Goal: Information Seeking & Learning: Learn about a topic

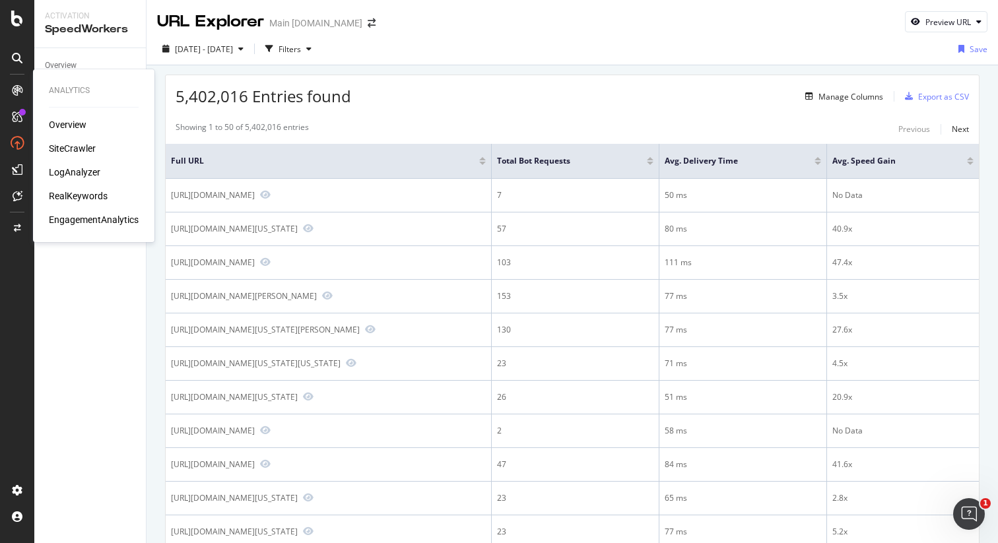
click at [70, 171] on div "LogAnalyzer" at bounding box center [74, 172] width 51 height 13
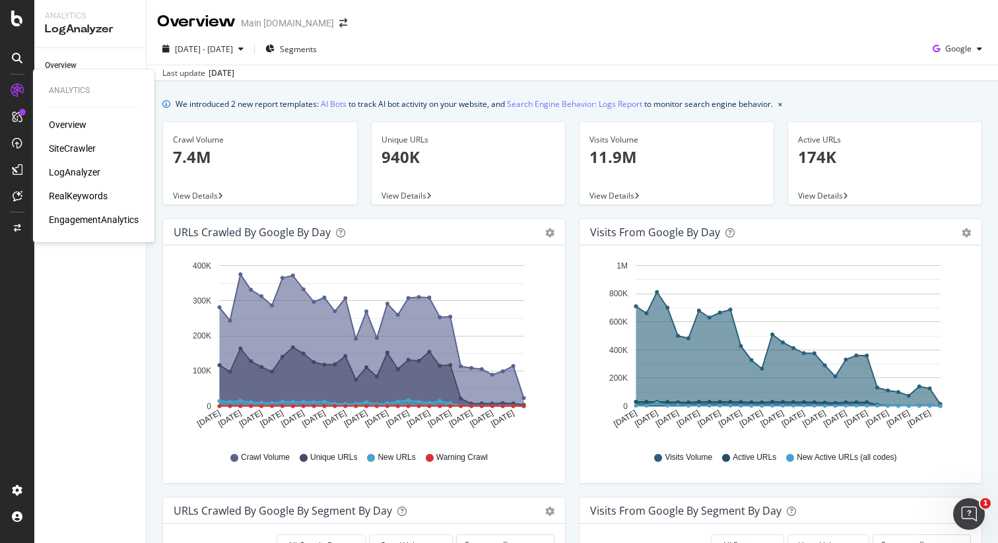
click at [83, 151] on div "SiteCrawler" at bounding box center [72, 148] width 47 height 13
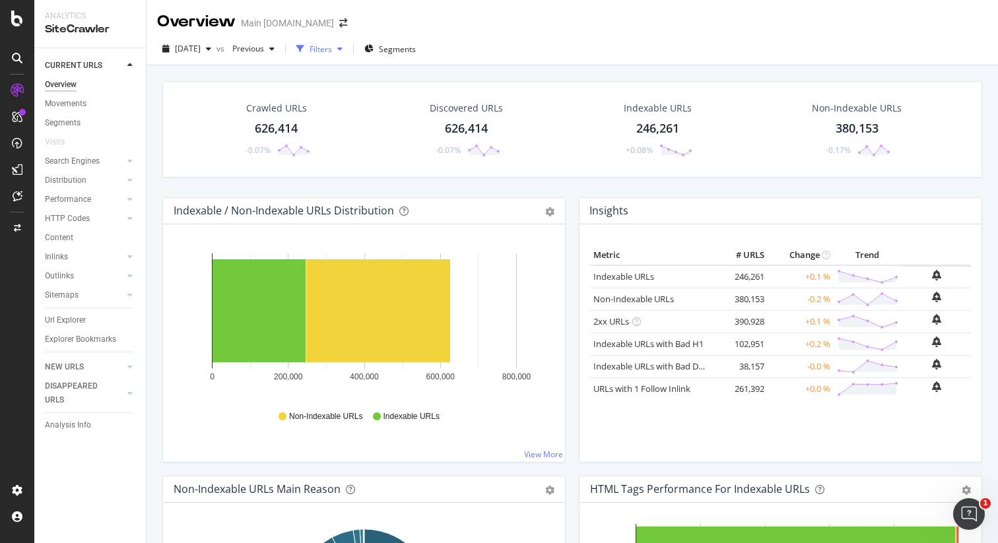
click at [332, 50] on div "Filters" at bounding box center [321, 49] width 22 height 11
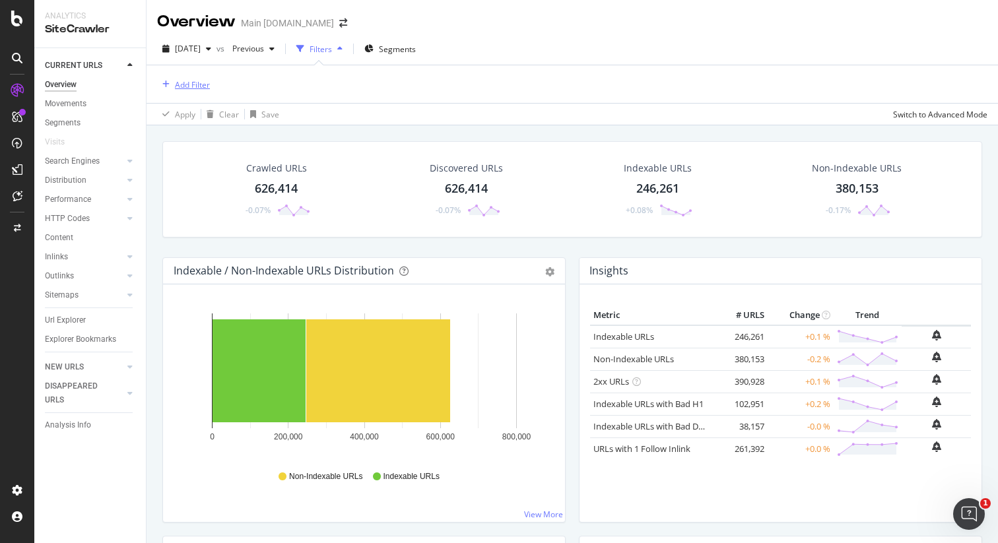
click at [199, 82] on div "Add Filter" at bounding box center [192, 84] width 35 height 11
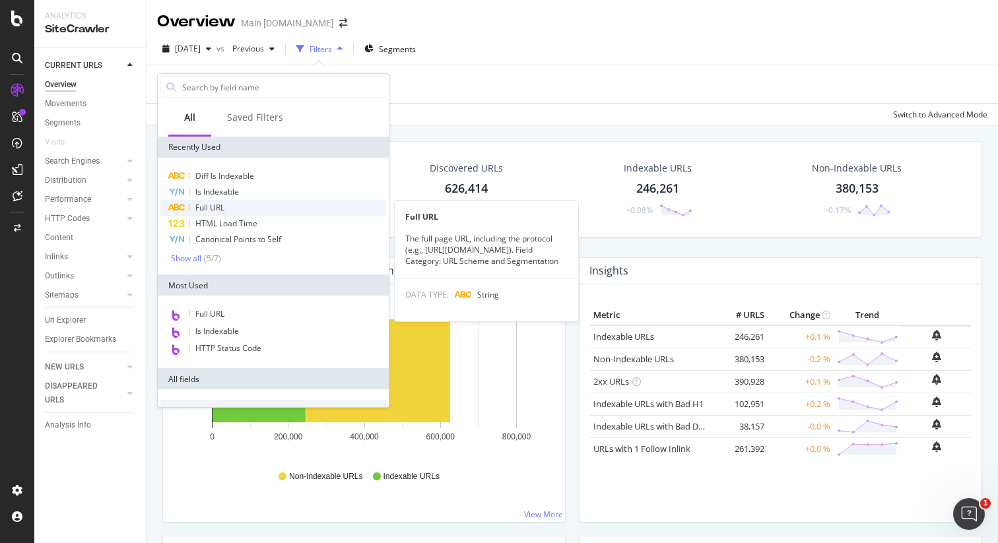
click at [229, 206] on div "Full URL" at bounding box center [273, 208] width 226 height 16
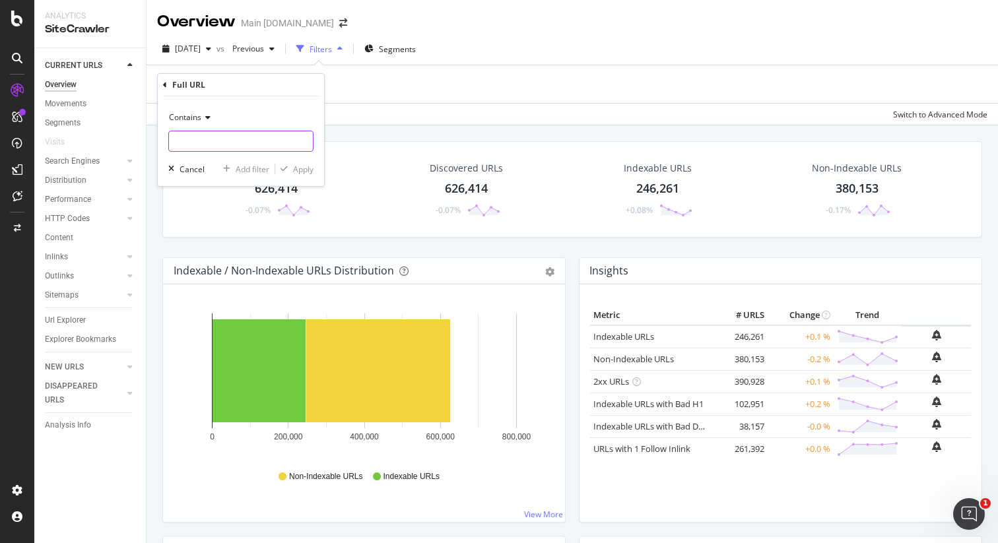
click at [257, 137] on input "text" at bounding box center [241, 141] width 144 height 21
type input "[DOMAIN_NAME][URL]"
click at [311, 172] on div "Apply" at bounding box center [303, 169] width 20 height 11
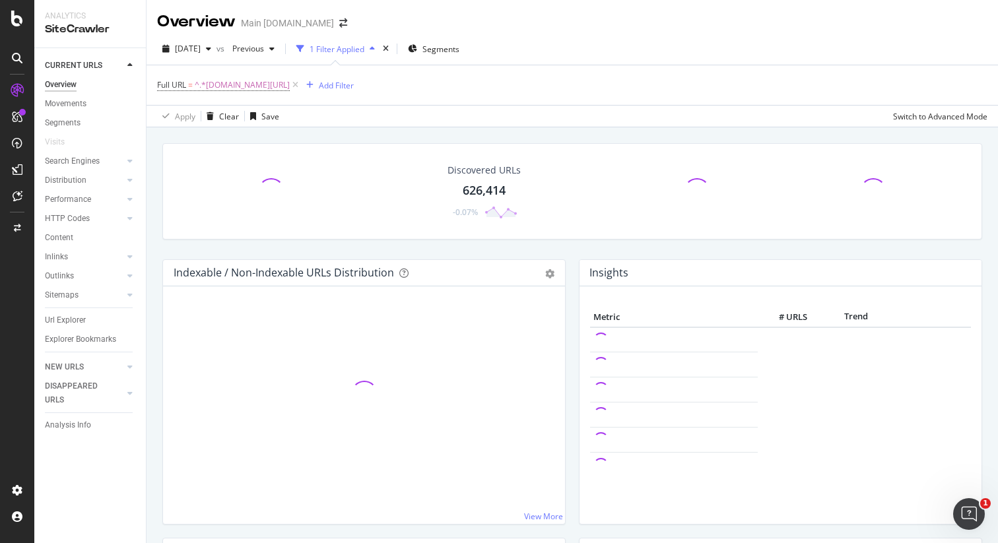
click at [651, 130] on div "Discovered URLs 626,414 -0.07% Indexable / Non-Indexable URLs Distribution Bar …" at bounding box center [572, 398] width 851 height 543
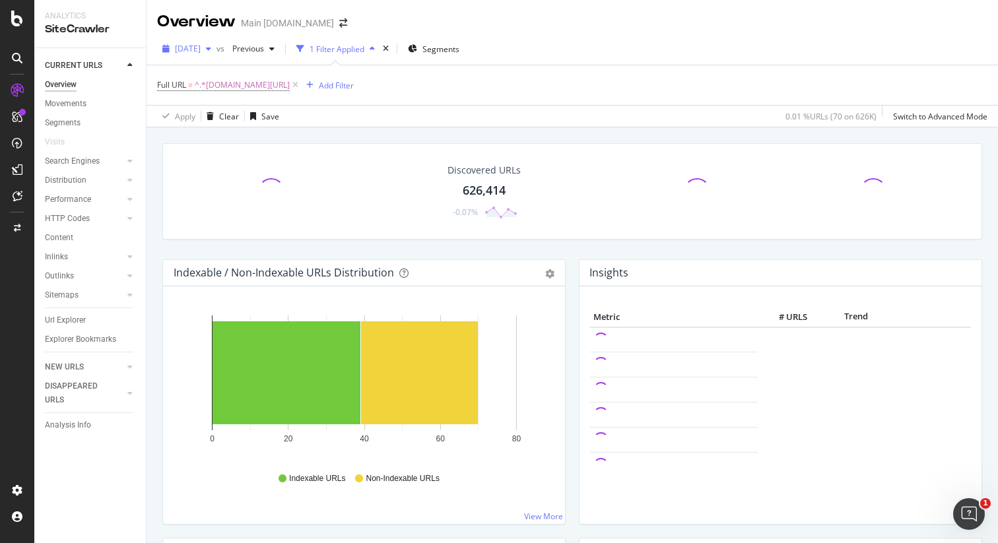
click at [211, 50] on icon "button" at bounding box center [208, 49] width 5 height 8
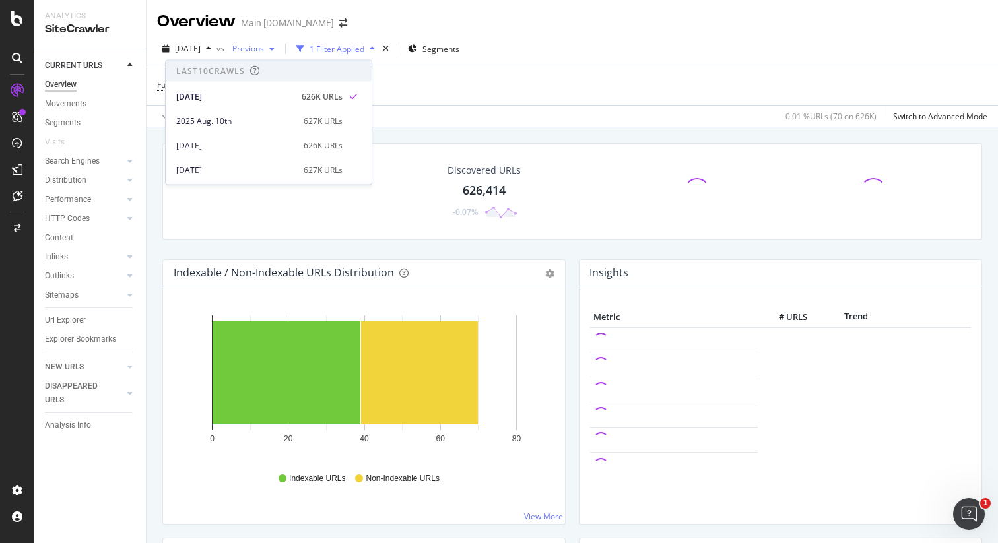
click at [264, 48] on span "Previous" at bounding box center [245, 48] width 37 height 11
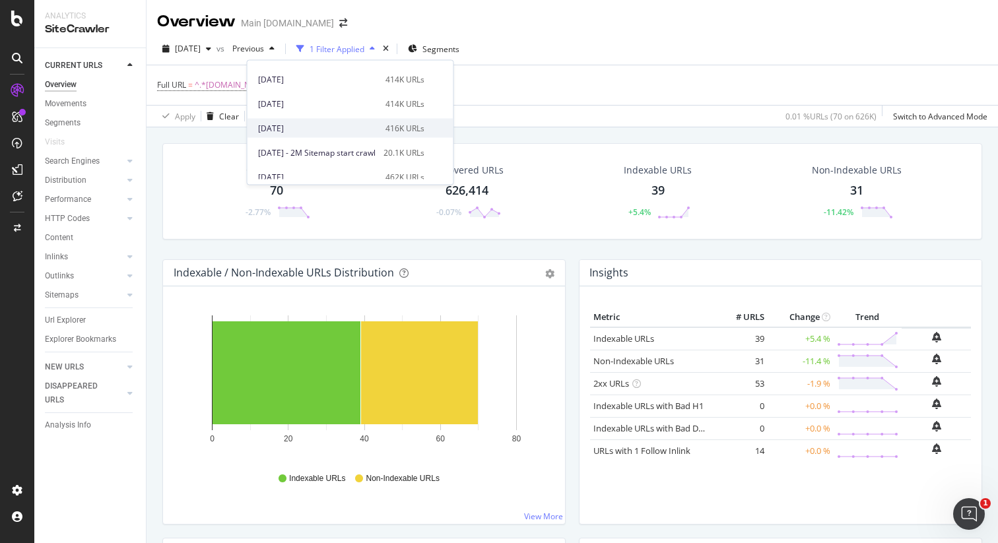
scroll to position [418, 0]
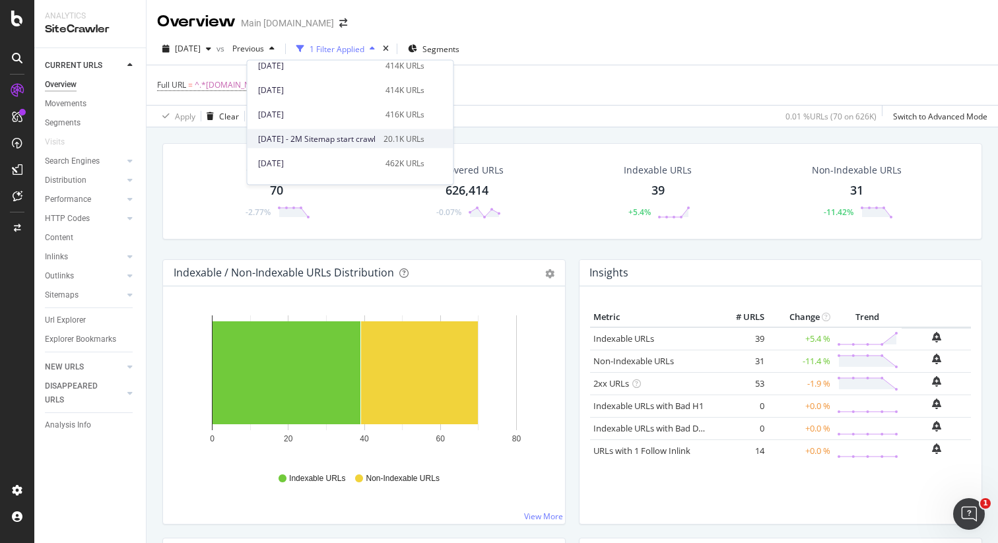
click at [422, 138] on div "20.1K URLs" at bounding box center [403, 139] width 41 height 12
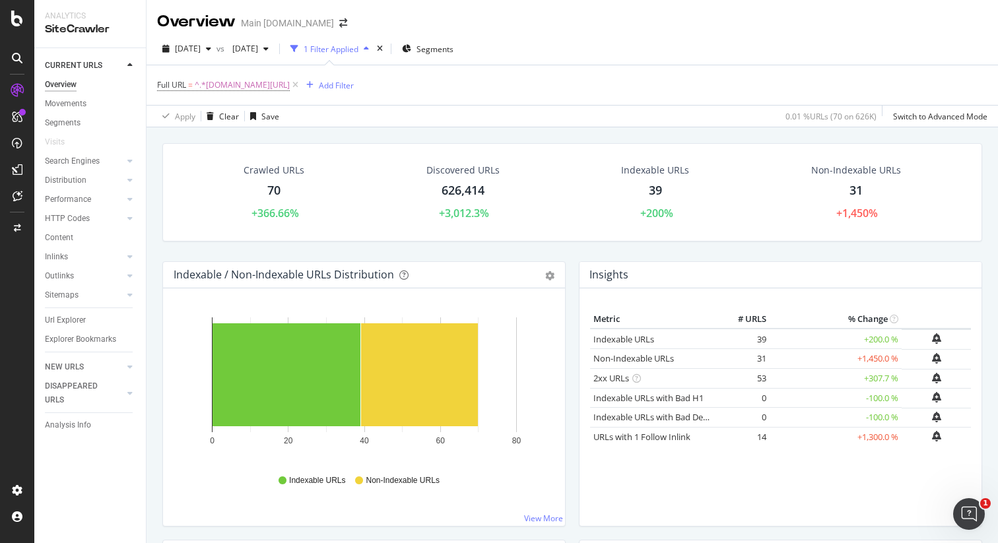
click at [700, 129] on div "Crawled URLs 70 +366.66% Discovered URLs 626,414 +3,012.3% Indexable URLs 39 +2…" at bounding box center [572, 398] width 851 height 543
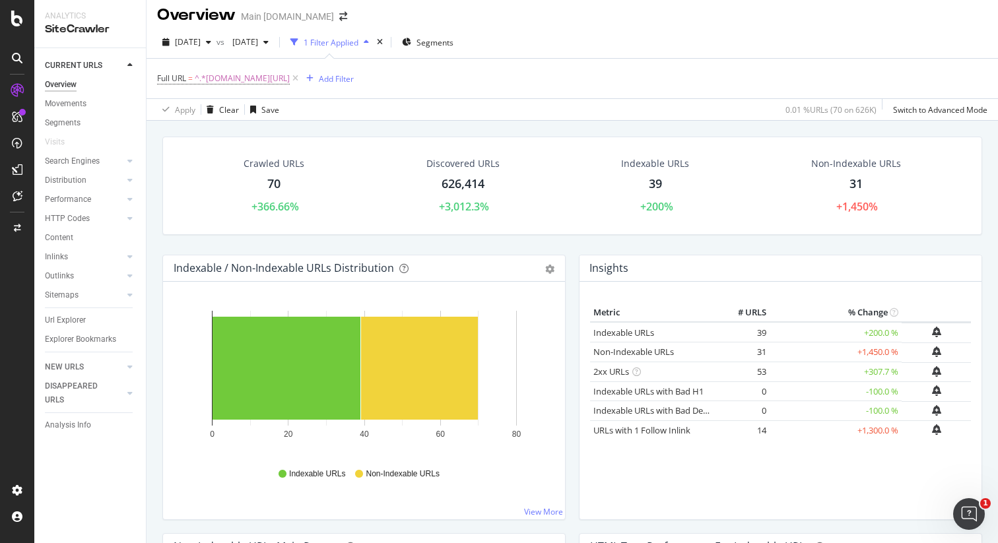
scroll to position [5, 0]
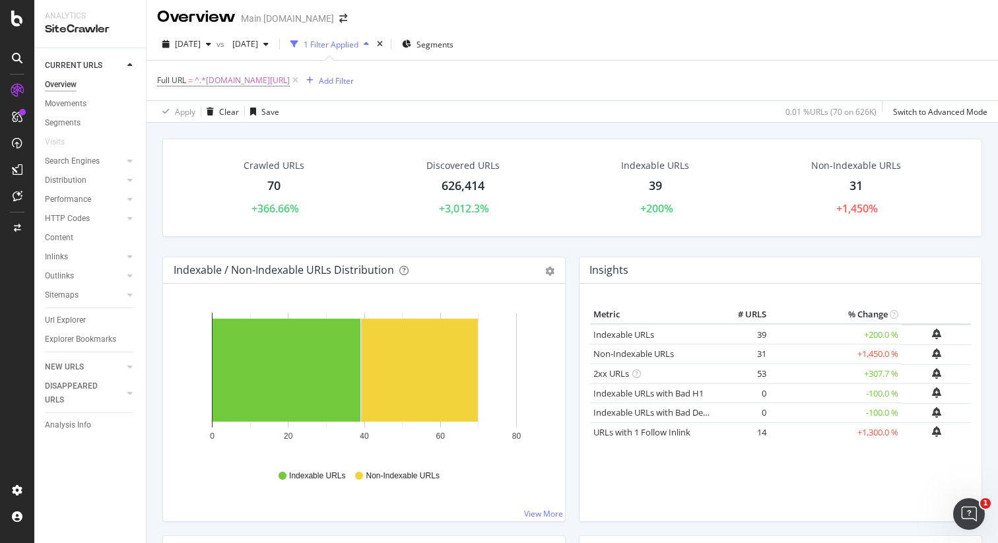
click at [658, 189] on div "39" at bounding box center [655, 186] width 13 height 17
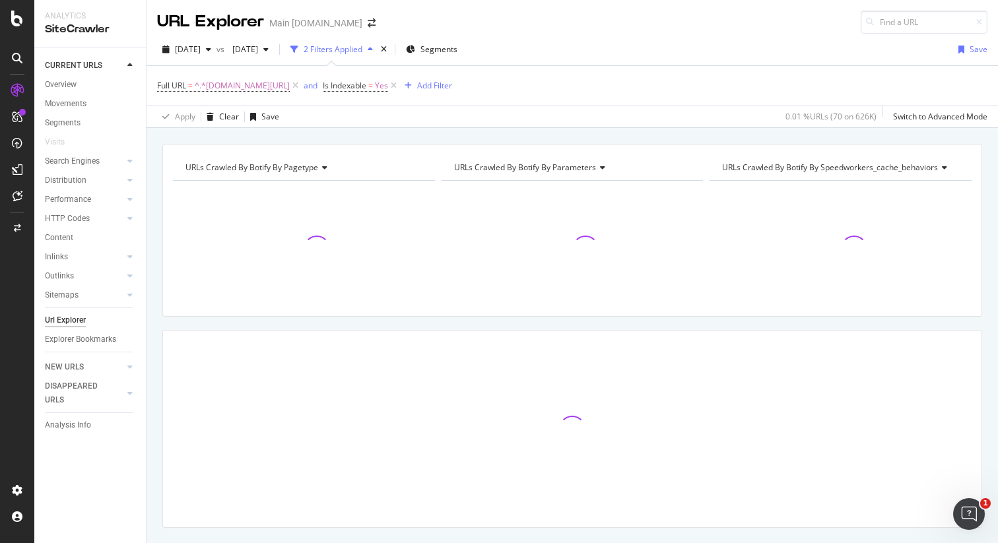
click at [801, 135] on div "URLs Crawled By Botify By pagetype Chart (by Value) Table Expand Export as CSV …" at bounding box center [572, 144] width 851 height 32
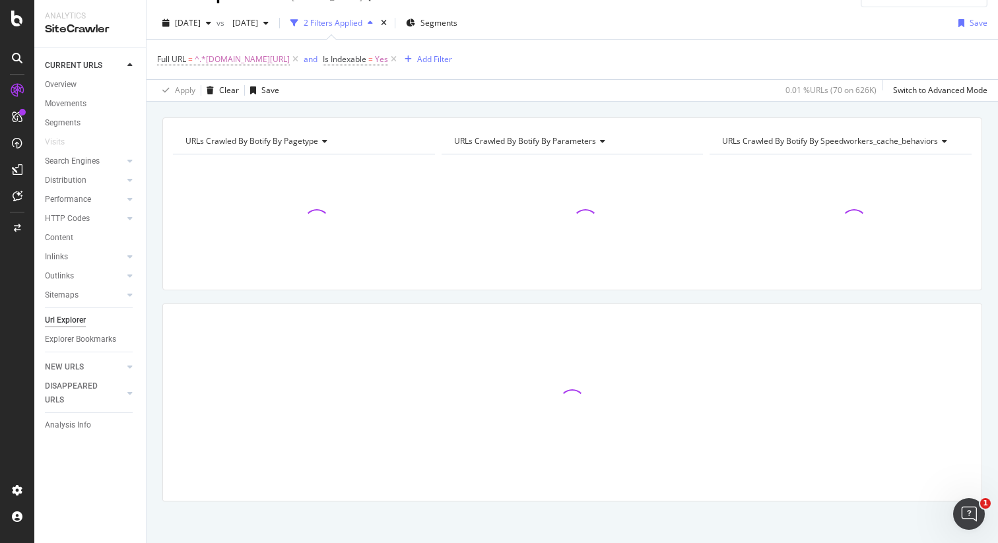
scroll to position [31, 0]
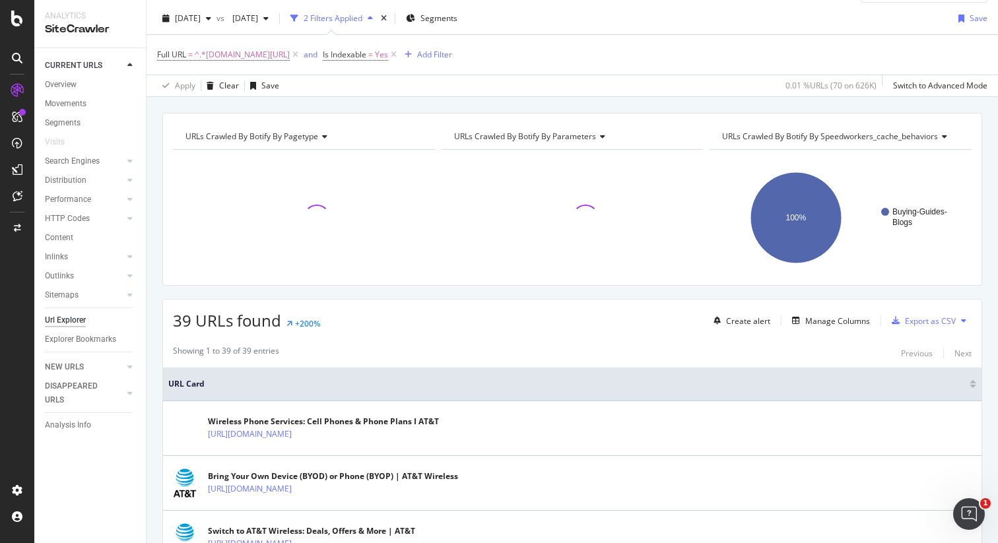
click at [805, 98] on div "URLs Crawled By Botify By pagetype Chart (by Value) Table Expand Export as CSV …" at bounding box center [572, 113] width 851 height 32
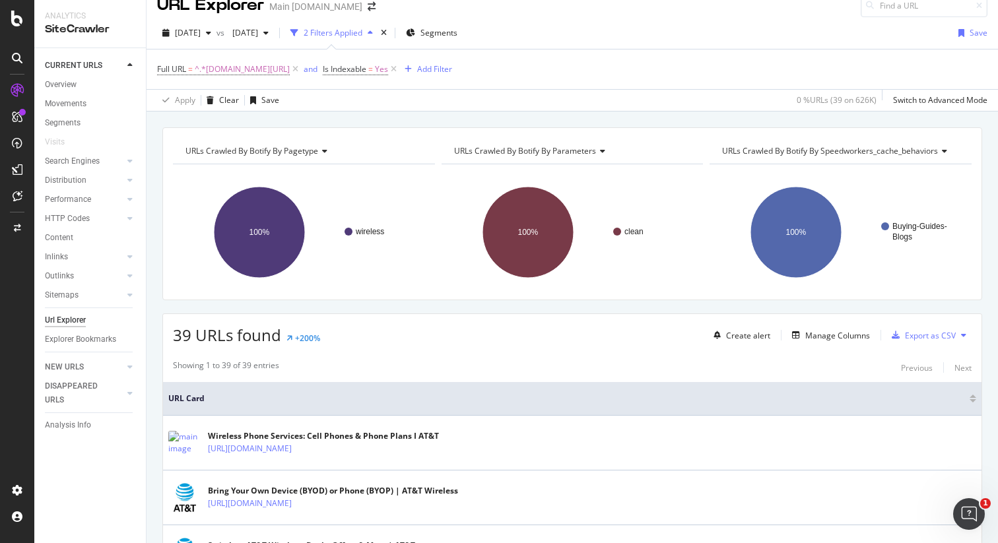
scroll to position [0, 0]
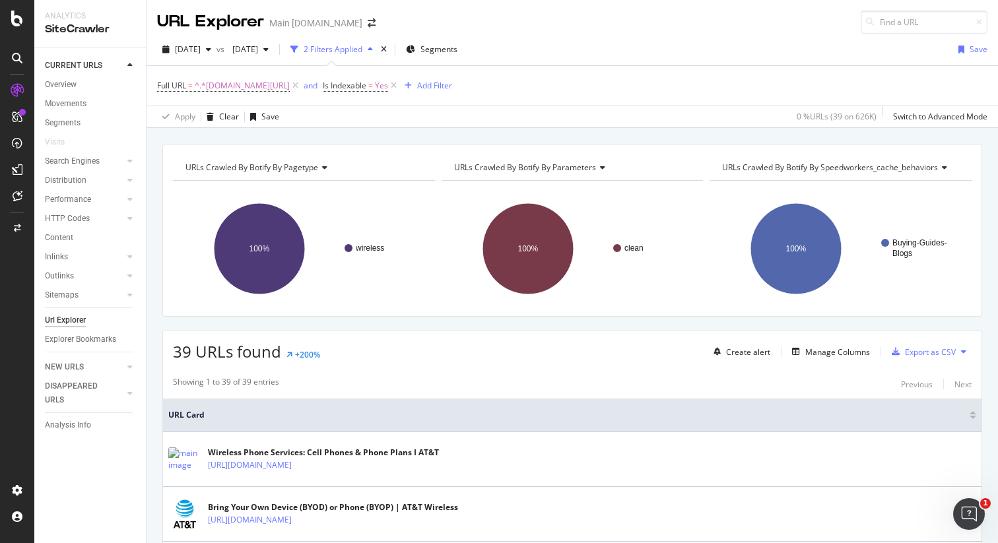
click at [835, 137] on div "URLs Crawled By Botify By pagetype Chart (by Value) Table Expand Export as CSV …" at bounding box center [572, 144] width 851 height 32
click at [841, 358] on div "Manage Columns" at bounding box center [828, 351] width 83 height 15
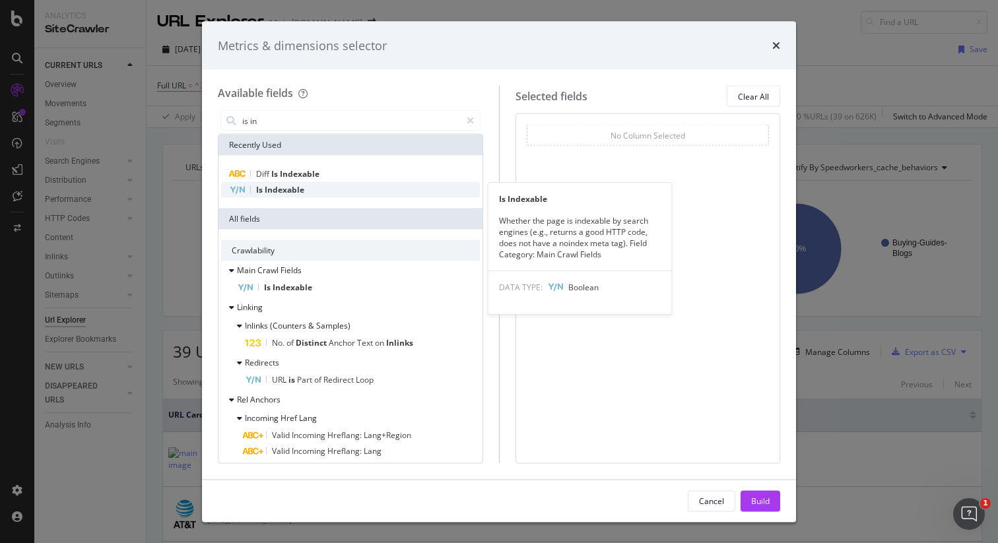
type input "is in"
click at [261, 185] on span "Is" at bounding box center [260, 189] width 9 height 11
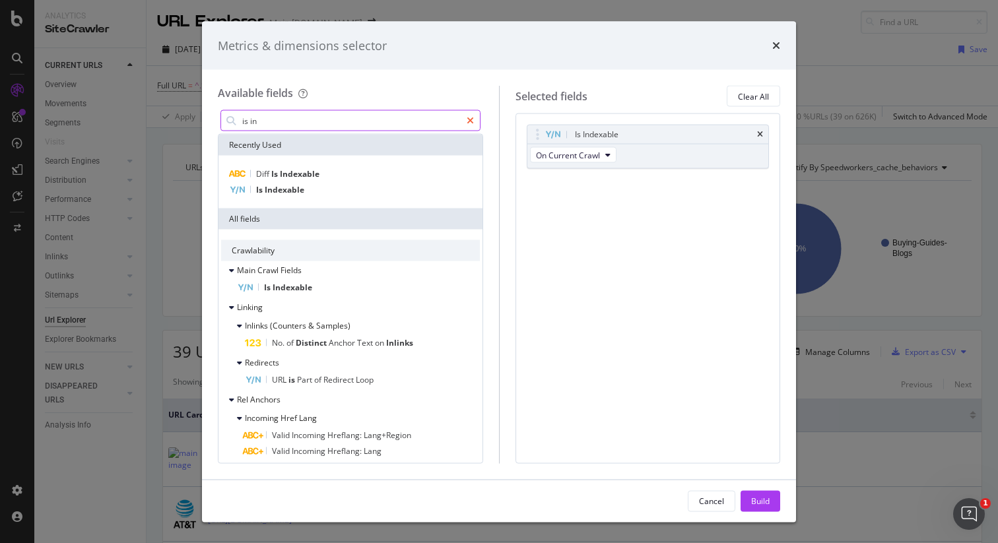
click at [469, 121] on icon "modal" at bounding box center [470, 120] width 7 height 9
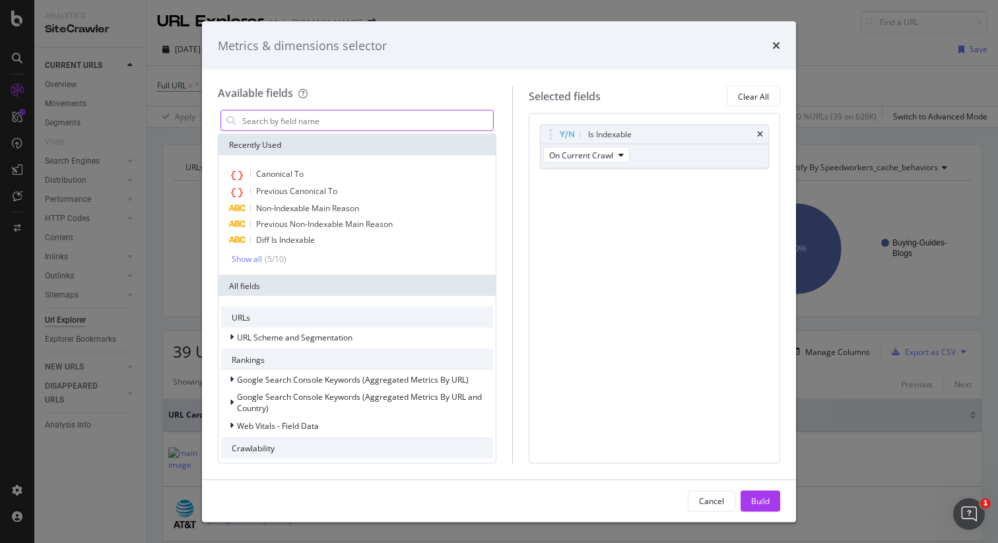
click at [407, 121] on input "modal" at bounding box center [367, 121] width 252 height 20
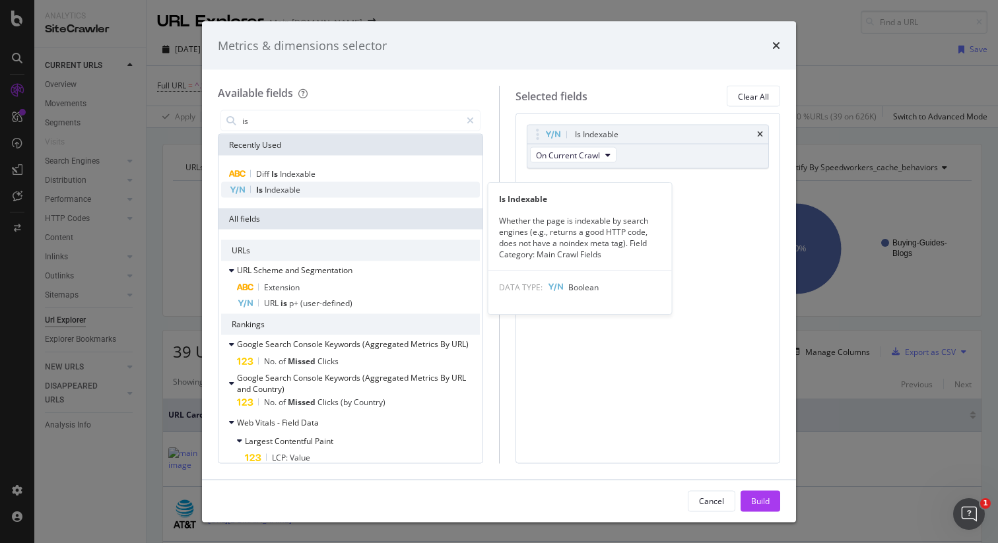
click at [370, 187] on div "Is Indexable" at bounding box center [350, 190] width 259 height 16
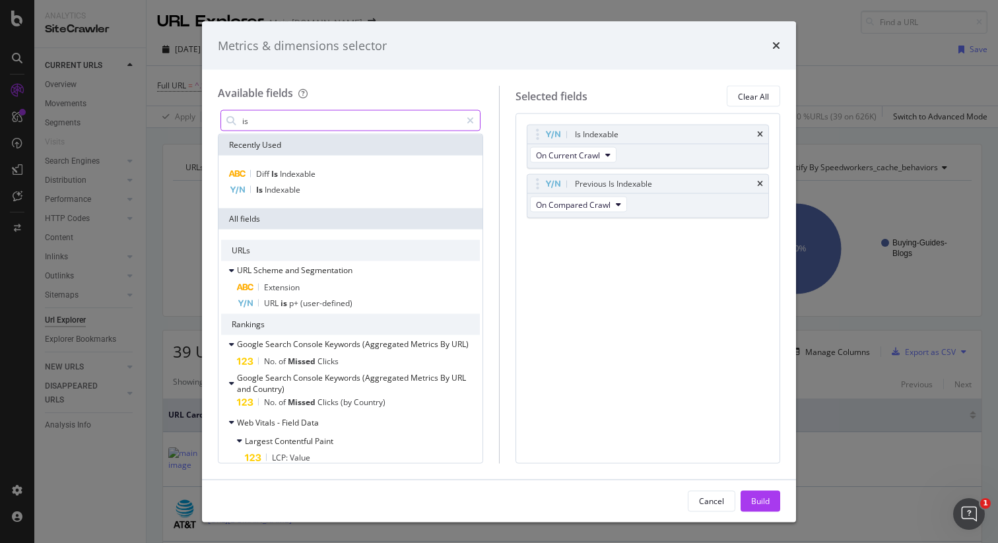
click at [422, 127] on input "is" at bounding box center [351, 121] width 220 height 20
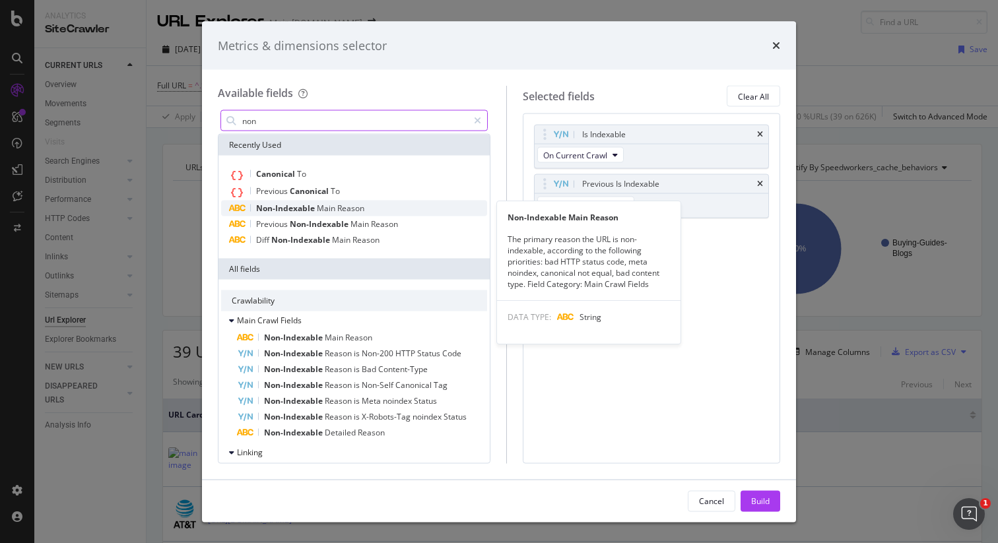
type input "non"
click at [366, 207] on div "Non-Indexable Main Reason" at bounding box center [354, 209] width 266 height 16
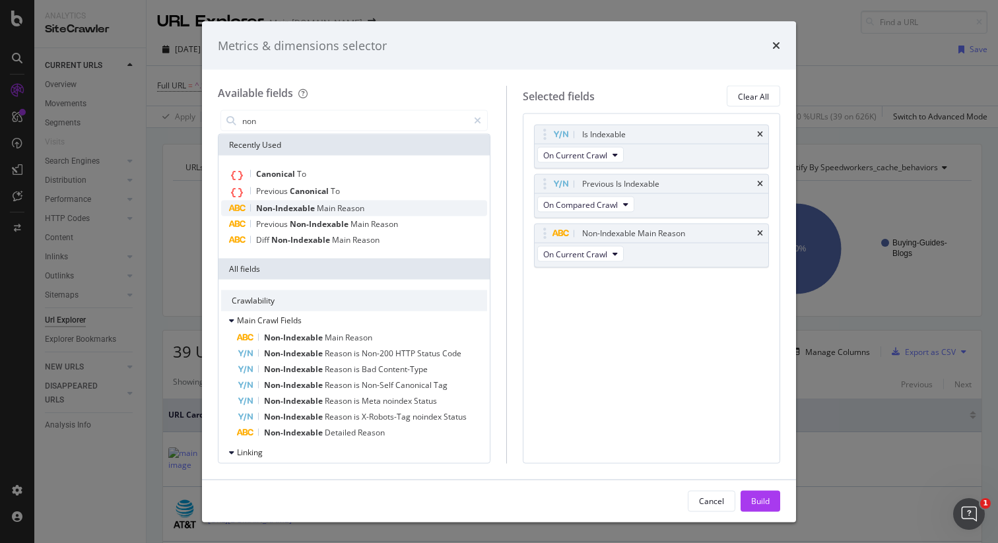
click at [366, 207] on div "Non-Indexable Main Reason" at bounding box center [354, 209] width 266 height 16
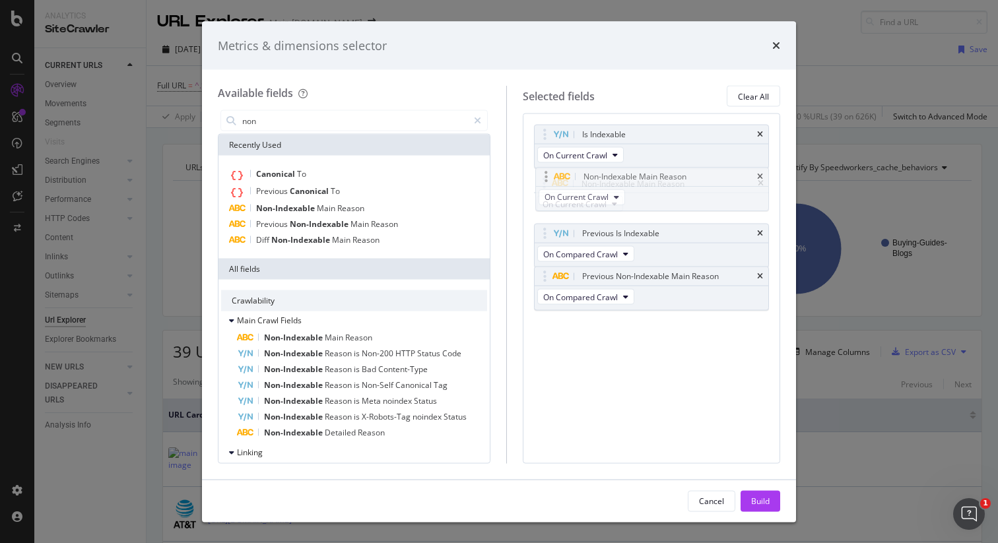
drag, startPoint x: 667, startPoint y: 240, endPoint x: 667, endPoint y: 183, distance: 56.1
click at [667, 183] on body "Analytics SiteCrawler CURRENT URLS Overview Movements Segments Visits Search En…" at bounding box center [499, 271] width 998 height 543
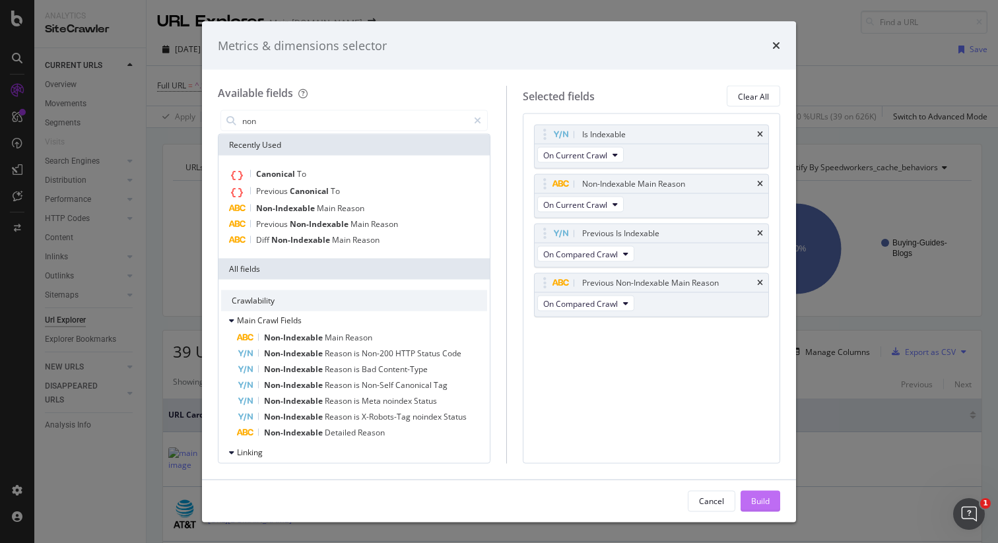
click at [766, 497] on div "Build" at bounding box center [760, 500] width 18 height 11
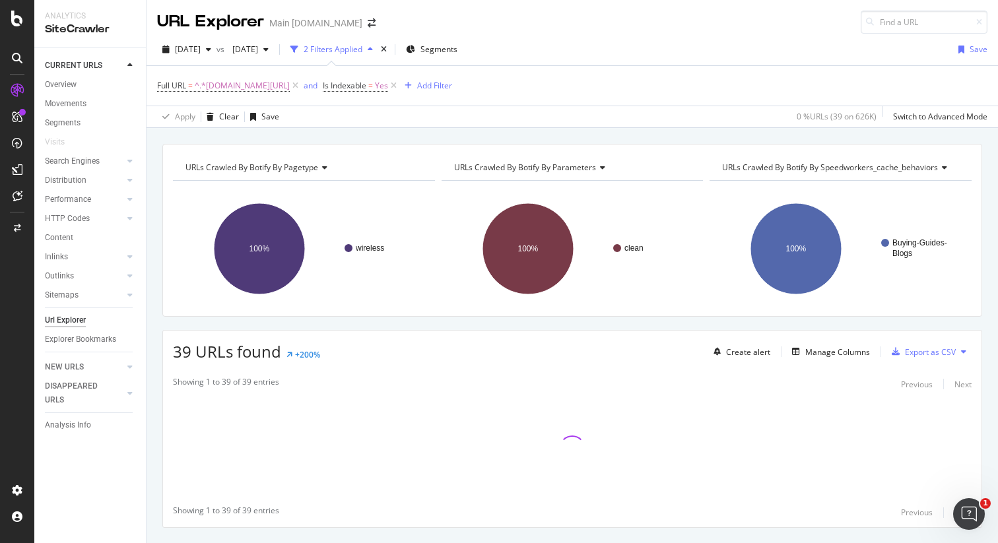
click at [836, 134] on div "URLs Crawled By Botify By pagetype Chart (by Value) Table Expand Export as CSV …" at bounding box center [572, 144] width 851 height 32
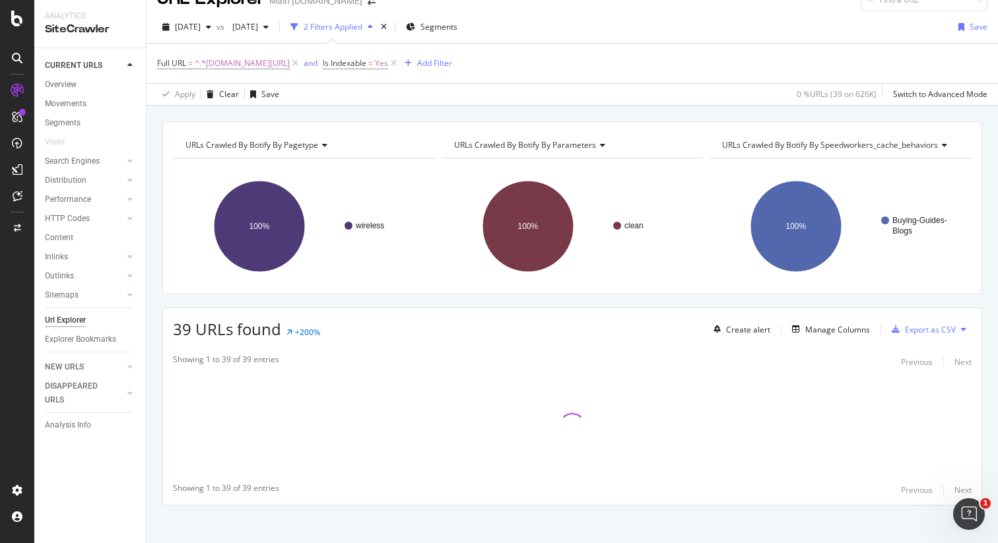
scroll to position [31, 0]
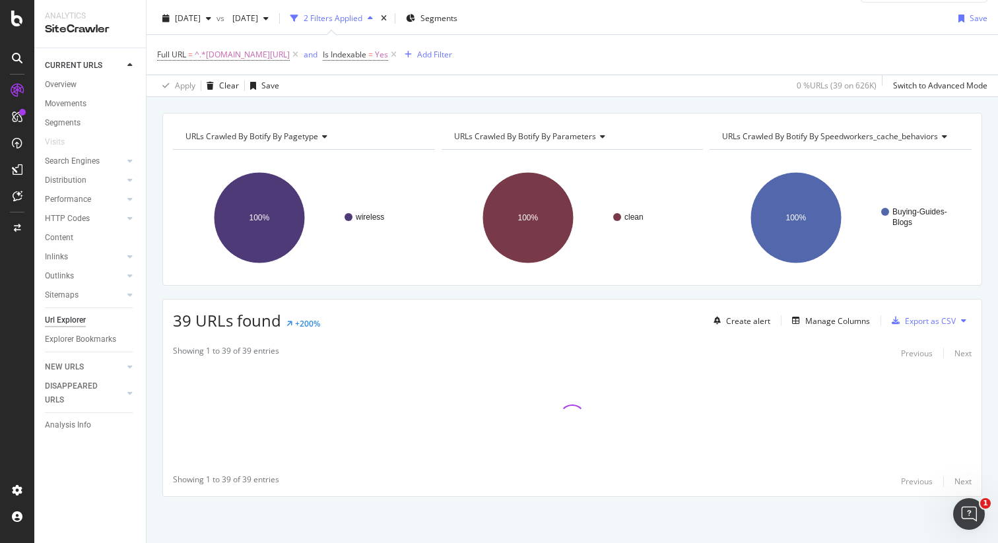
click at [837, 102] on div "URLs Crawled By Botify By pagetype Chart (by Value) Table Expand Export as CSV …" at bounding box center [572, 113] width 851 height 32
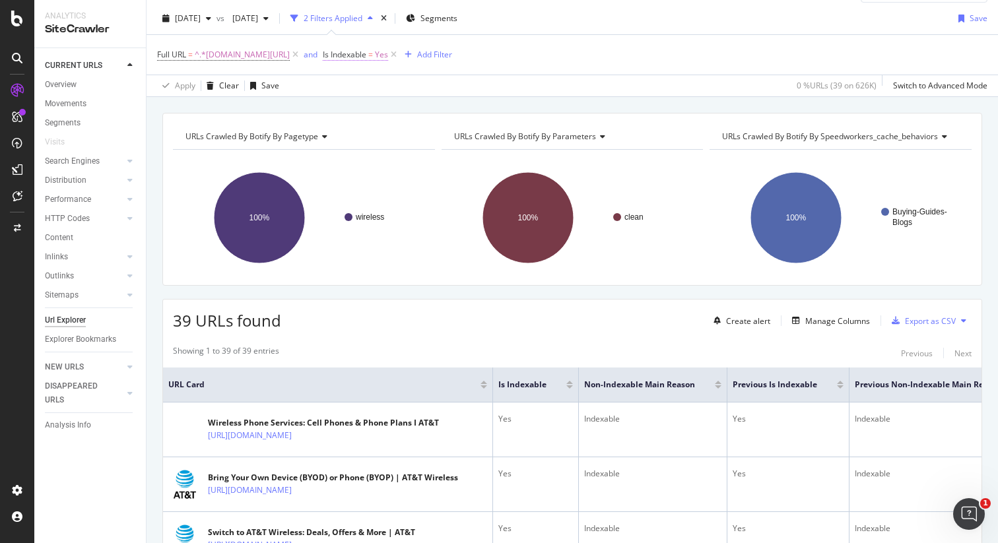
click at [386, 53] on span "Is Indexable = Yes" at bounding box center [355, 55] width 65 height 12
click at [412, 83] on icon at bounding box center [415, 86] width 9 height 8
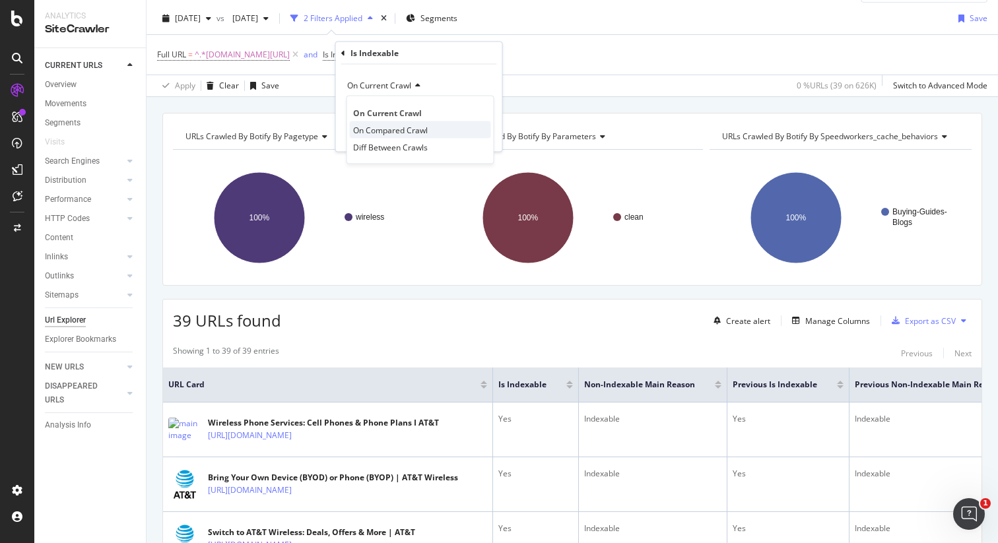
click at [412, 126] on span "On Compared Crawl" at bounding box center [390, 129] width 75 height 11
click at [367, 106] on icon at bounding box center [364, 107] width 9 height 8
click at [366, 146] on div "No" at bounding box center [420, 151] width 141 height 17
click at [474, 135] on div "Apply" at bounding box center [481, 134] width 20 height 11
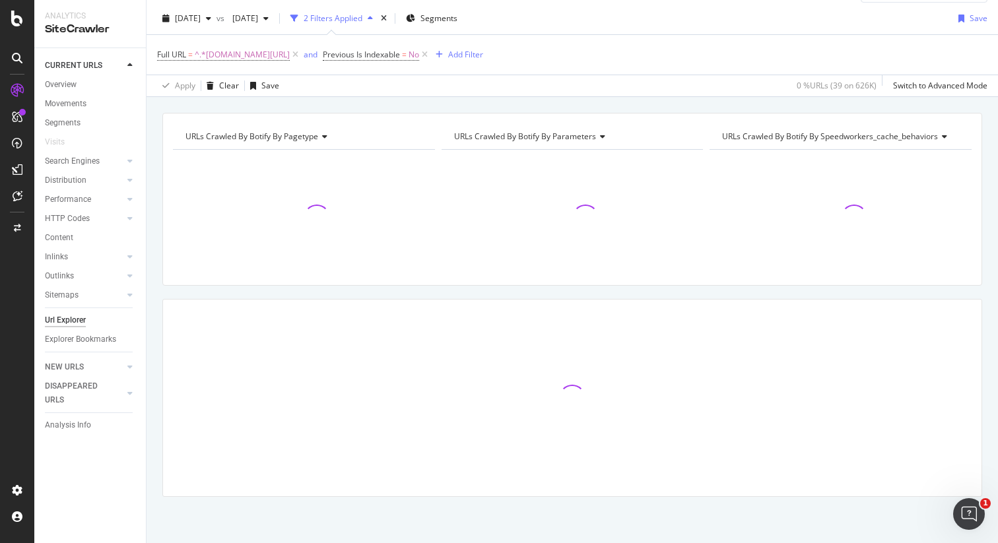
click at [799, 98] on div "URLs Crawled By Botify By pagetype Chart (by Value) Table Expand Export as CSV …" at bounding box center [572, 113] width 851 height 32
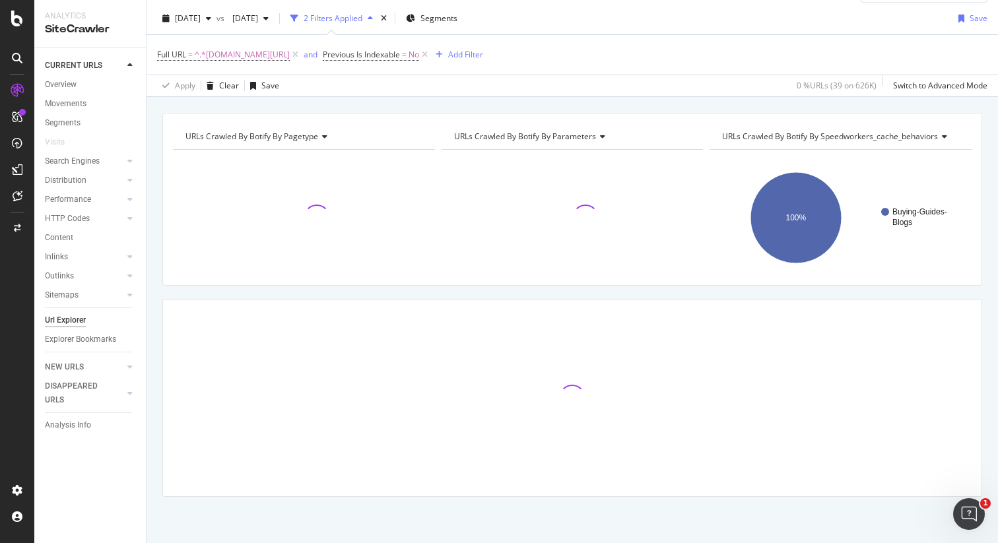
click at [818, 98] on div "URLs Crawled By Botify By pagetype Chart (by Value) Table Expand Export as CSV …" at bounding box center [572, 113] width 851 height 32
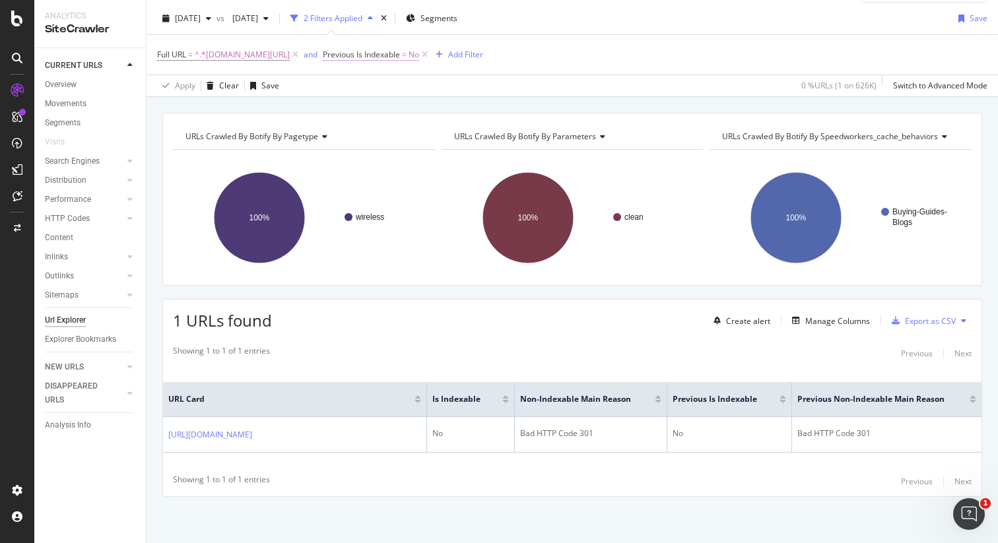
click at [419, 55] on span "No" at bounding box center [414, 55] width 11 height 18
click at [364, 100] on div "No" at bounding box center [418, 106] width 145 height 21
click at [358, 127] on div "Yes" at bounding box center [420, 133] width 141 height 17
click at [477, 136] on div "Apply" at bounding box center [481, 134] width 20 height 11
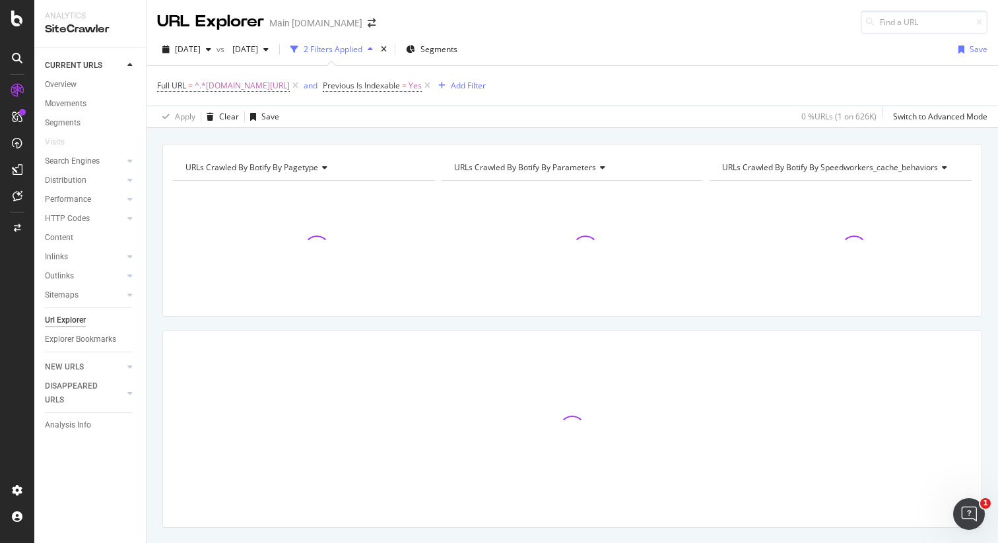
click at [663, 131] on div "URLs Crawled By Botify By pagetype Chart (by Value) Table Expand Export as CSV …" at bounding box center [572, 144] width 851 height 32
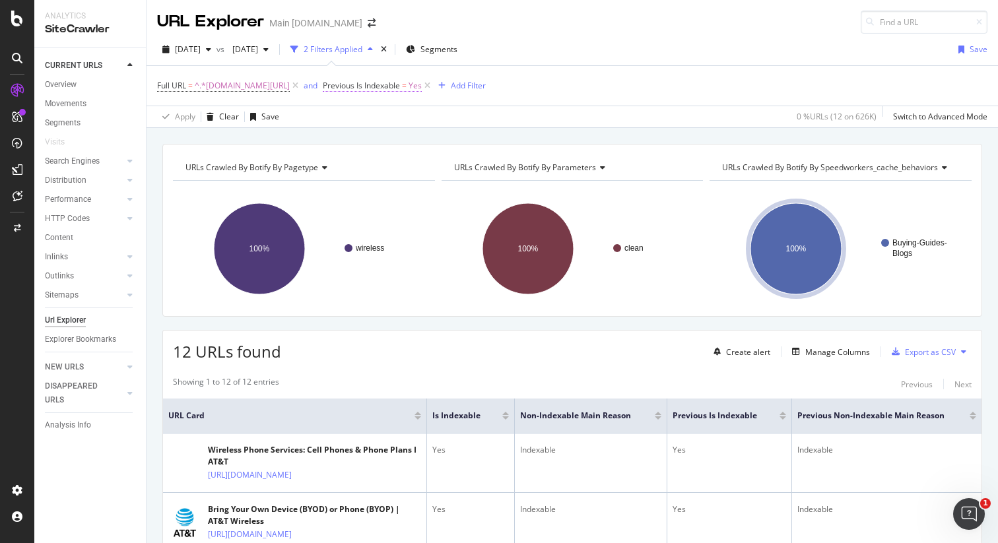
click at [400, 84] on span "Previous Is Indexable" at bounding box center [361, 85] width 77 height 11
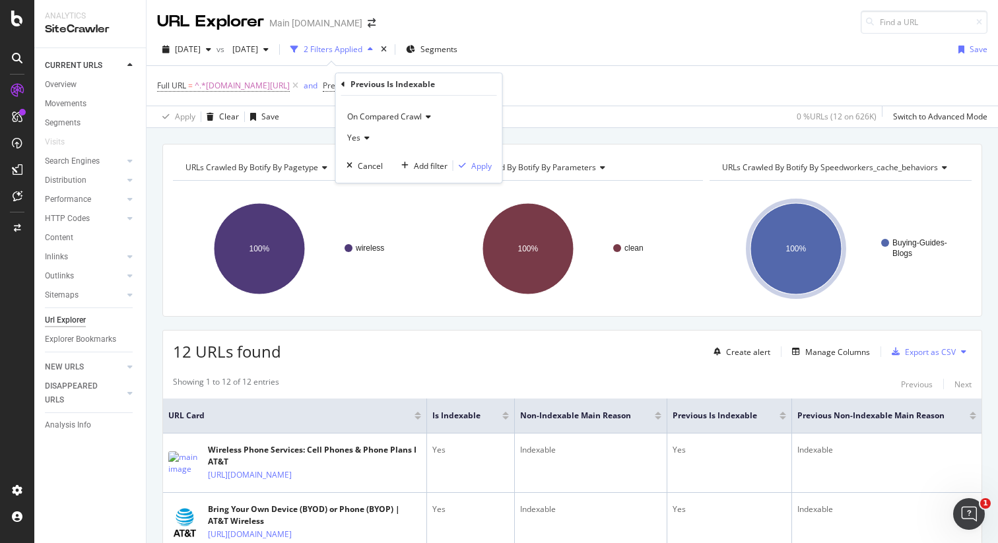
click at [379, 119] on span "On Compared Crawl" at bounding box center [384, 116] width 75 height 11
click at [386, 143] on span "On Current Crawl" at bounding box center [385, 144] width 64 height 11
click at [395, 119] on span "On Current Crawl" at bounding box center [379, 116] width 64 height 11
click at [397, 175] on span "Diff Between Crawls" at bounding box center [390, 178] width 75 height 11
click at [368, 181] on div "Diff Between Crawls Equal to Cancel Add filter Apply" at bounding box center [419, 151] width 166 height 111
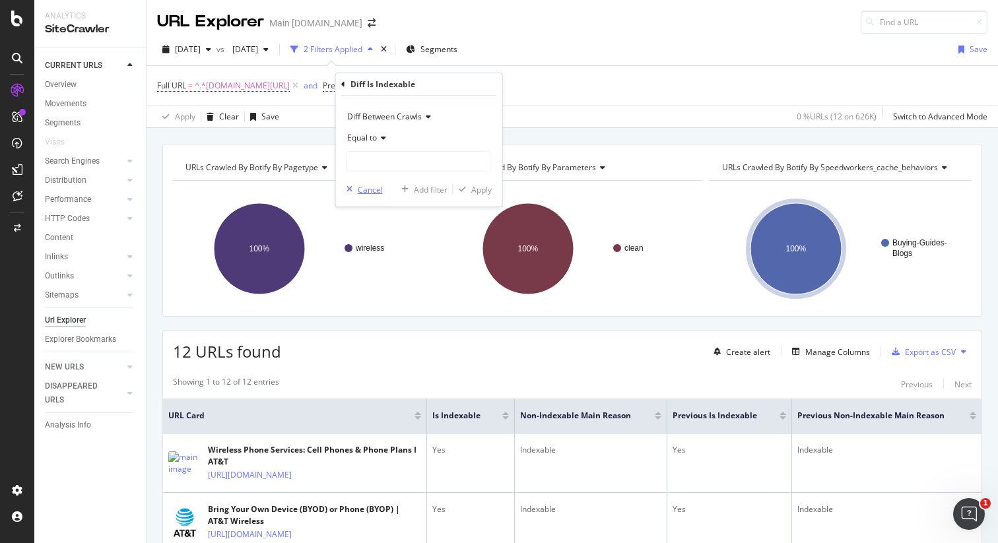
click at [364, 189] on div "Cancel" at bounding box center [370, 189] width 25 height 11
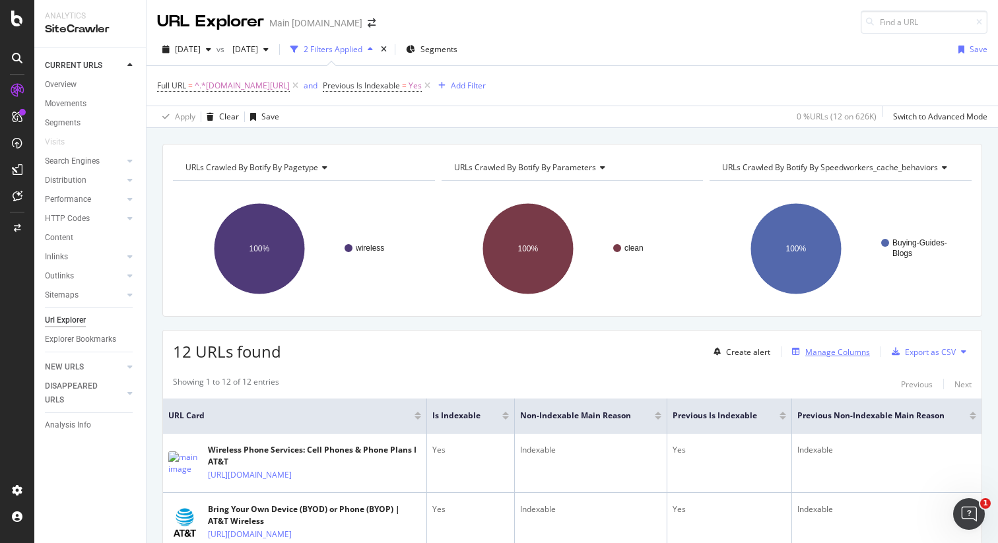
click at [825, 352] on div "Manage Columns" at bounding box center [837, 351] width 65 height 11
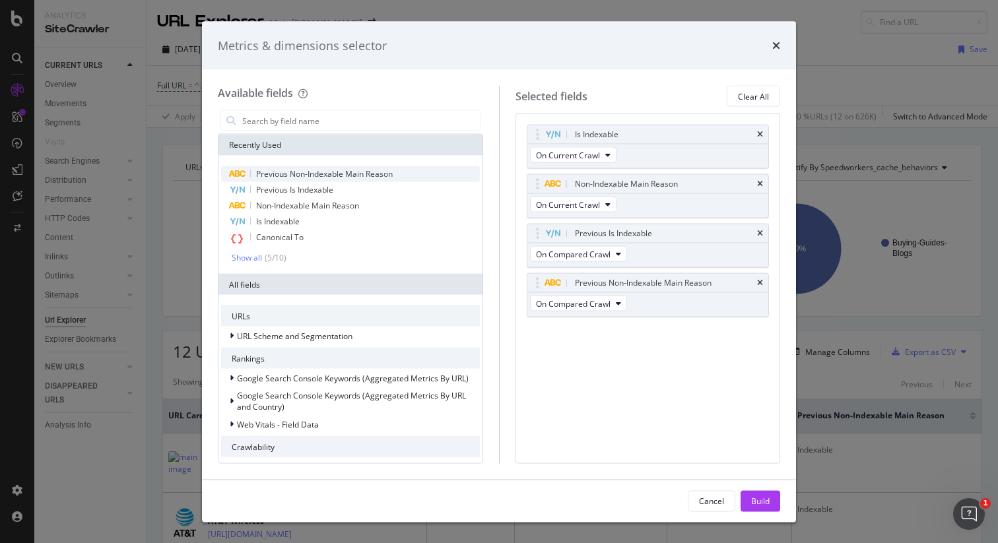
click at [362, 178] on span "Previous Non-Indexable Main Reason" at bounding box center [324, 173] width 137 height 11
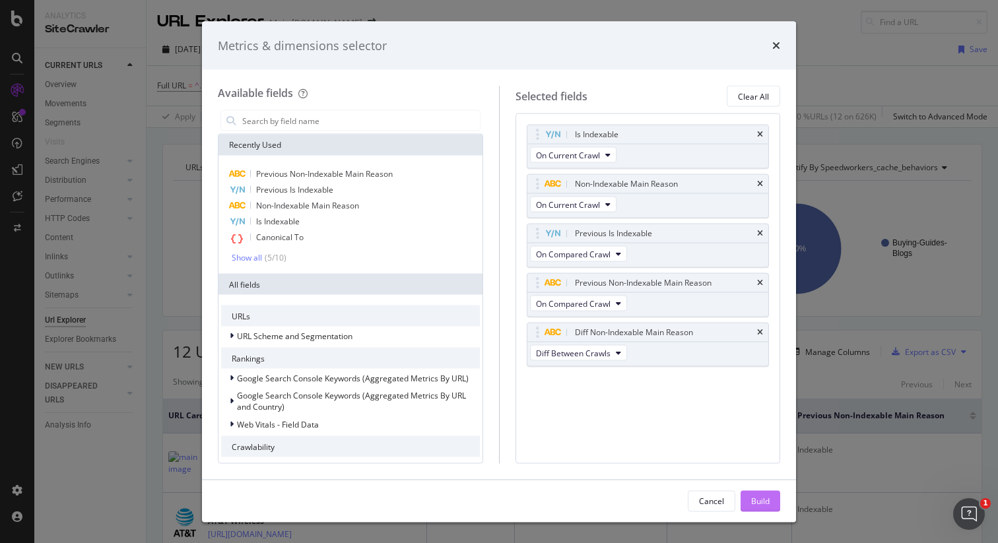
click at [765, 498] on div "Build" at bounding box center [760, 500] width 18 height 11
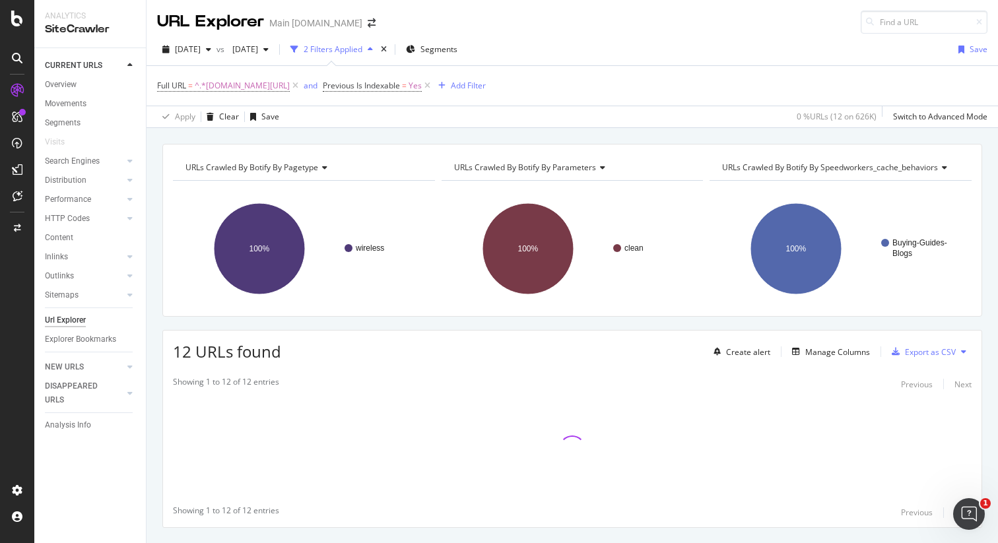
click at [905, 142] on div "URLs Crawled By Botify By pagetype Chart (by Value) Table Expand Export as CSV …" at bounding box center [572, 144] width 851 height 32
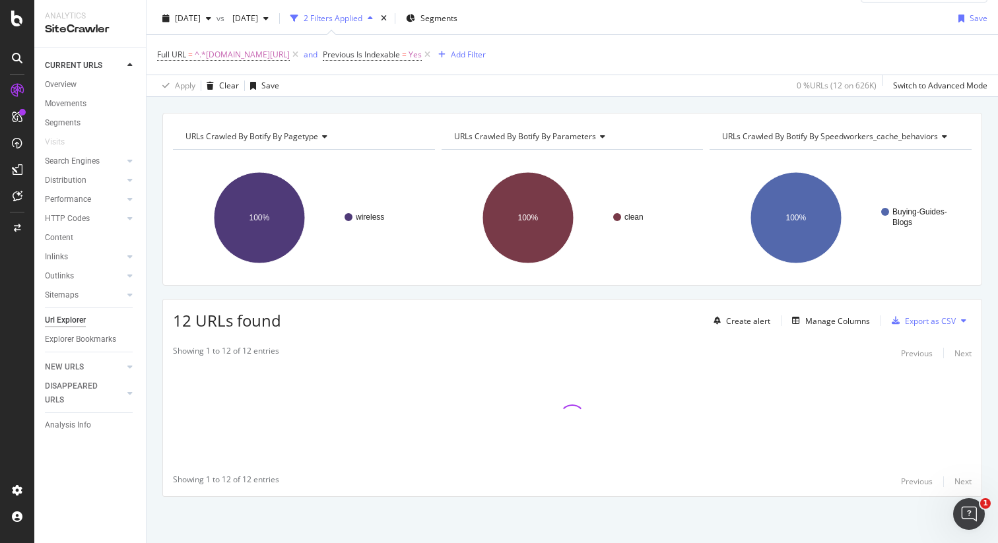
scroll to position [31, 0]
click at [433, 53] on icon at bounding box center [427, 54] width 11 height 13
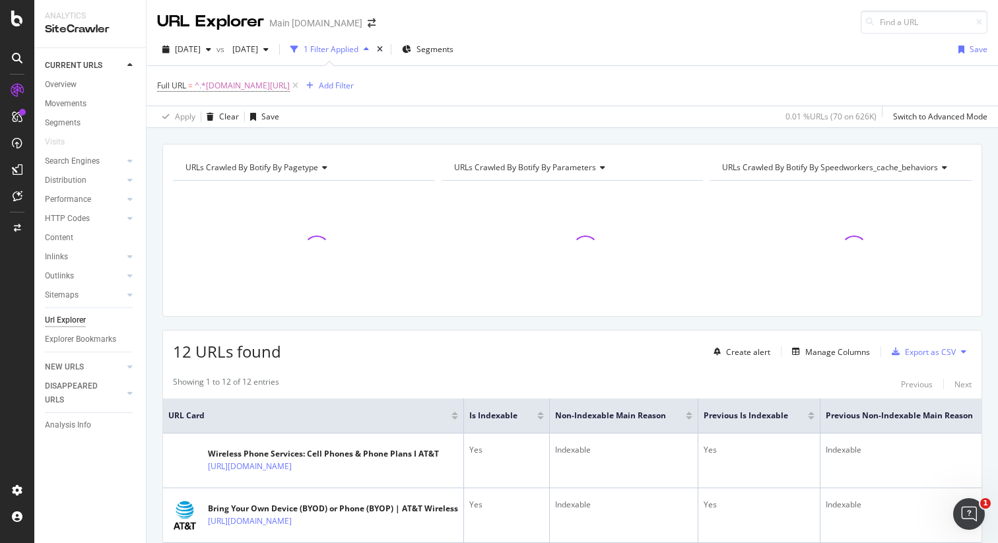
click at [877, 139] on div "URLs Crawled By Botify By pagetype Chart (by Value) Table Expand Export as CSV …" at bounding box center [572, 144] width 851 height 32
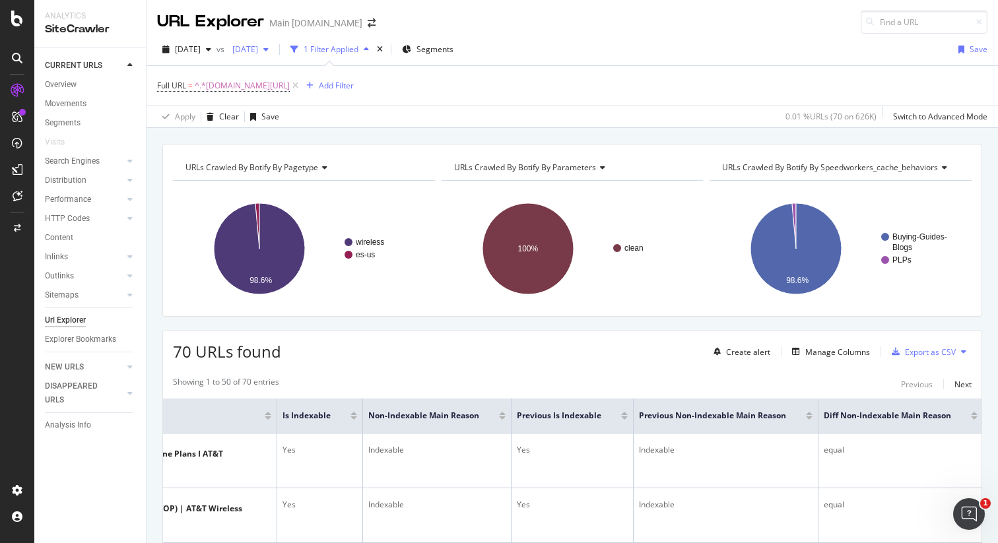
click at [258, 53] on span "[DATE]" at bounding box center [242, 49] width 31 height 11
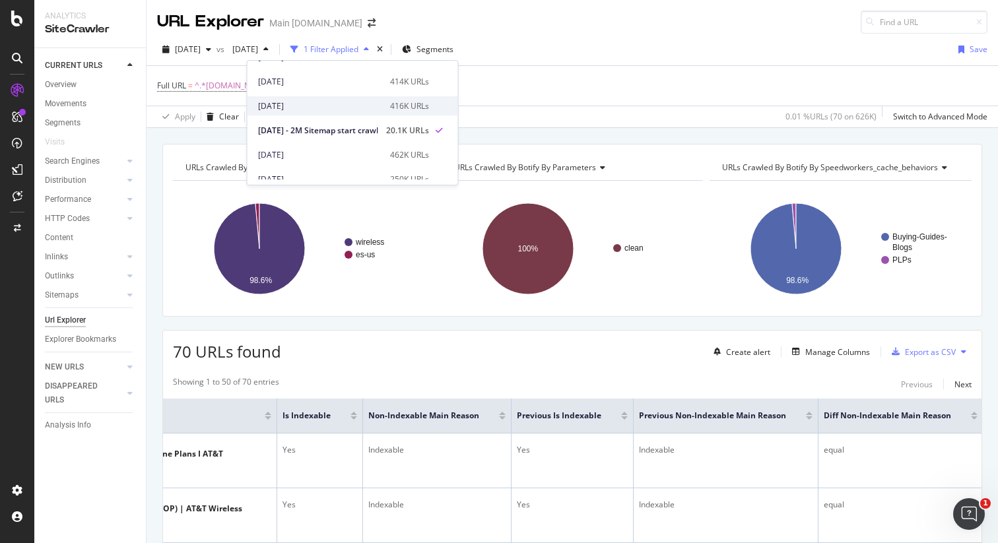
scroll to position [421, 0]
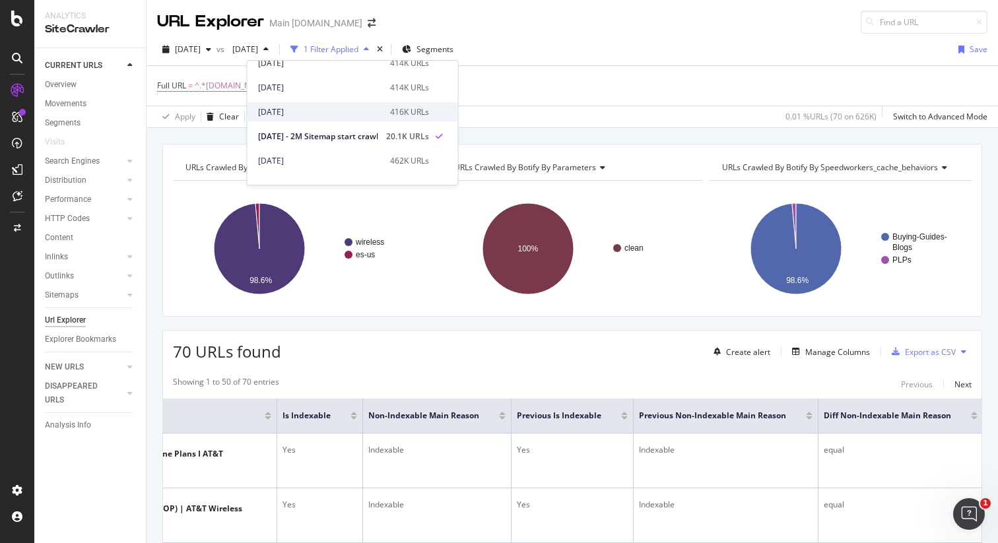
click at [429, 110] on div "416K URLs" at bounding box center [409, 112] width 39 height 12
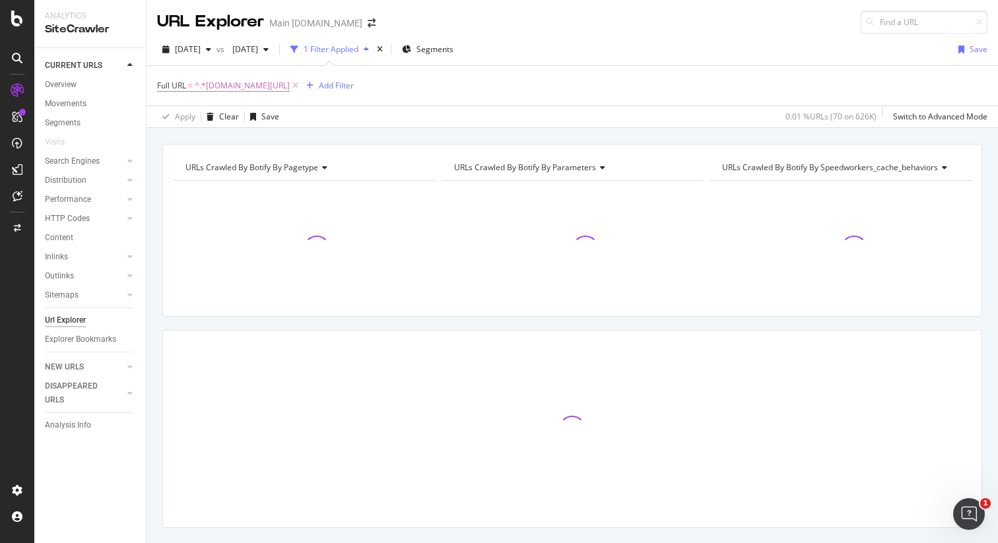
click at [848, 133] on div "URLs Crawled By Botify By pagetype Chart (by Value) Table Expand Export as CSV …" at bounding box center [572, 144] width 851 height 32
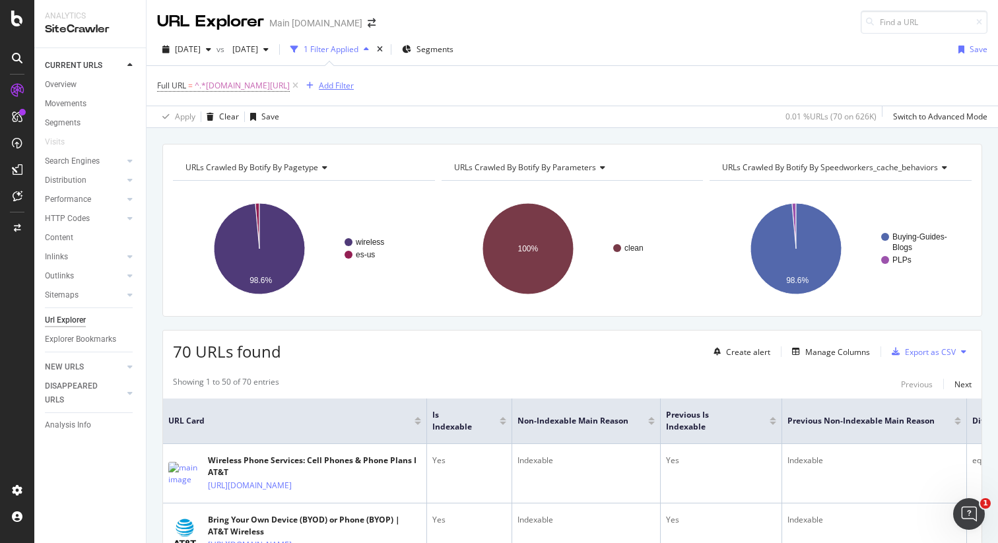
click at [354, 83] on div "Add Filter" at bounding box center [336, 85] width 35 height 11
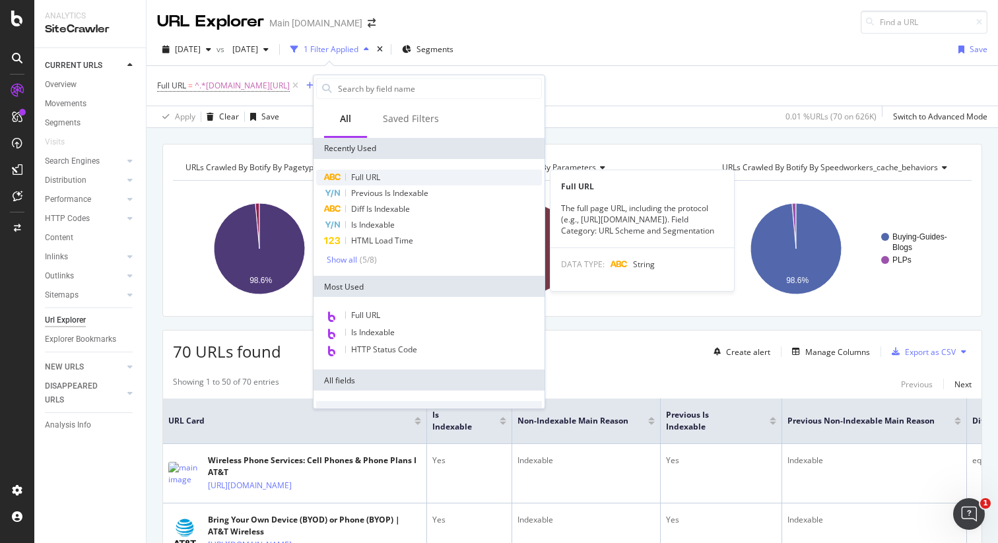
click at [379, 174] on span "Full URL" at bounding box center [365, 177] width 29 height 11
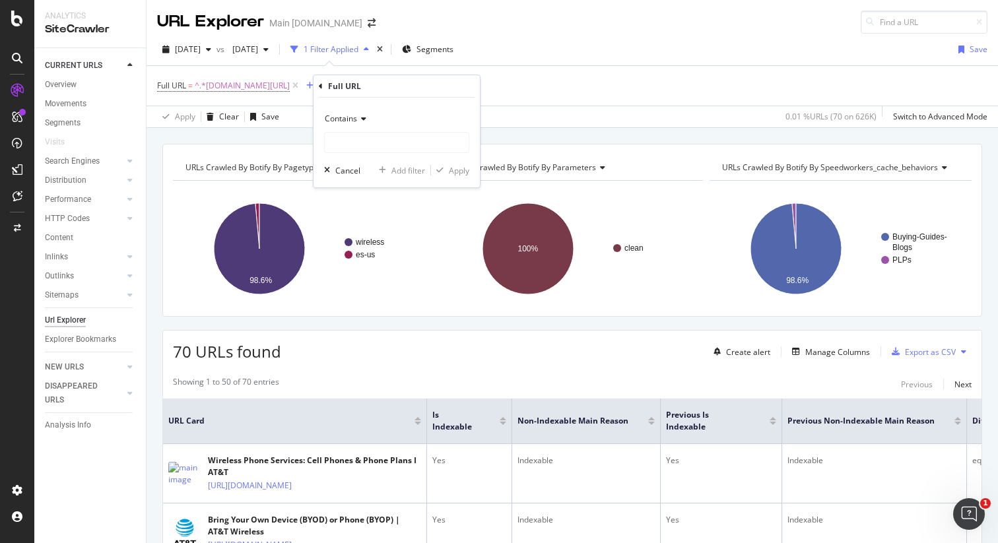
click at [351, 123] on span "Contains" at bounding box center [341, 118] width 32 height 11
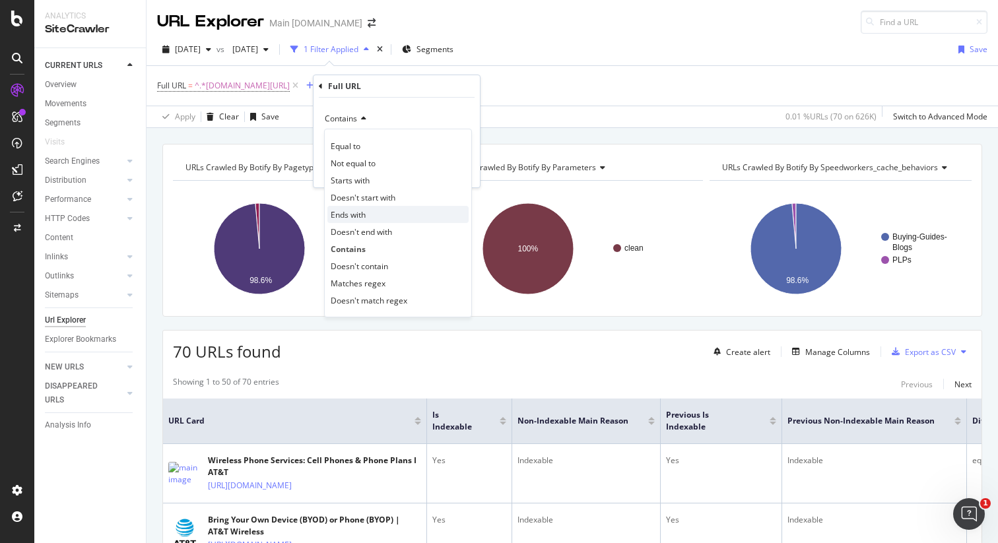
click at [385, 218] on div "Ends with" at bounding box center [397, 214] width 141 height 17
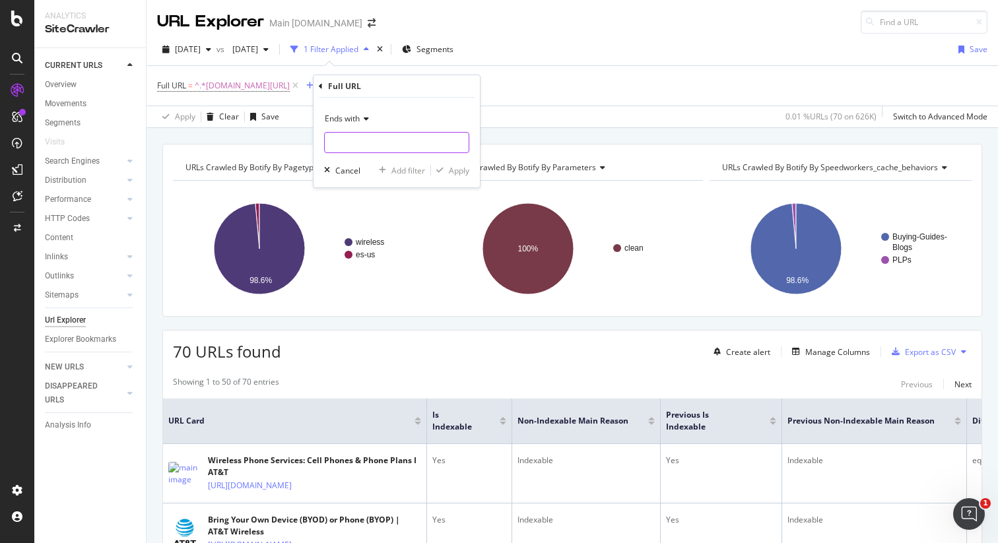
click at [378, 137] on input "text" at bounding box center [397, 142] width 144 height 21
type input "/"
click at [469, 164] on div "Add filter Apply" at bounding box center [422, 170] width 96 height 13
click at [461, 168] on div "Apply" at bounding box center [459, 170] width 20 height 11
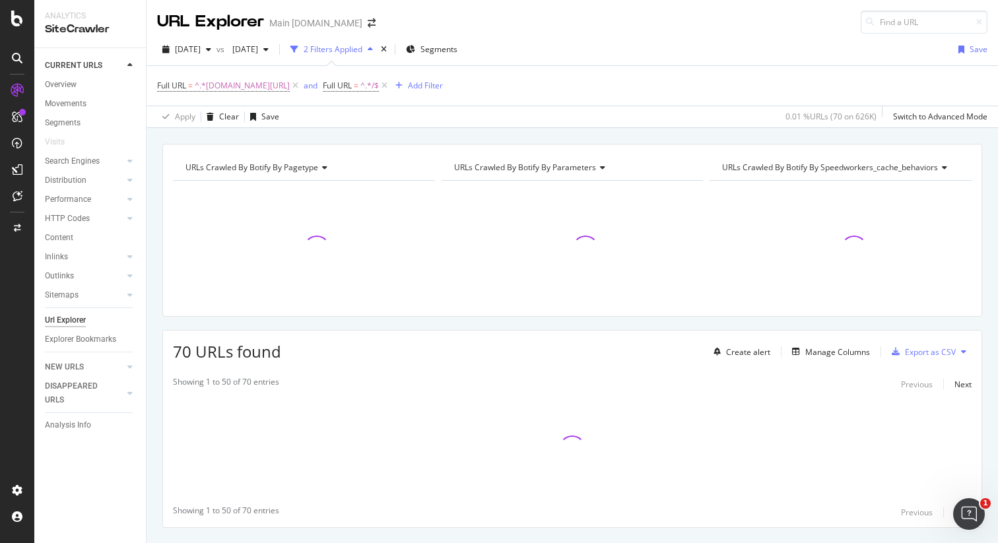
click at [758, 129] on div "URLs Crawled By Botify By pagetype Chart (by Value) Table Expand Export as CSV …" at bounding box center [572, 144] width 851 height 32
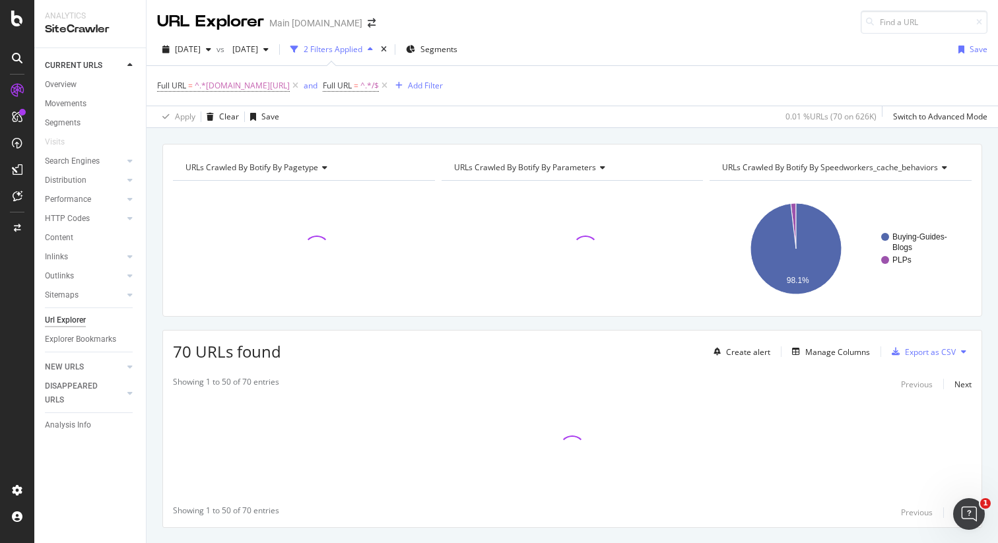
click at [806, 135] on div "URLs Crawled By Botify By pagetype Chart (by Value) Table Expand Export as CSV …" at bounding box center [572, 144] width 851 height 32
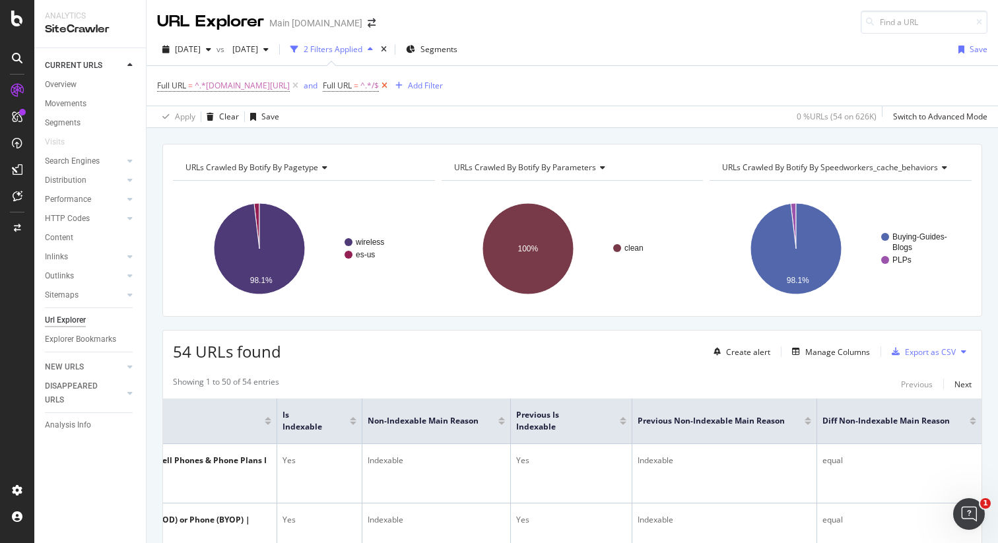
click at [390, 87] on icon at bounding box center [384, 85] width 11 height 13
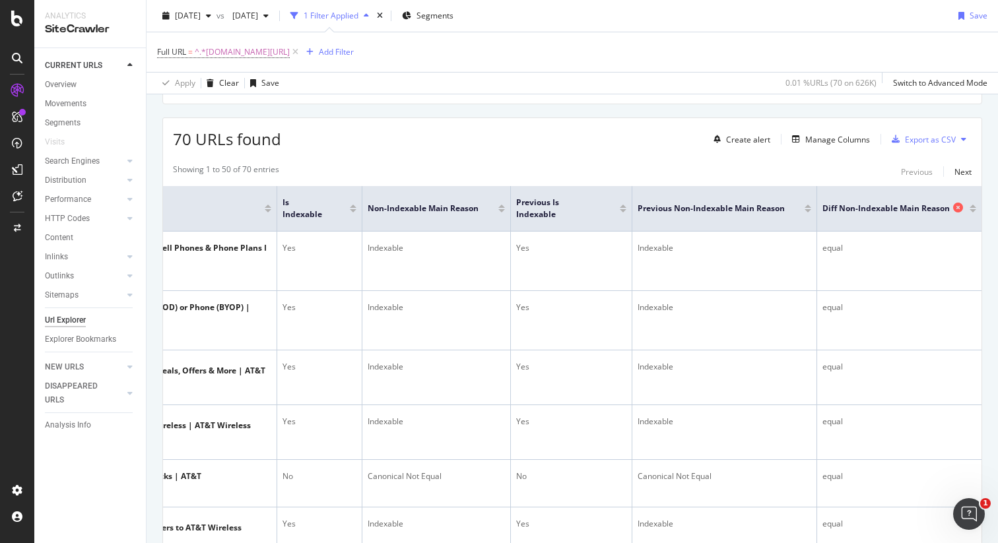
scroll to position [214, 0]
click at [955, 140] on div "Export as CSV" at bounding box center [930, 138] width 51 height 11
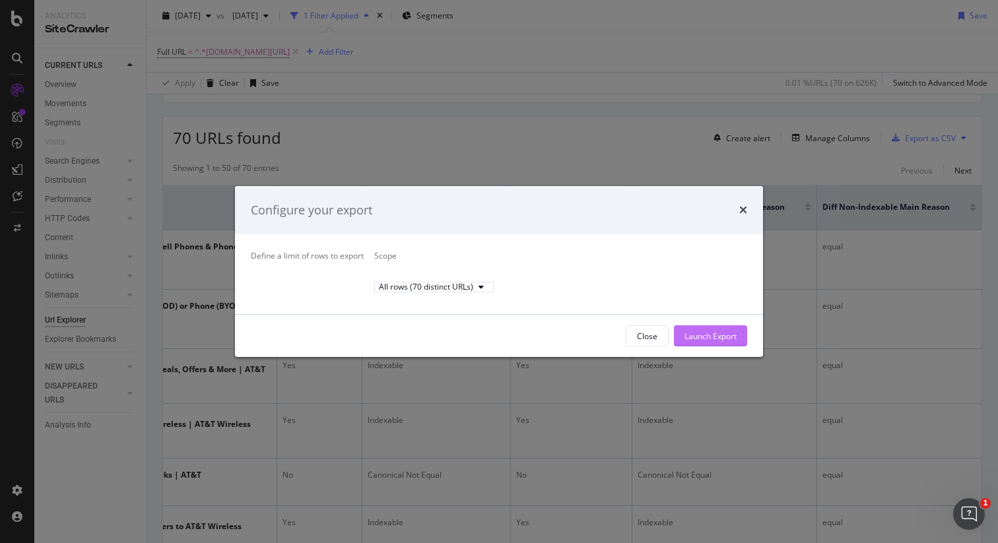
click at [717, 339] on div "Launch Export" at bounding box center [710, 336] width 52 height 11
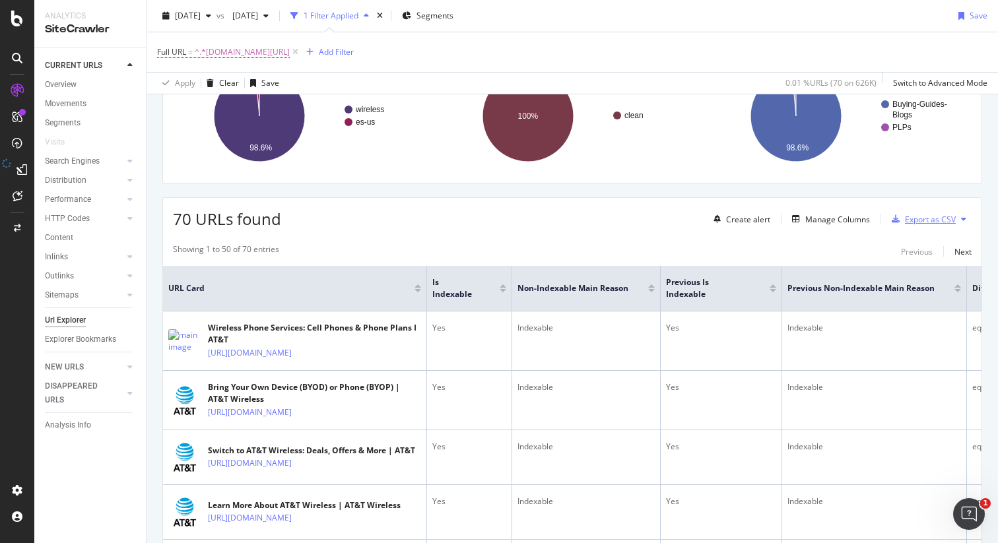
scroll to position [0, 0]
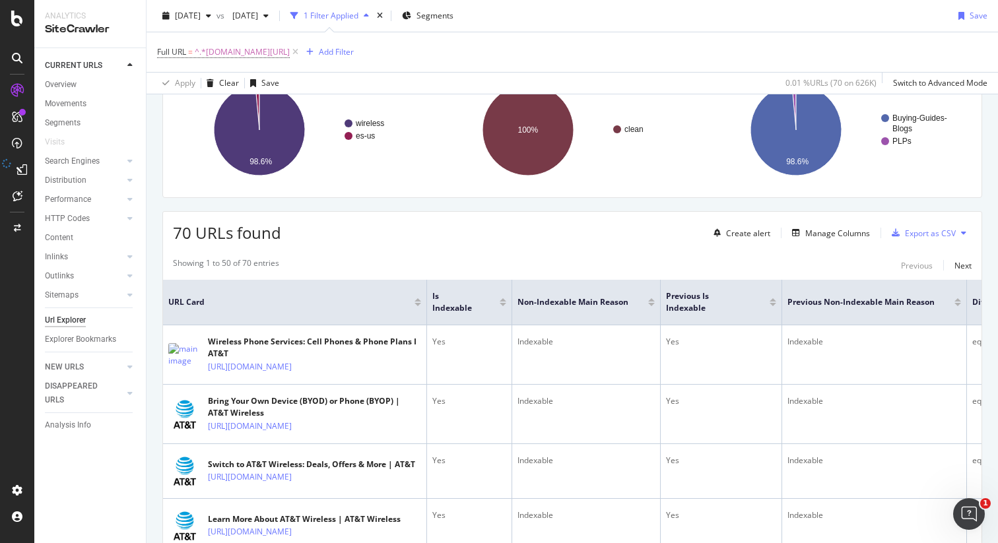
click at [413, 306] on div "URL Card" at bounding box center [291, 302] width 246 height 12
click at [415, 304] on div at bounding box center [417, 304] width 7 height 3
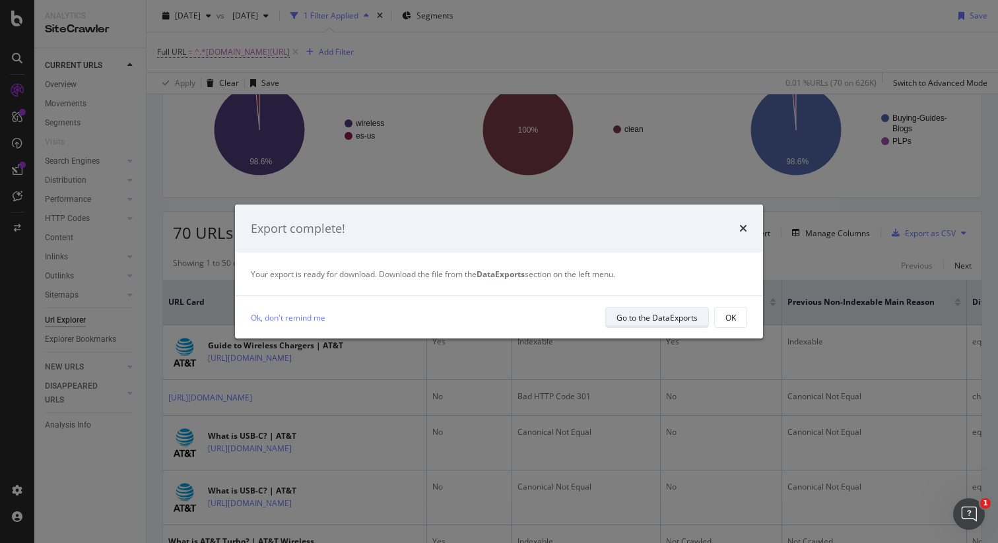
click at [664, 315] on div "Go to the DataExports" at bounding box center [656, 317] width 81 height 11
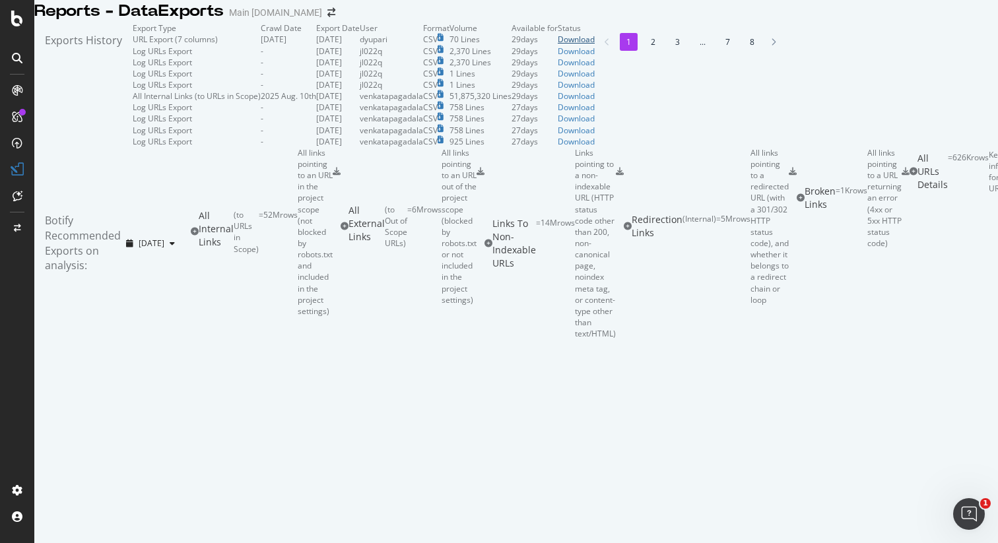
click at [595, 45] on div "Download" at bounding box center [576, 39] width 37 height 11
click at [664, 22] on div at bounding box center [516, 22] width 964 height 0
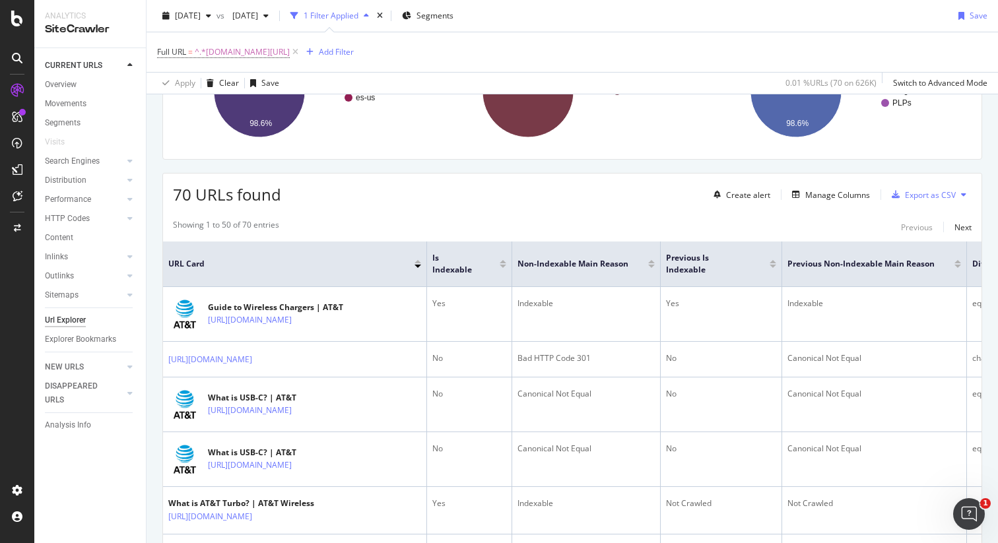
scroll to position [212, 0]
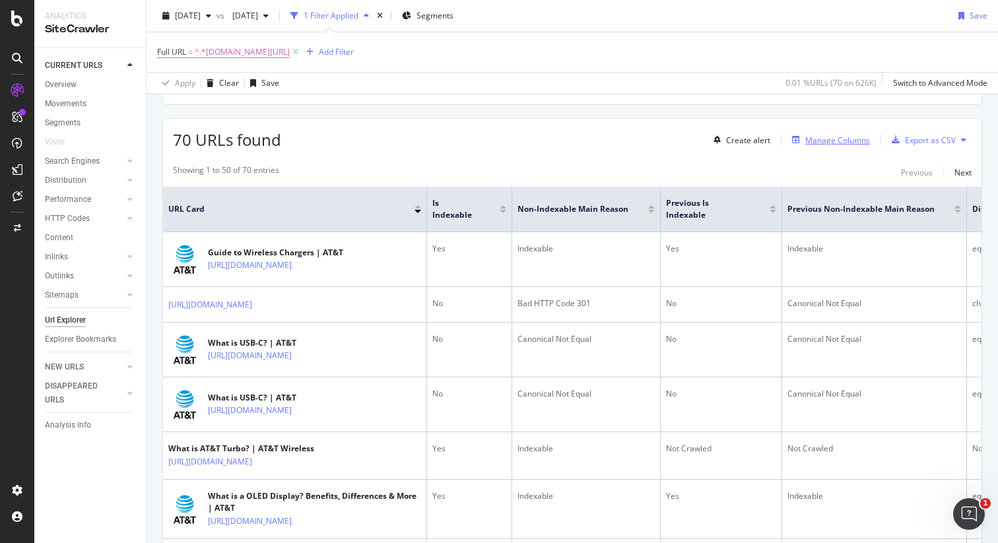
click at [836, 141] on div "Manage Columns" at bounding box center [837, 140] width 65 height 11
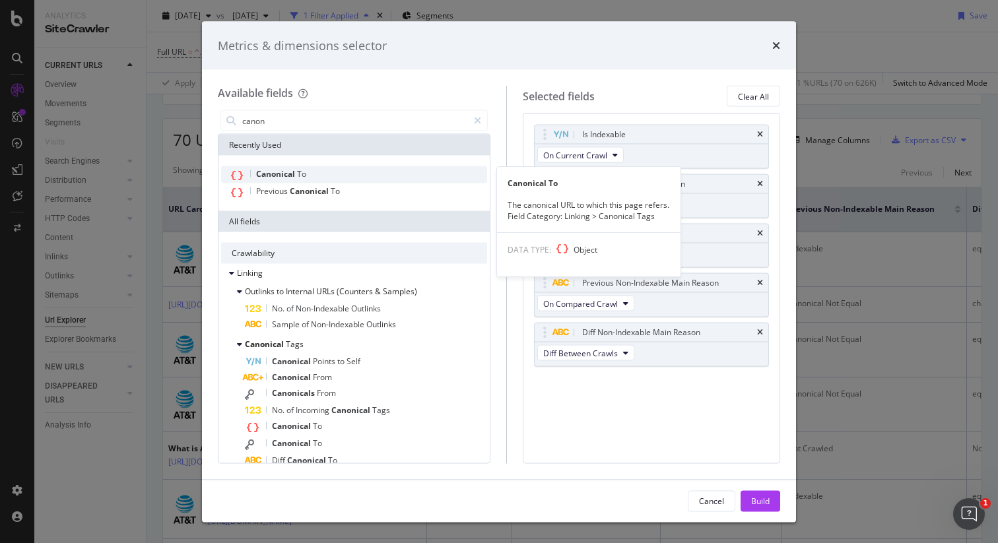
type input "canon"
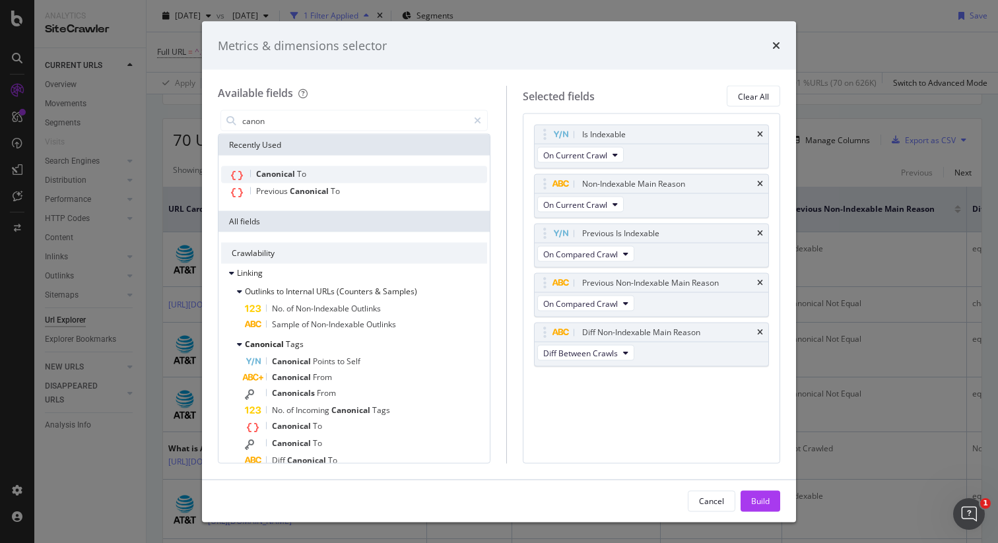
click at [309, 173] on div "Canonical To" at bounding box center [354, 174] width 266 height 17
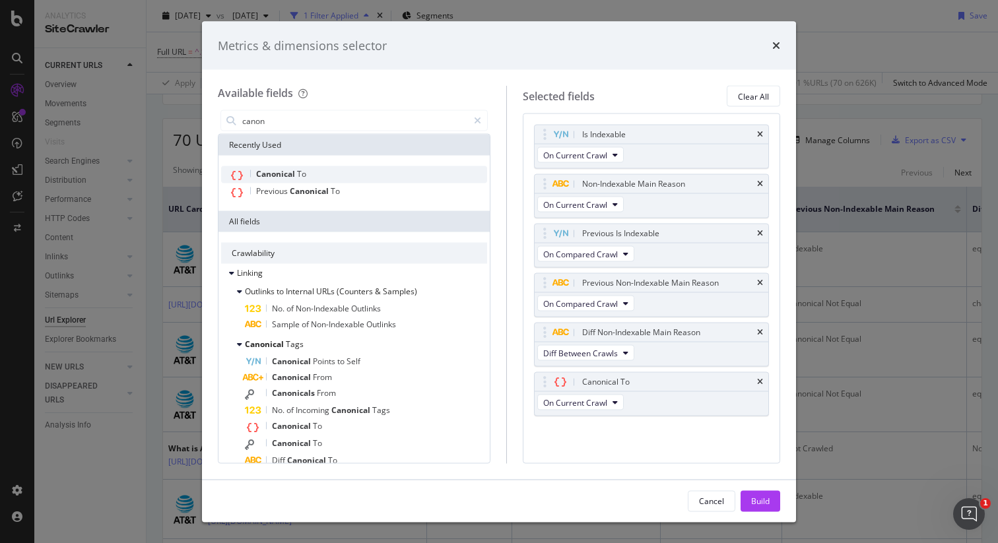
click at [309, 173] on div "Canonical To" at bounding box center [354, 174] width 266 height 17
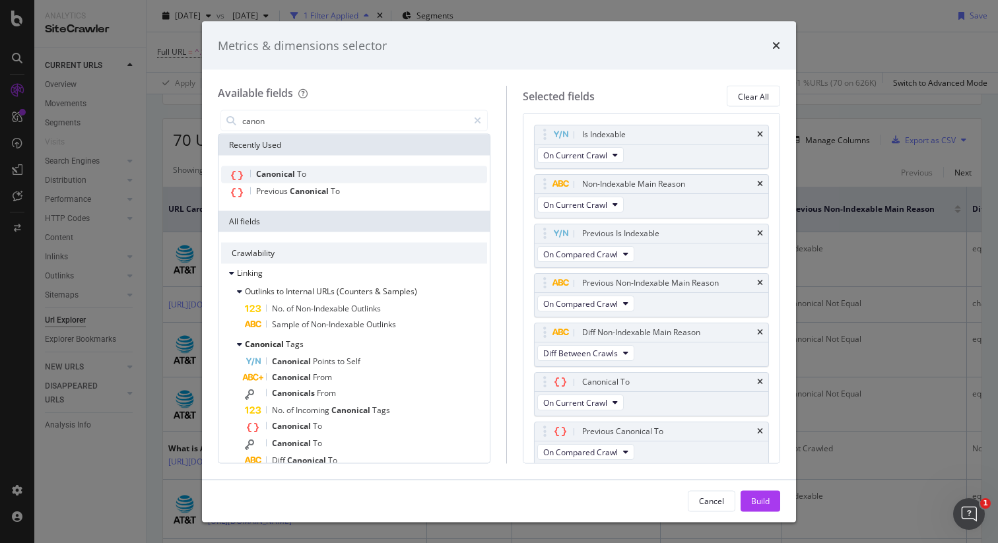
scroll to position [3, 0]
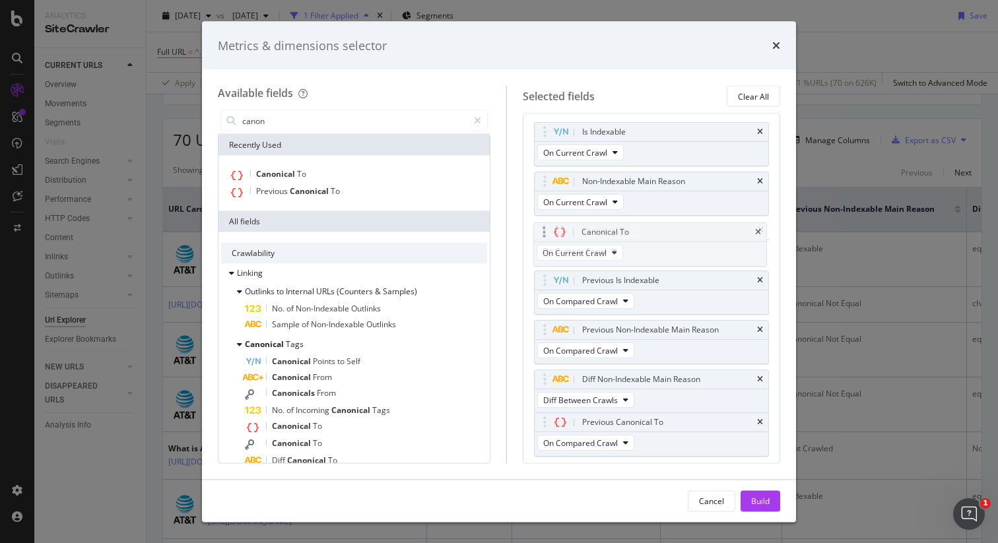
drag, startPoint x: 675, startPoint y: 383, endPoint x: 673, endPoint y: 238, distance: 145.2
click at [673, 237] on body "Analytics SiteCrawler CURRENT URLS Overview Movements Segments Visits Search En…" at bounding box center [499, 271] width 998 height 543
drag, startPoint x: 654, startPoint y: 436, endPoint x: 655, endPoint y: 392, distance: 43.6
click at [655, 392] on body "Analytics SiteCrawler CURRENT URLS Overview Movements Segments Visits Search En…" at bounding box center [499, 271] width 998 height 543
click at [757, 498] on div "Build" at bounding box center [760, 500] width 18 height 11
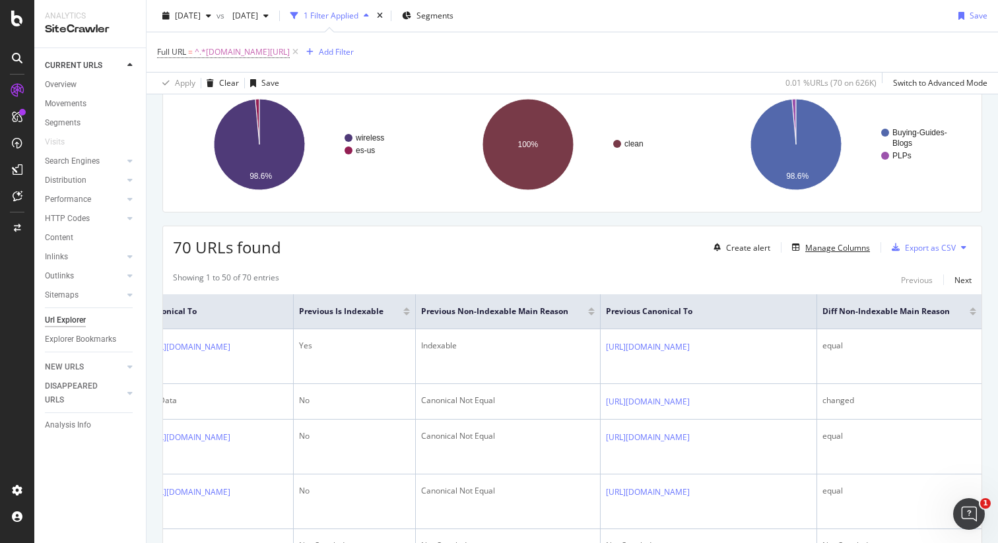
scroll to position [95, 0]
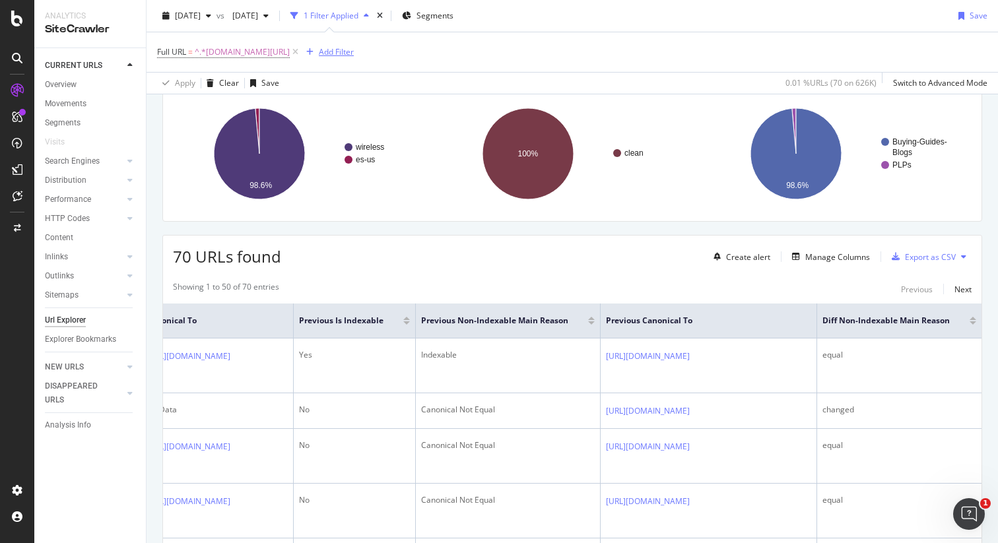
click at [348, 49] on div "Add Filter" at bounding box center [336, 51] width 35 height 11
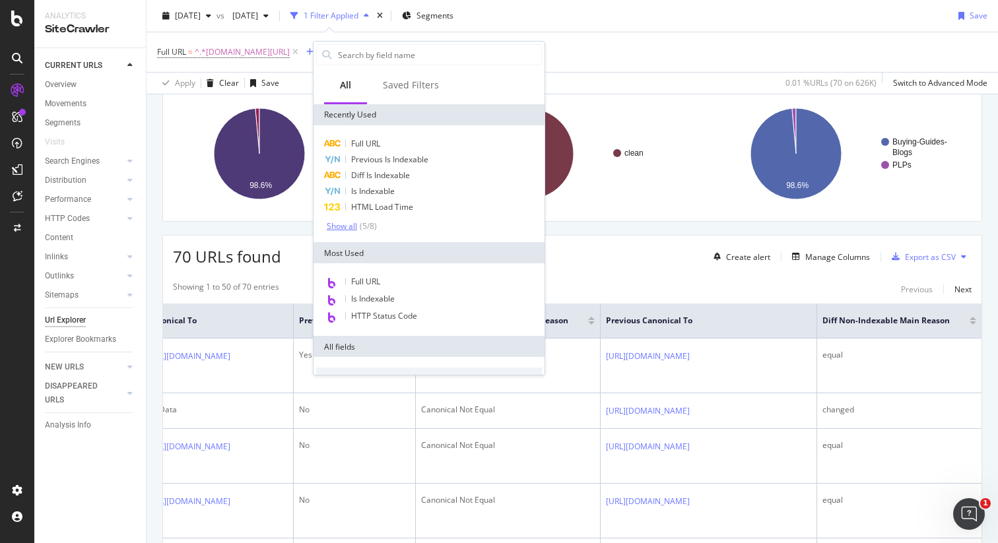
click at [358, 228] on div "( 5 / 8 )" at bounding box center [367, 225] width 20 height 11
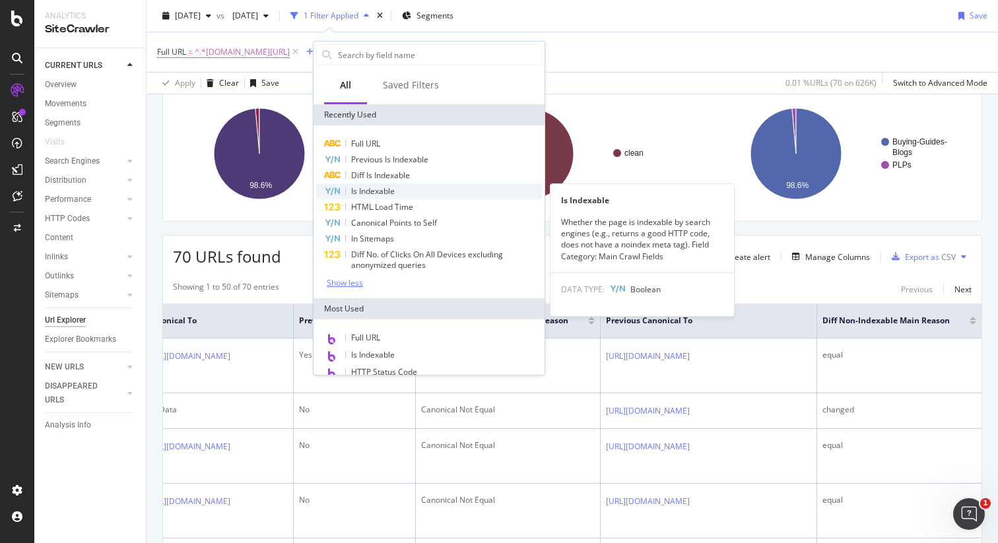
click at [407, 192] on div "Is Indexable" at bounding box center [429, 191] width 226 height 16
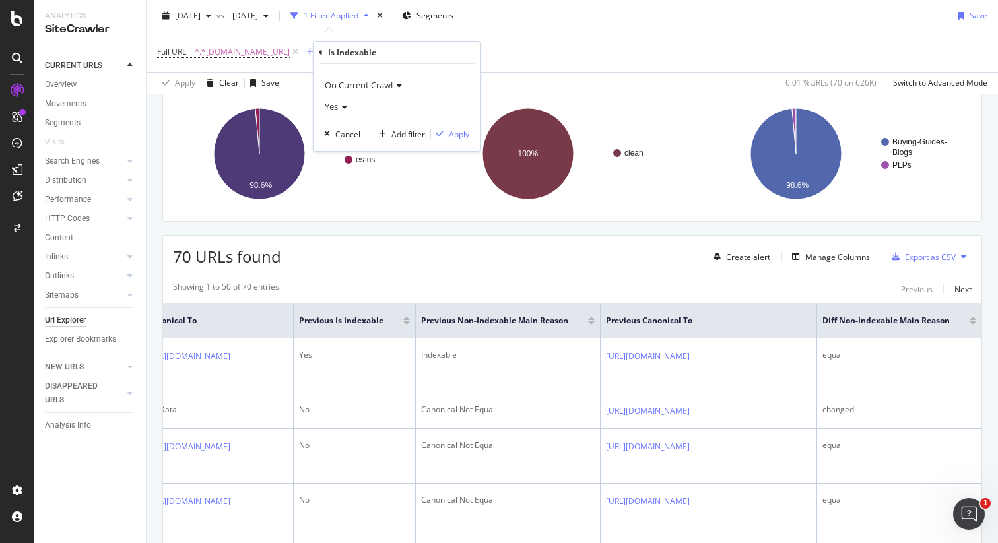
click at [393, 84] on span "On Current Crawl" at bounding box center [359, 85] width 68 height 12
click at [383, 141] on span "Diff Between Crawls" at bounding box center [368, 146] width 75 height 11
click at [350, 127] on input "text" at bounding box center [397, 129] width 144 height 21
click at [393, 164] on span "changed" at bounding box center [376, 161] width 97 height 11
type input "changed"
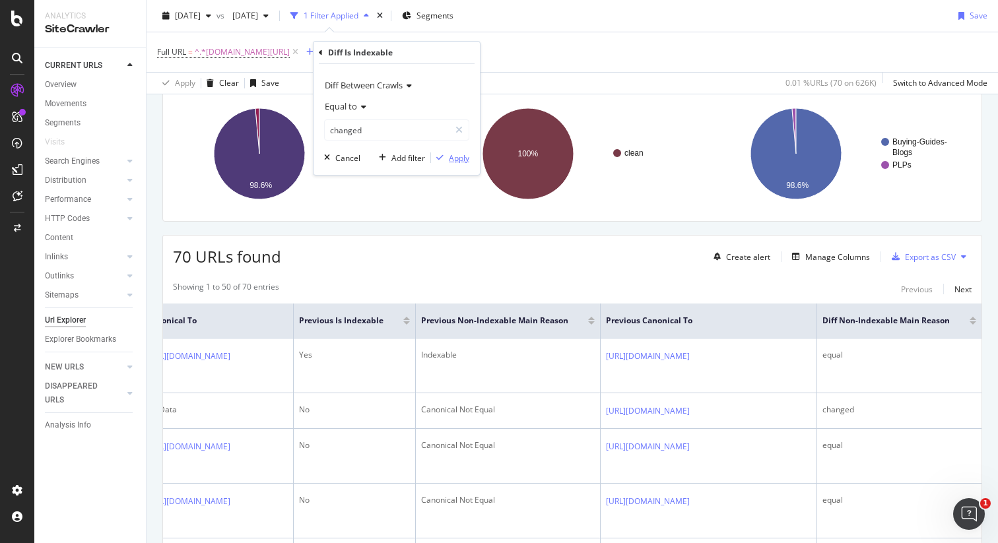
click at [453, 155] on div "Apply" at bounding box center [459, 157] width 20 height 11
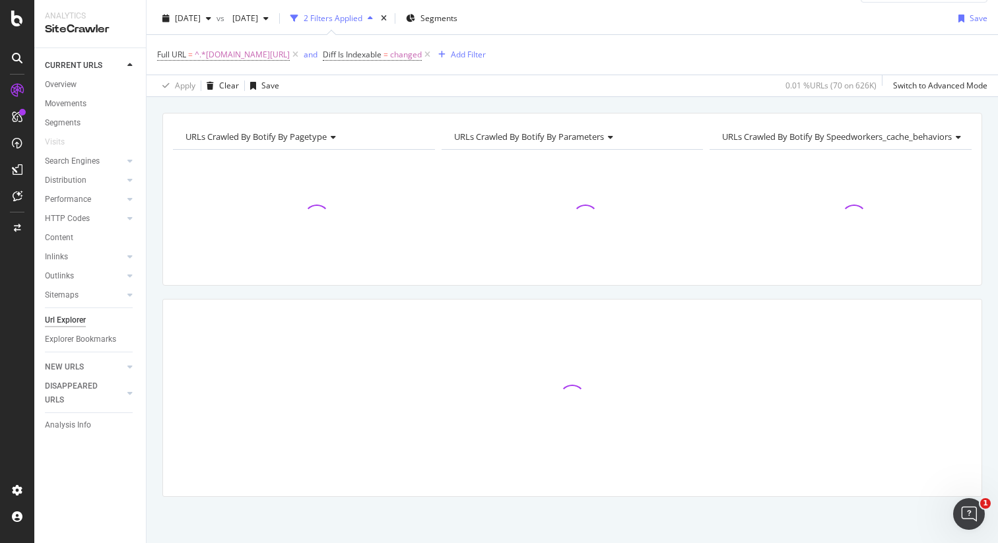
scroll to position [31, 0]
click at [935, 107] on div "URLs Crawled By Botify By pagetype Chart (by Value) Table Expand Export as CSV …" at bounding box center [572, 113] width 851 height 32
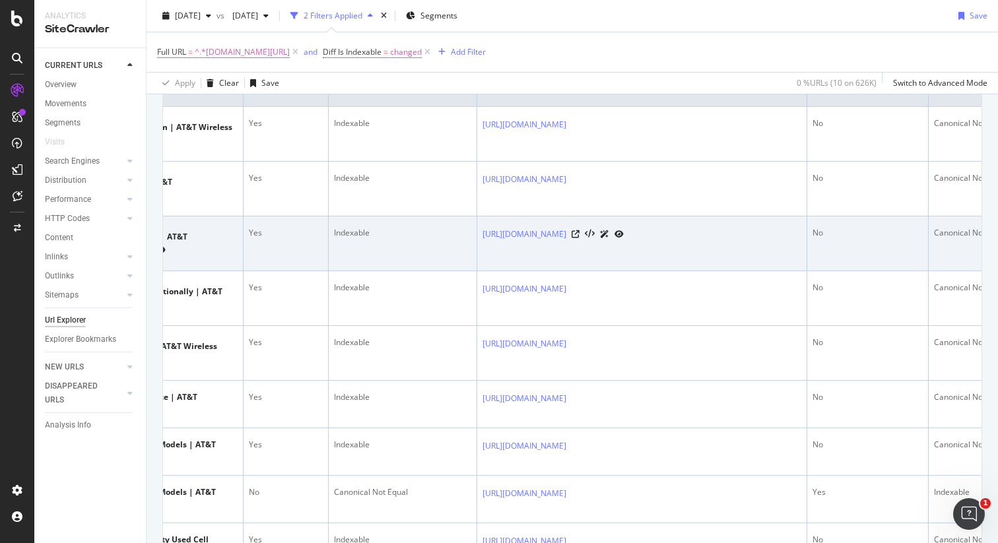
scroll to position [0, 132]
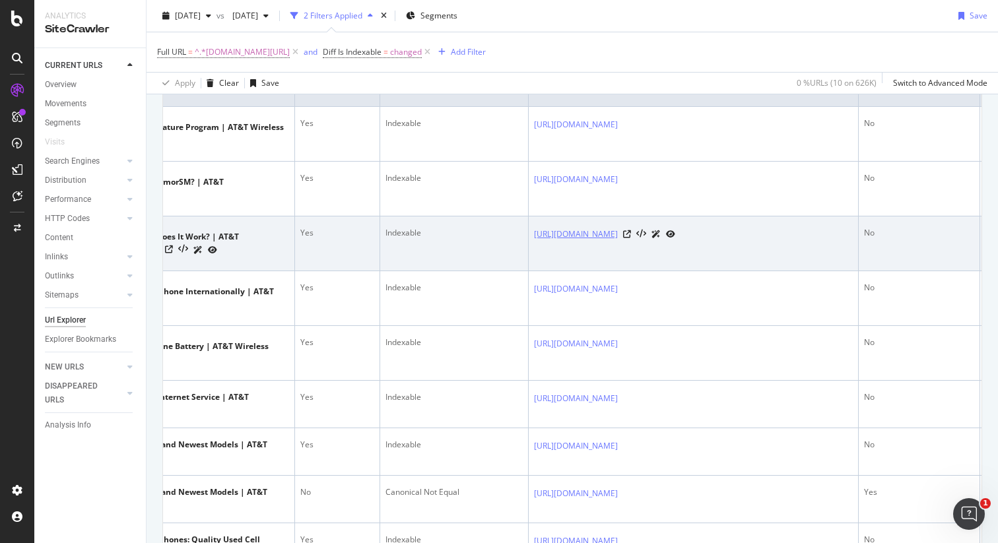
copy link "[URL][DOMAIN_NAME]"
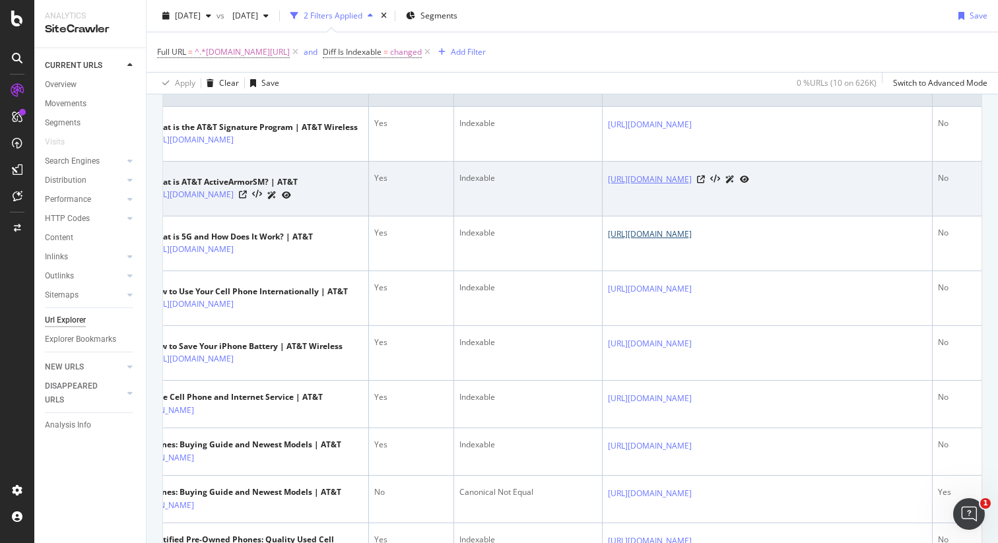
scroll to position [0, 0]
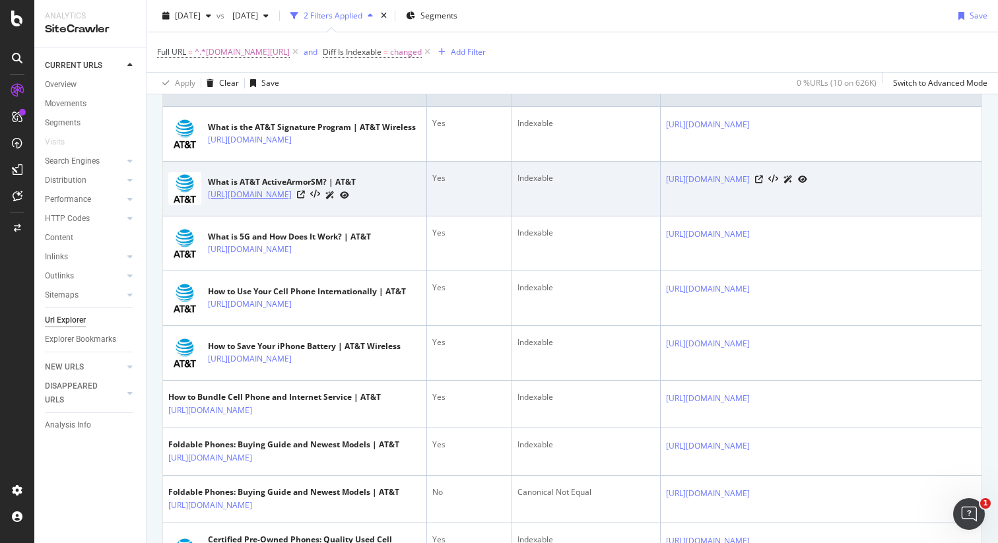
copy link "[URL][DOMAIN_NAME]"
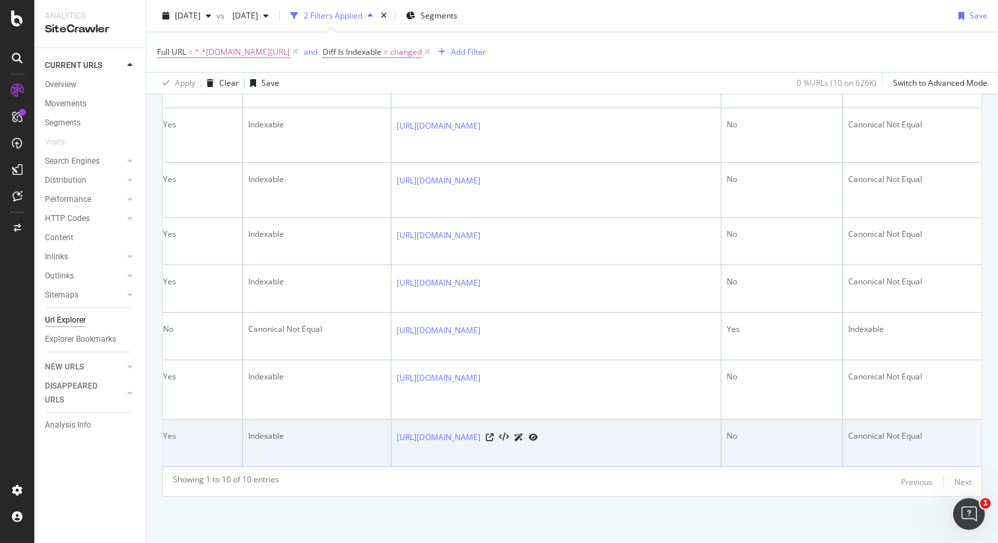
scroll to position [562, 0]
copy link "[URL][DOMAIN_NAME]"
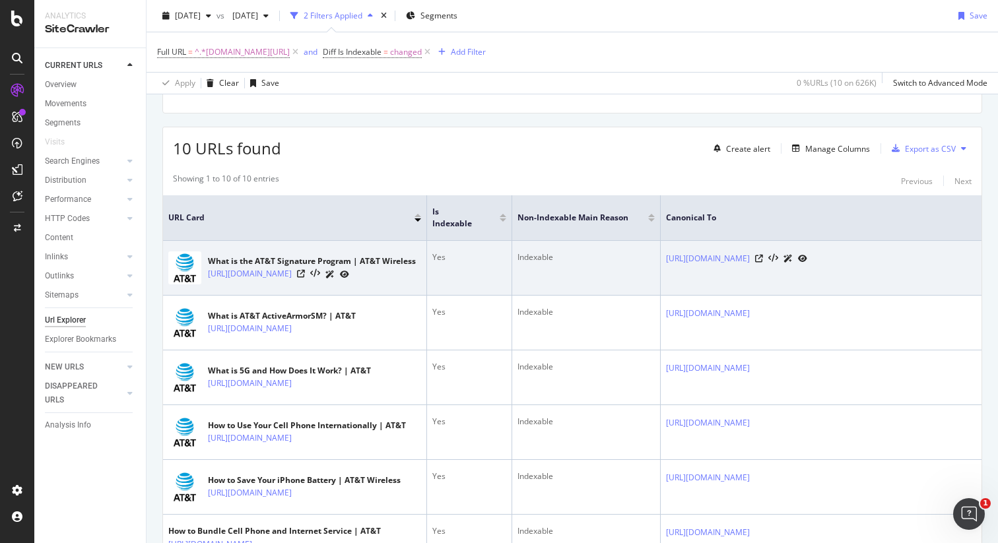
scroll to position [200, 0]
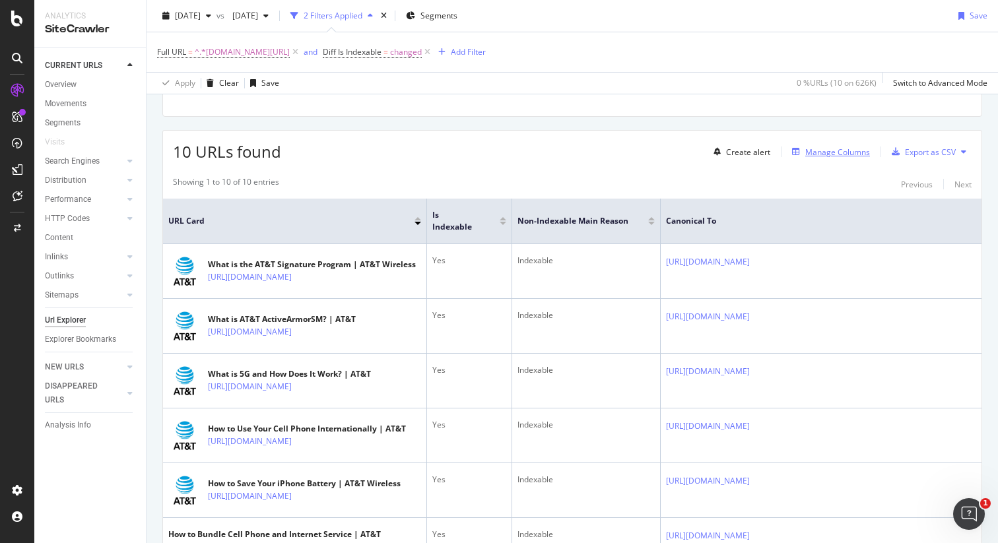
click at [824, 152] on div "Manage Columns" at bounding box center [837, 152] width 65 height 11
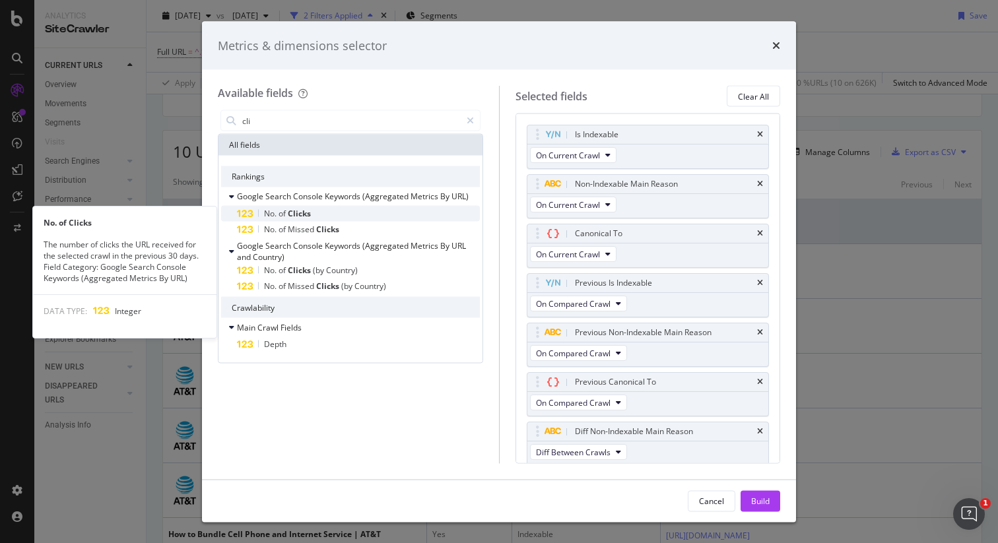
type input "cli"
click at [335, 213] on div "No. of Clicks" at bounding box center [358, 214] width 243 height 16
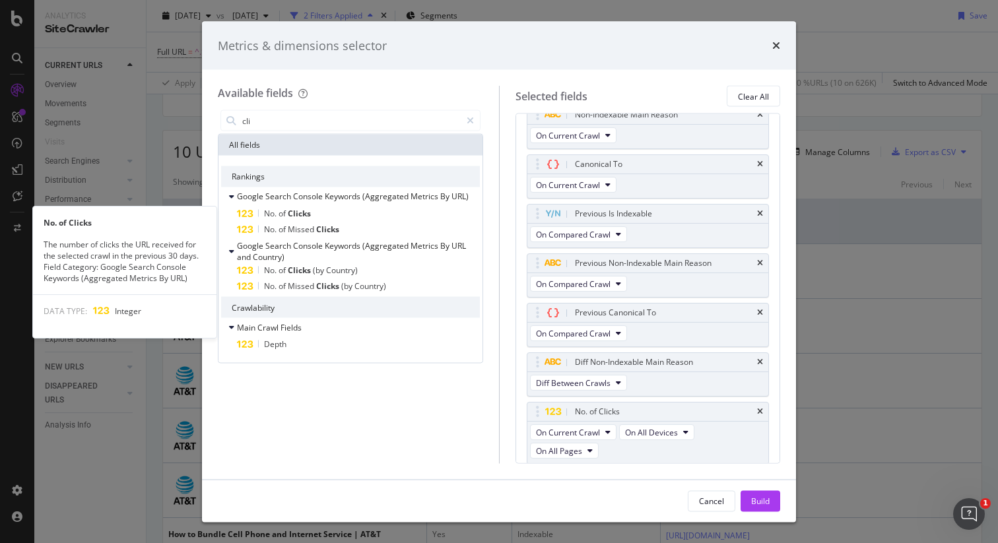
scroll to position [71, 0]
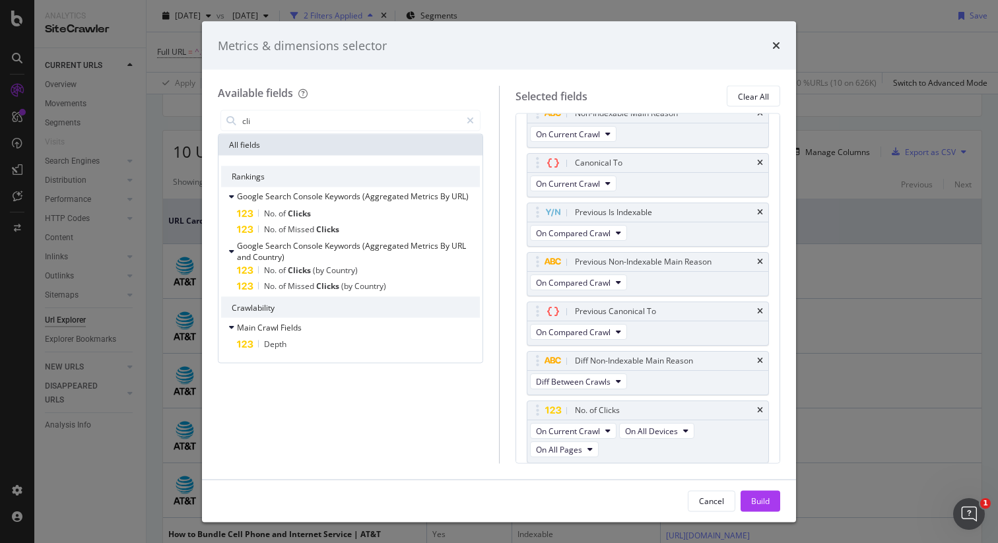
click at [335, 213] on div "No. of Clicks" at bounding box center [358, 214] width 243 height 16
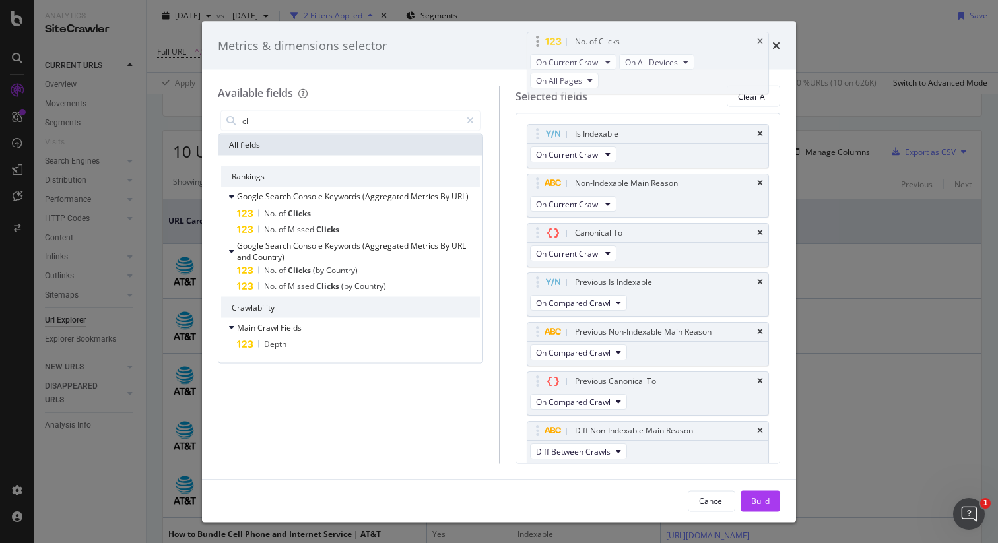
scroll to position [0, 0]
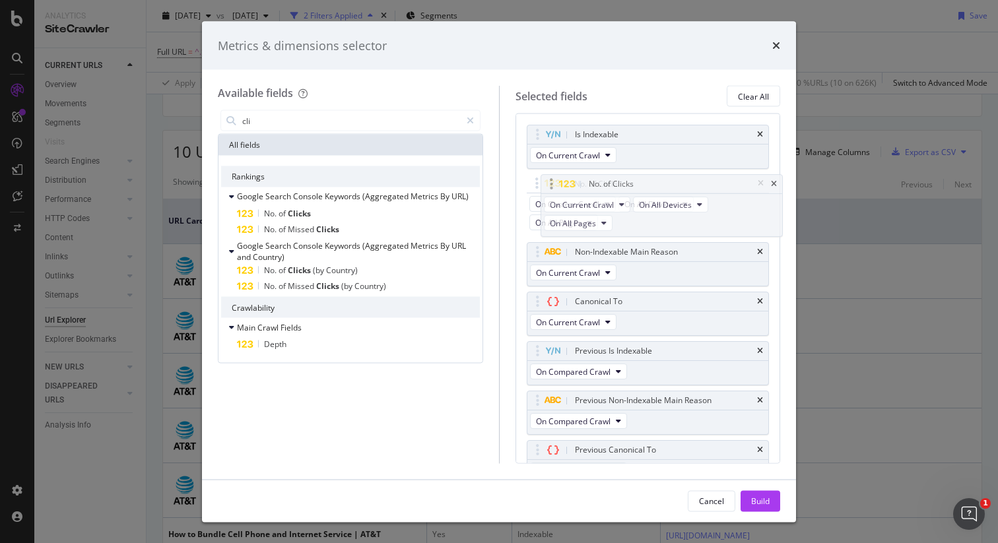
drag, startPoint x: 719, startPoint y: 349, endPoint x: 733, endPoint y: 191, distance: 158.3
click at [733, 191] on body "Analytics SiteCrawler CURRENT URLS Overview Movements Segments Visits Search En…" at bounding box center [499, 271] width 998 height 543
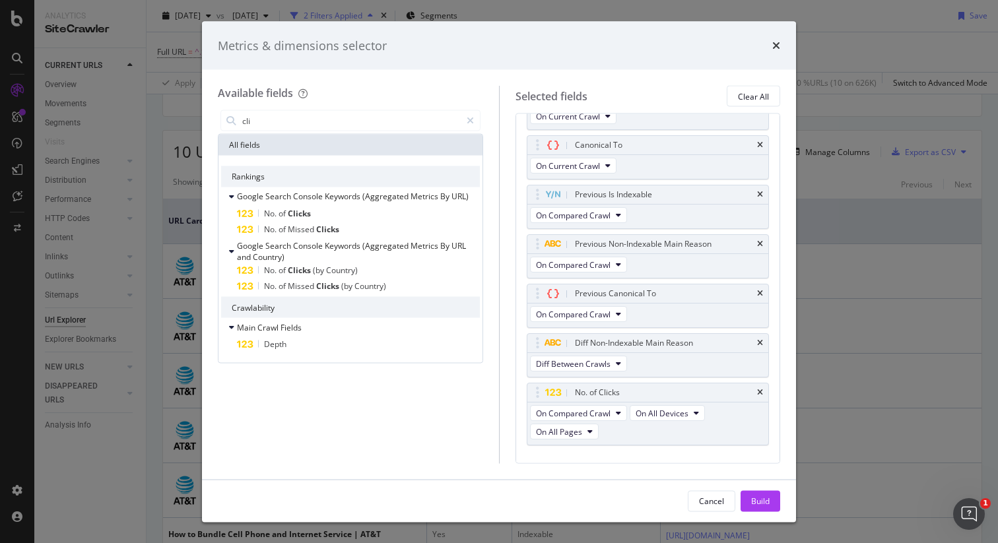
scroll to position [183, 0]
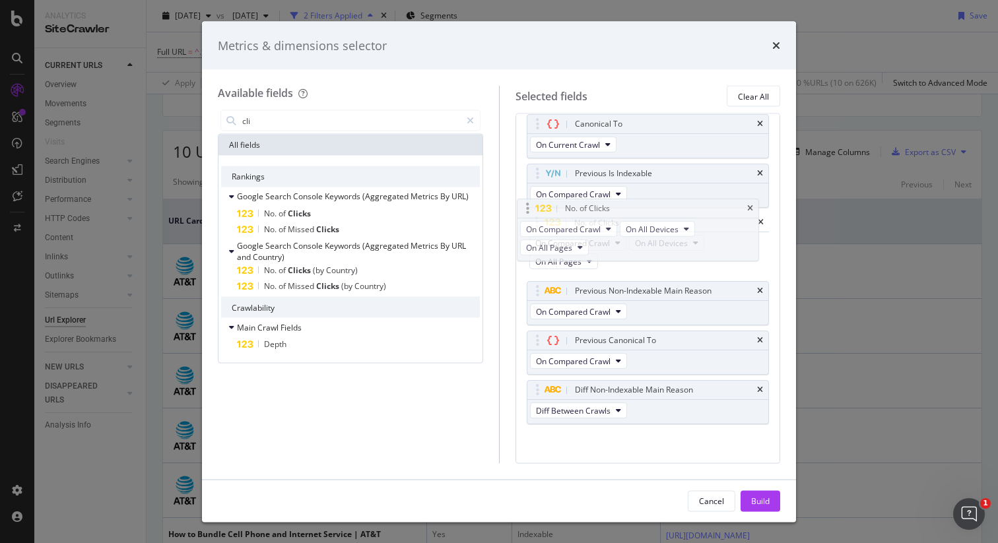
drag, startPoint x: 706, startPoint y: 364, endPoint x: 696, endPoint y: 207, distance: 157.4
click at [696, 207] on body "Analytics SiteCrawler CURRENT URLS Overview Movements Segments Visits Search En…" at bounding box center [499, 271] width 998 height 543
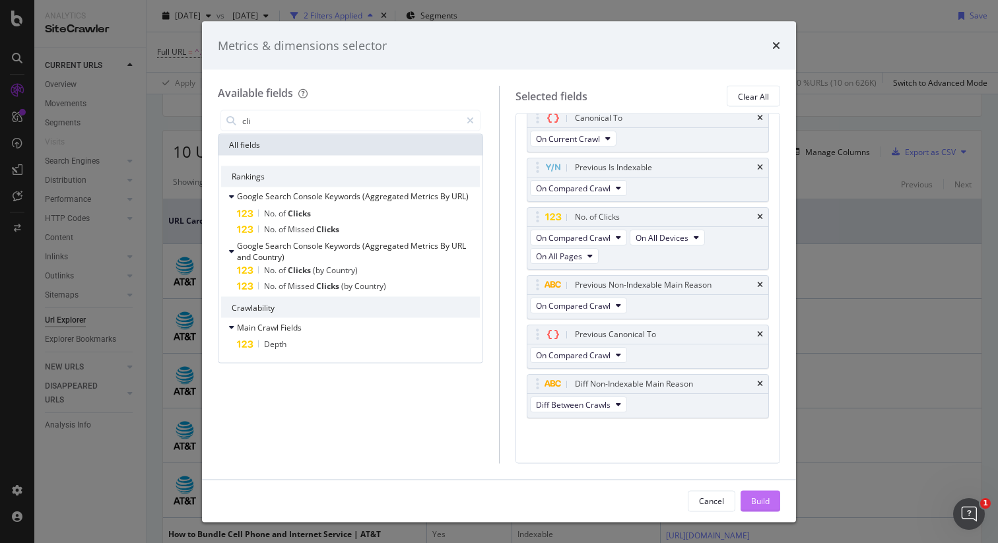
click at [762, 509] on div "Build" at bounding box center [760, 501] width 18 height 20
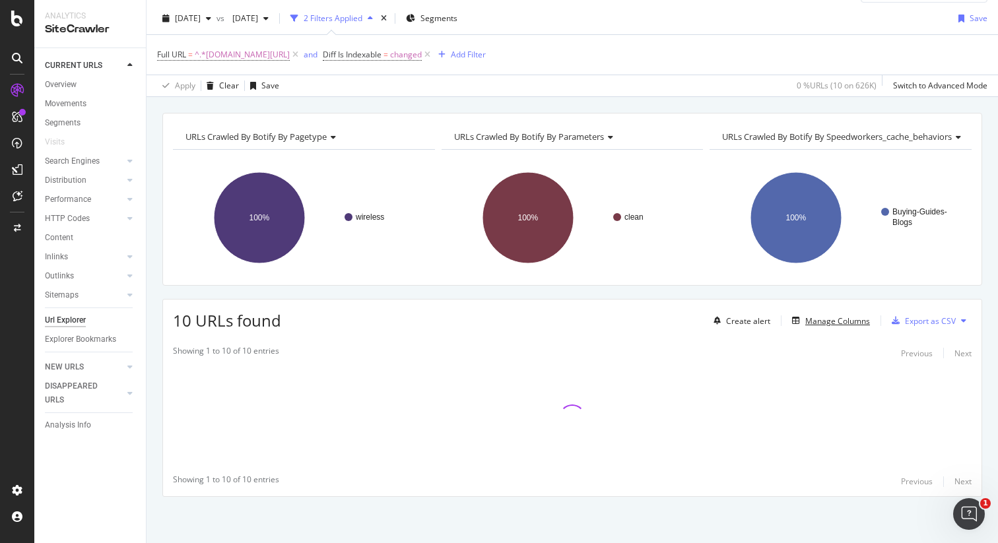
scroll to position [31, 0]
click at [847, 102] on div "URLs Crawled By Botify By pagetype Chart (by Value) Table Expand Export as CSV …" at bounding box center [572, 113] width 851 height 32
click at [216, 18] on div "button" at bounding box center [209, 19] width 16 height 8
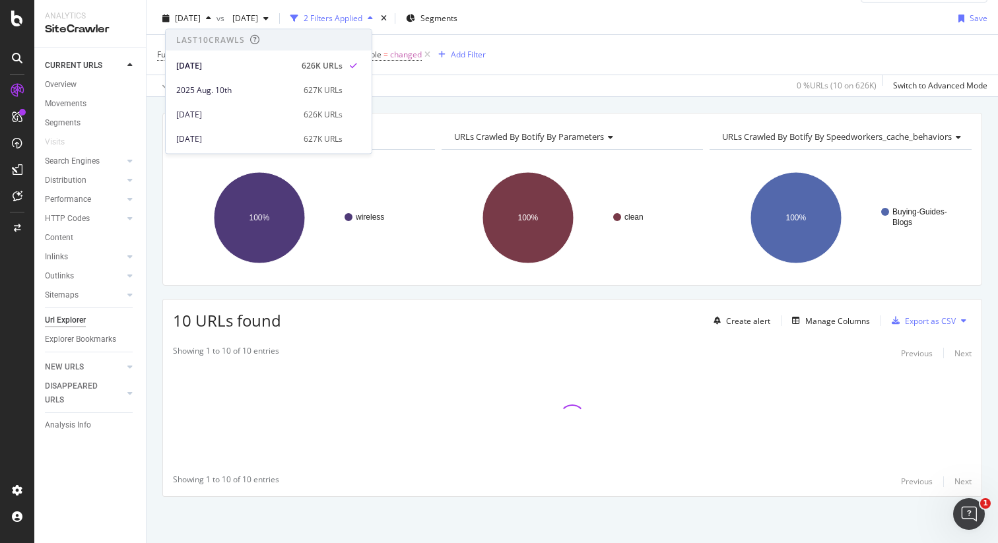
click at [832, 100] on div "URLs Crawled By Botify By pagetype Chart (by Value) Table Expand Export as CSV …" at bounding box center [572, 113] width 851 height 32
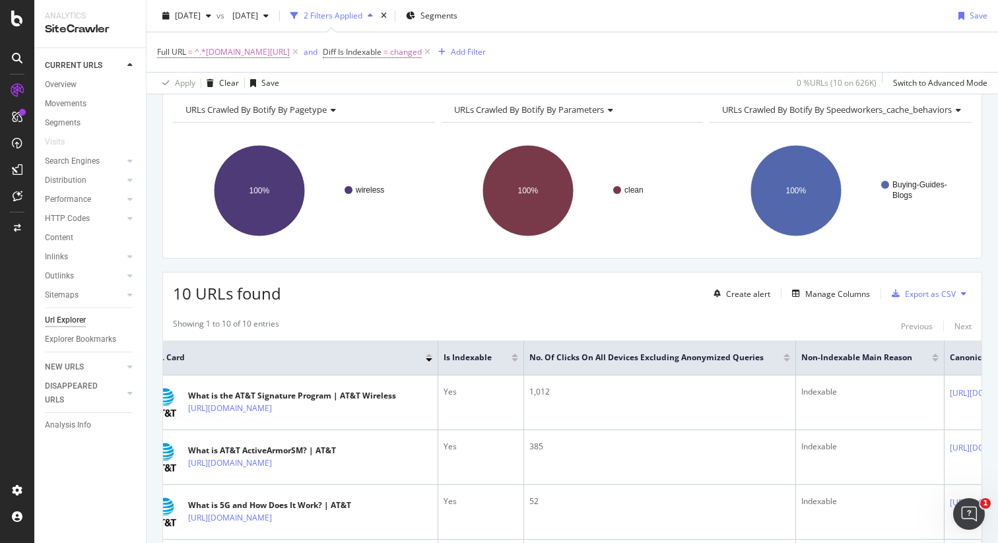
scroll to position [0, 0]
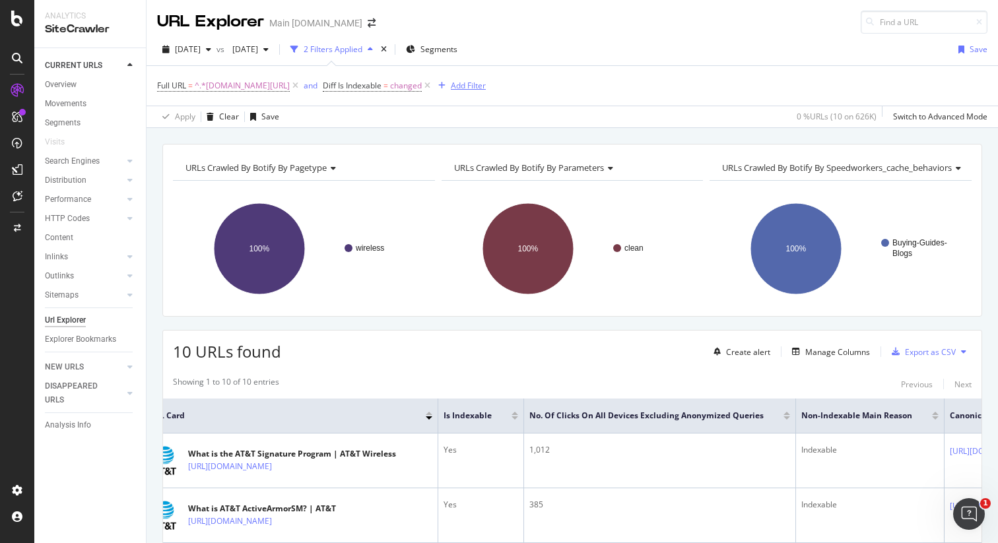
click at [451, 84] on div "button" at bounding box center [442, 86] width 18 height 8
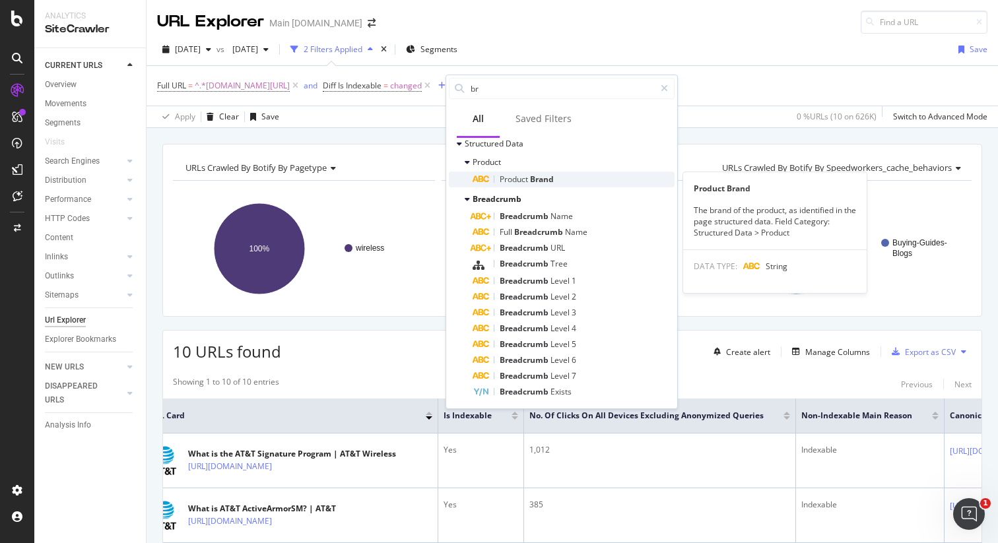
scroll to position [58, 0]
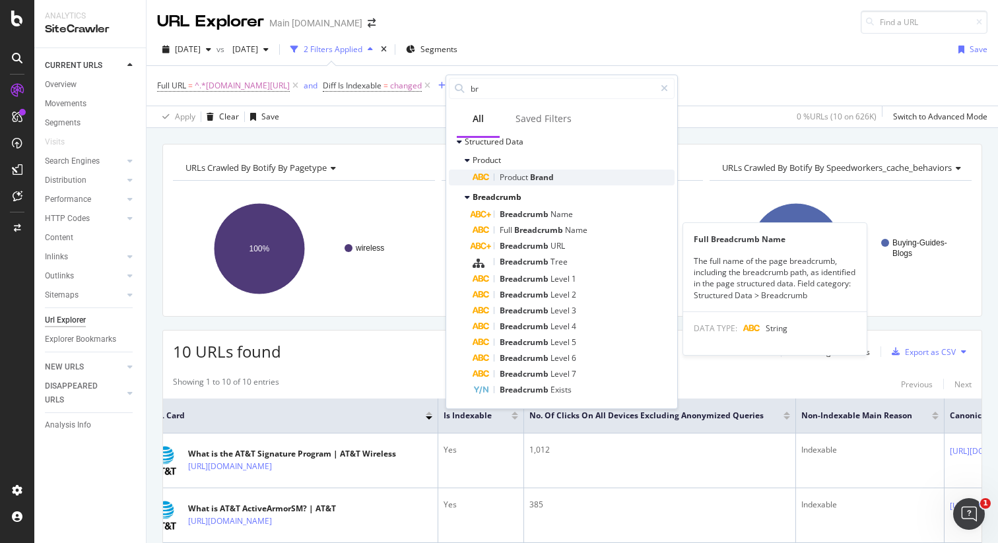
type input "b"
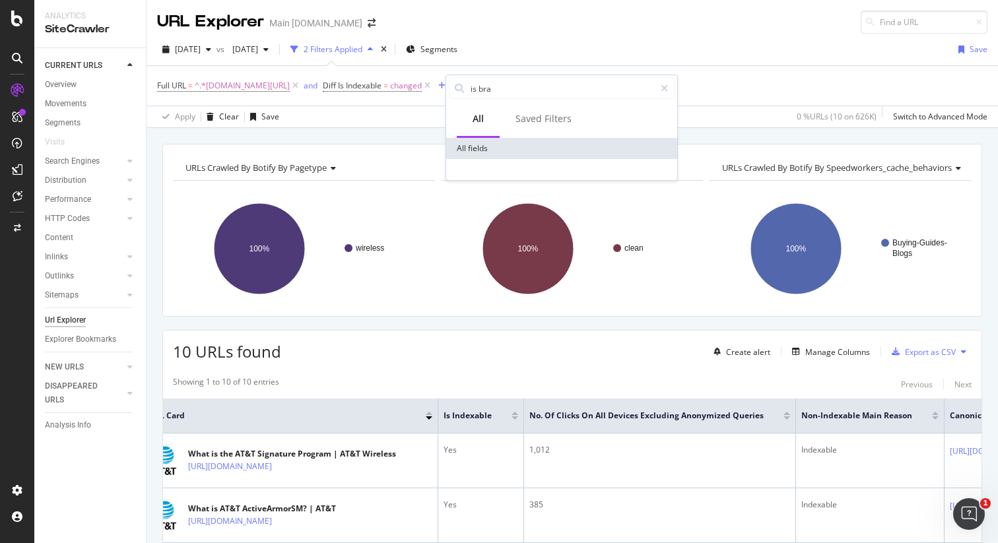
scroll to position [0, 0]
click at [556, 88] on input "is bra" at bounding box center [561, 89] width 185 height 20
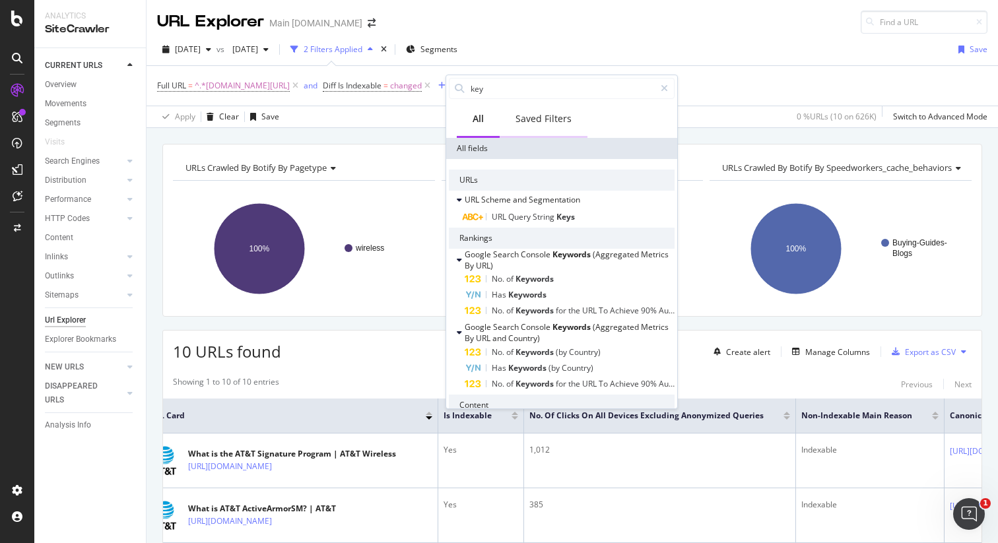
click at [540, 119] on div "Saved Filters" at bounding box center [543, 118] width 56 height 13
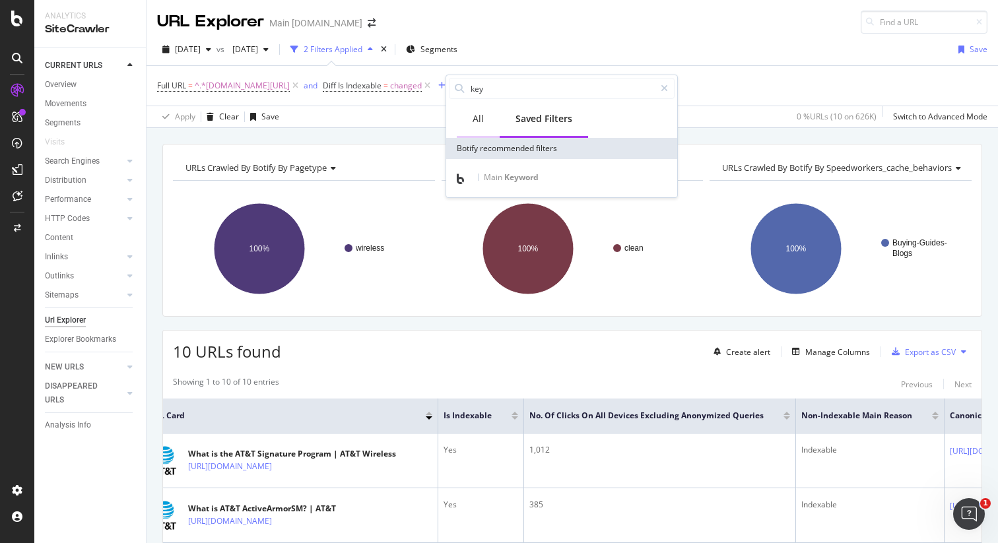
click at [482, 114] on div "All" at bounding box center [478, 118] width 11 height 13
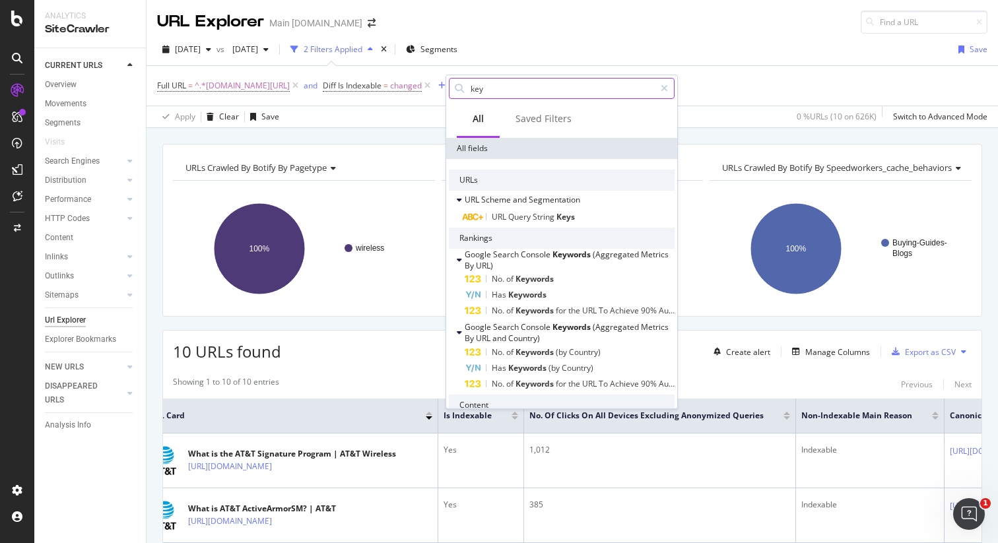
click at [509, 94] on input "key" at bounding box center [561, 89] width 185 height 20
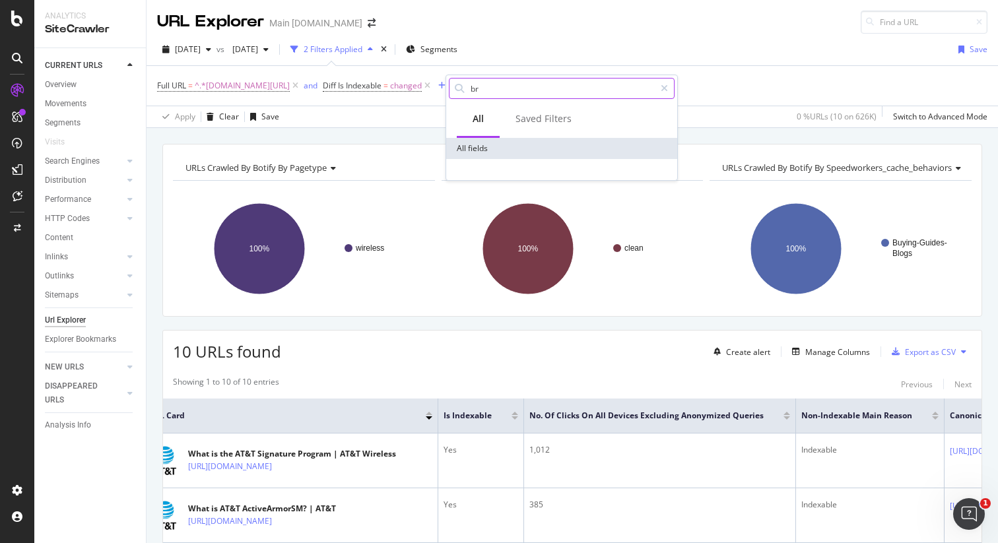
type input "b"
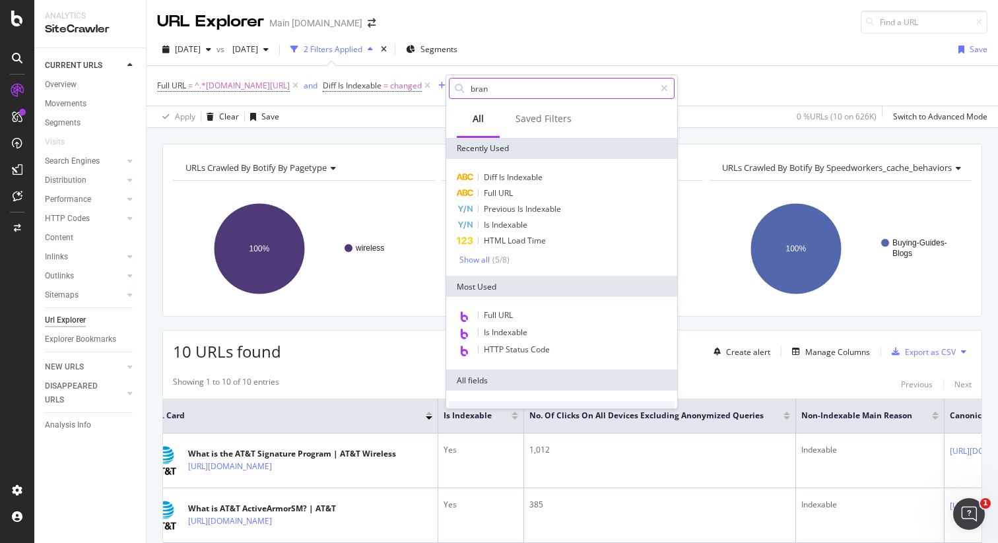
type input "brand"
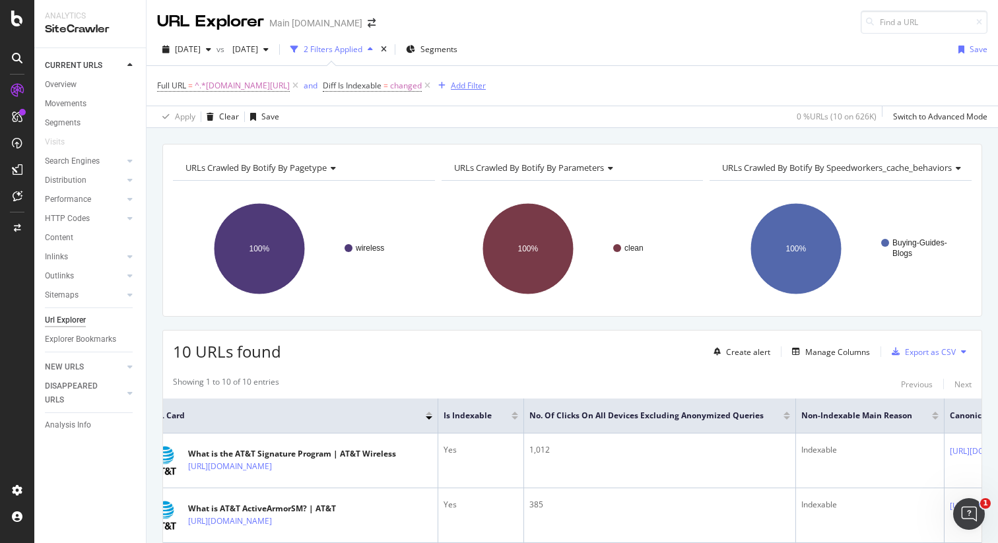
click at [476, 86] on div "Add Filter" at bounding box center [468, 85] width 35 height 11
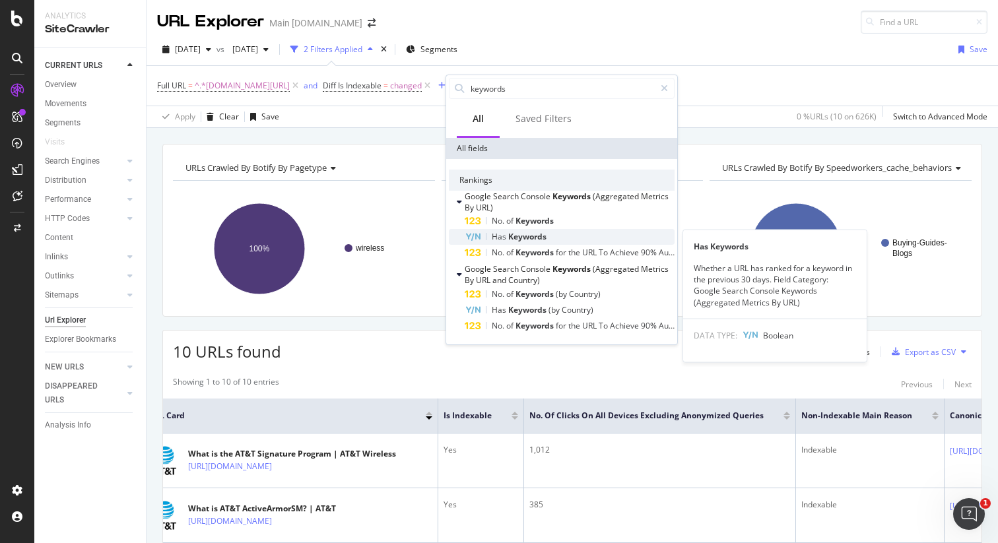
type input "keywords"
click at [564, 235] on div "Has Keywords" at bounding box center [570, 237] width 210 height 16
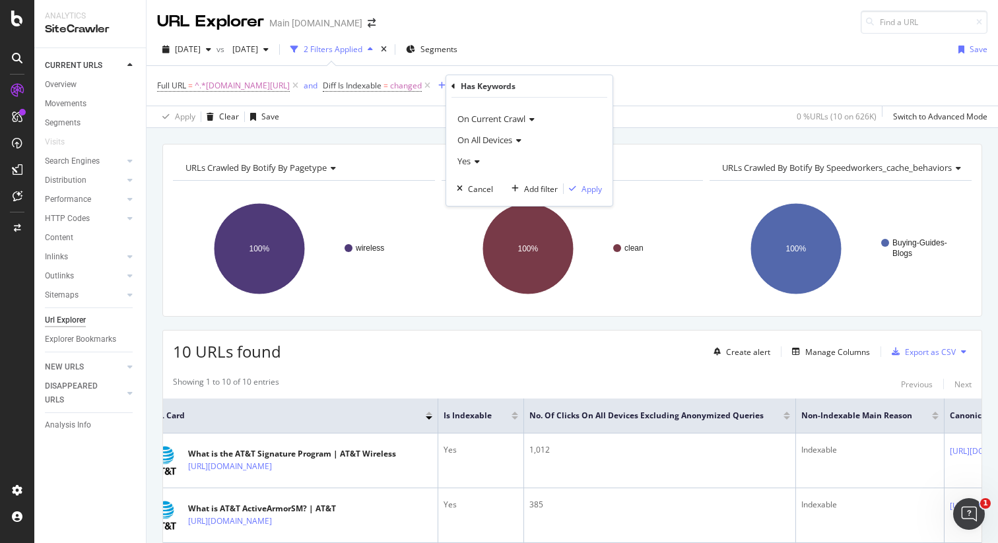
click at [480, 164] on div "Yes" at bounding box center [529, 160] width 145 height 21
click at [515, 159] on div "Yes" at bounding box center [529, 160] width 145 height 21
click at [482, 189] on div "Cancel" at bounding box center [480, 188] width 25 height 11
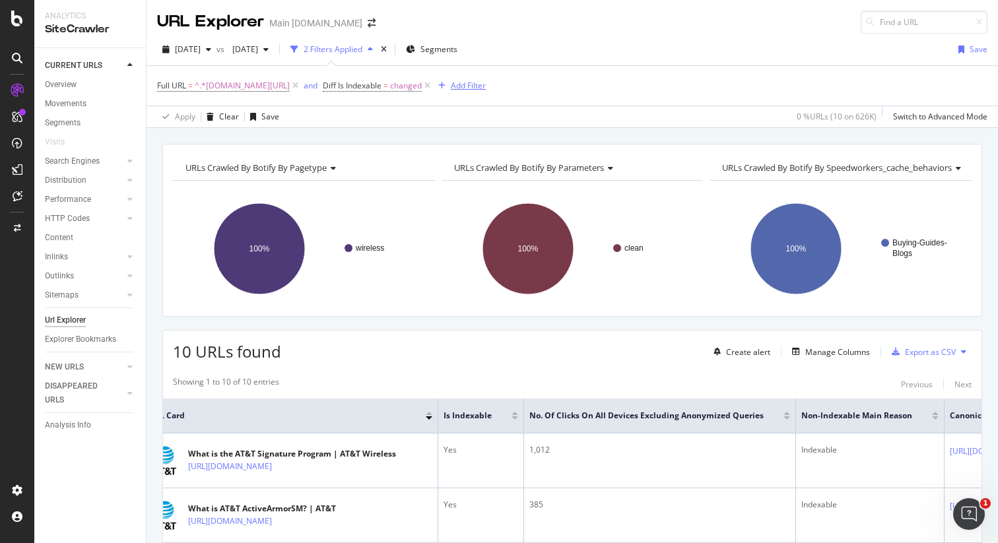
click at [482, 92] on div "Add Filter" at bounding box center [459, 86] width 53 height 15
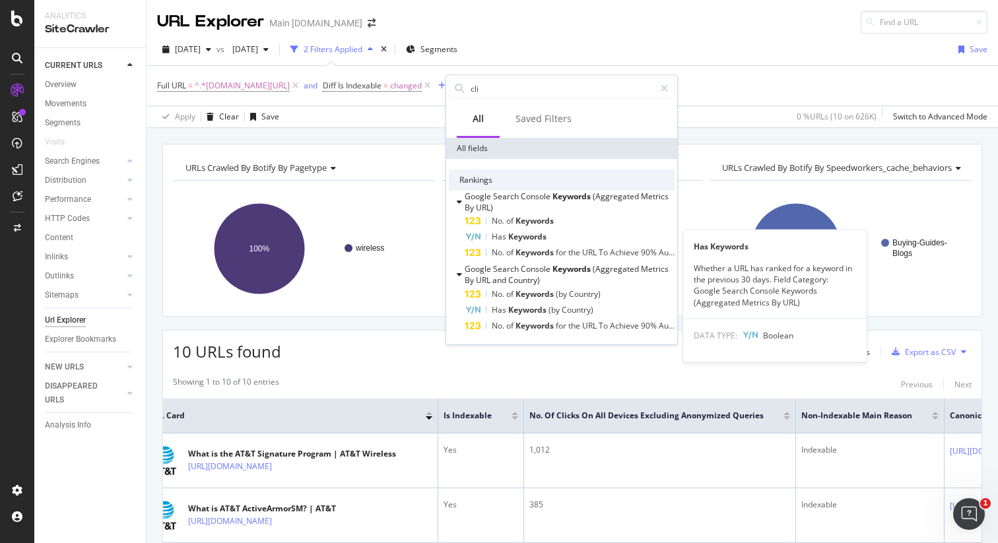
type input "clic"
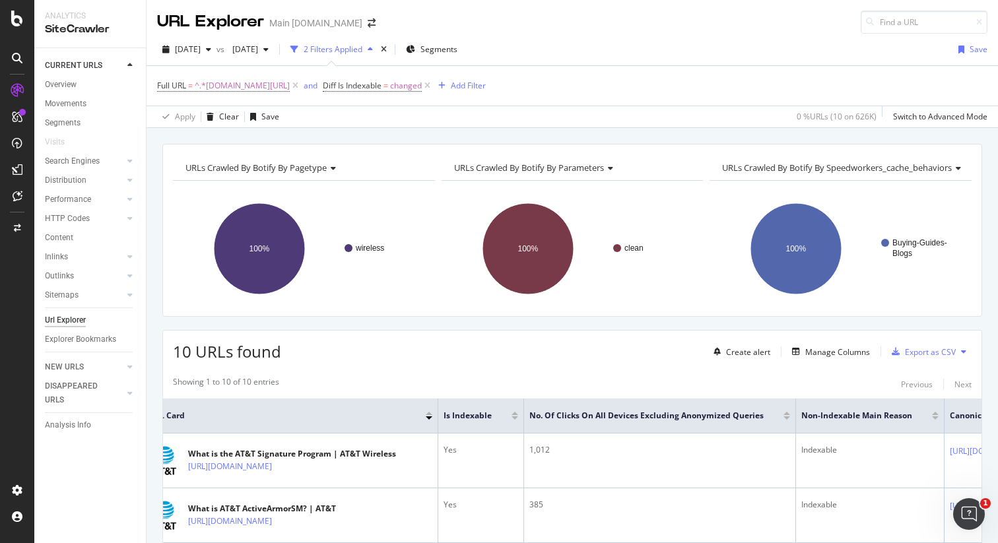
click at [591, 38] on div "[DATE] vs [DATE] 2 Filters Applied Segments Save Full URL = ^.*[DOMAIN_NAME][UR…" at bounding box center [572, 81] width 851 height 94
click at [486, 81] on div "Add Filter" at bounding box center [468, 85] width 35 height 11
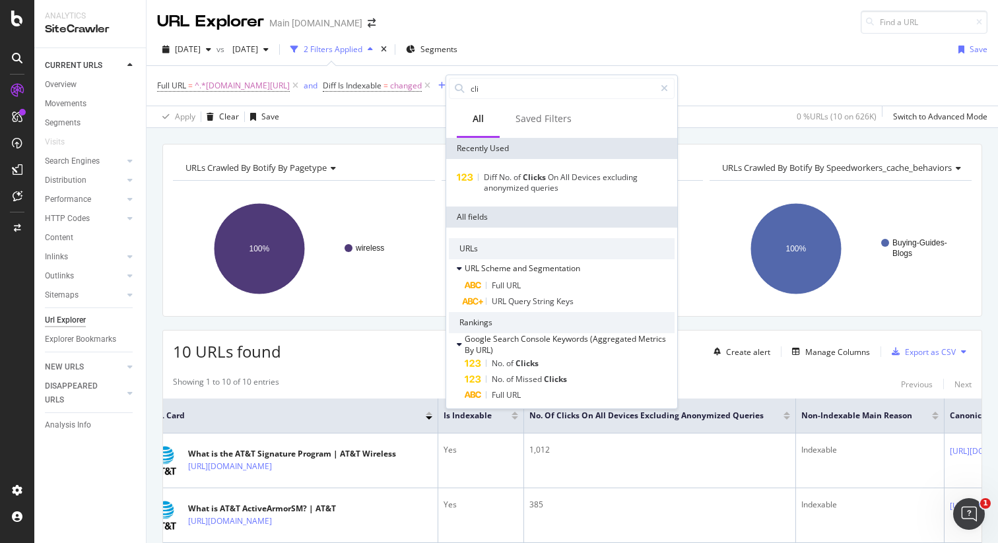
type input "clic"
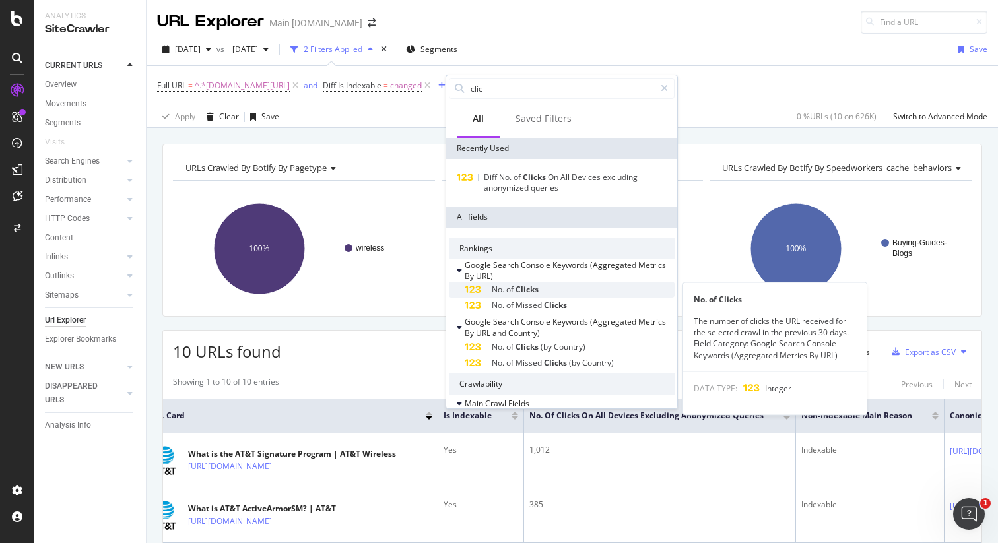
click at [588, 294] on div "No. of Clicks" at bounding box center [570, 290] width 210 height 16
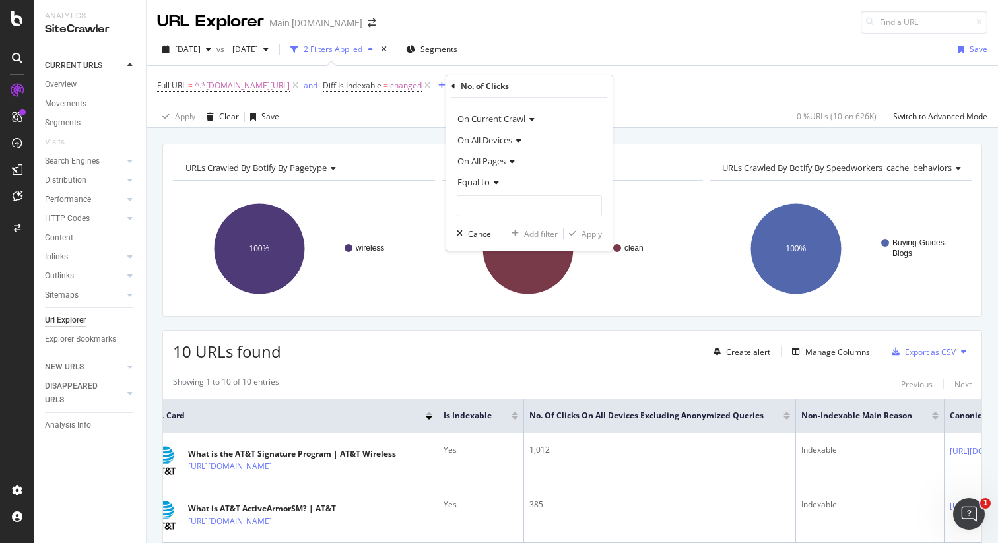
click at [499, 185] on div "Equal to" at bounding box center [529, 182] width 145 height 21
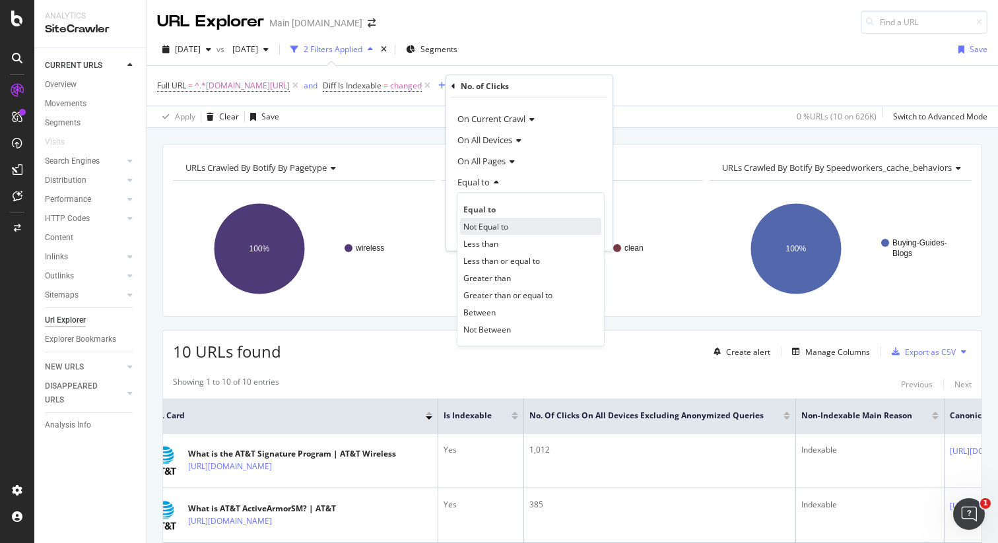
click at [533, 226] on div "Not Equal to" at bounding box center [530, 226] width 141 height 17
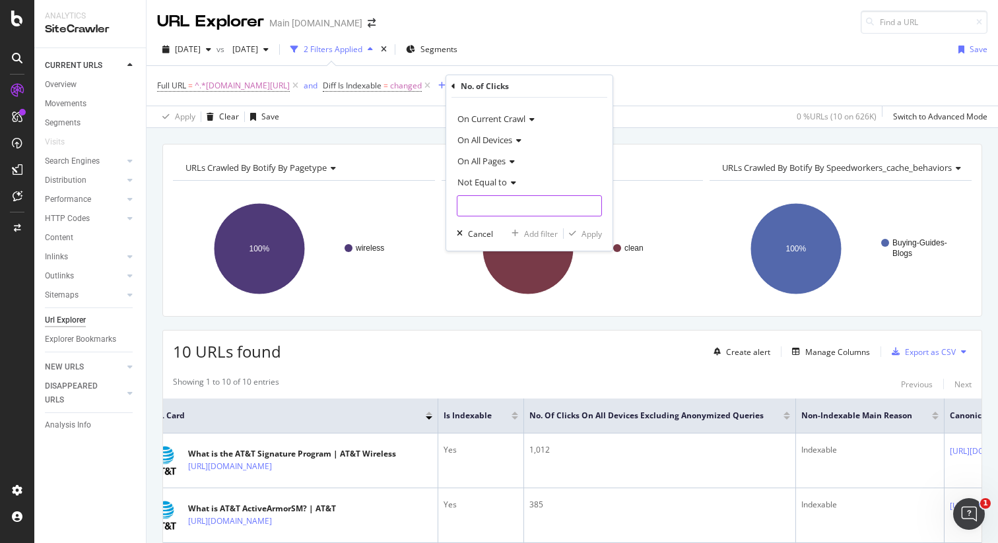
click at [519, 205] on input "number" at bounding box center [529, 205] width 145 height 21
click at [593, 210] on input "-1" at bounding box center [529, 205] width 145 height 21
click at [593, 210] on input "-2" at bounding box center [529, 205] width 145 height 21
type input "-3"
click at [593, 210] on input "-3" at bounding box center [529, 205] width 145 height 21
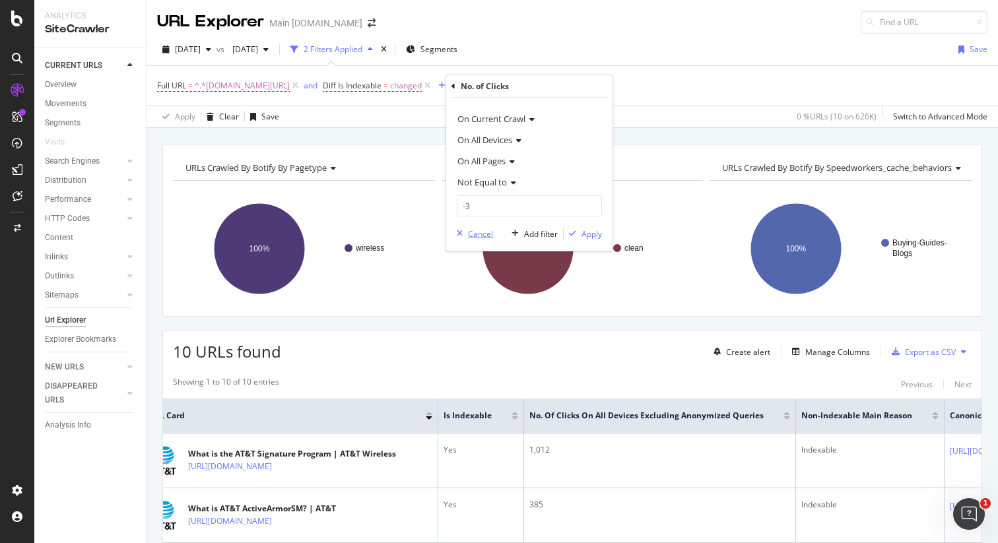
click at [457, 234] on icon "button" at bounding box center [460, 234] width 6 height 8
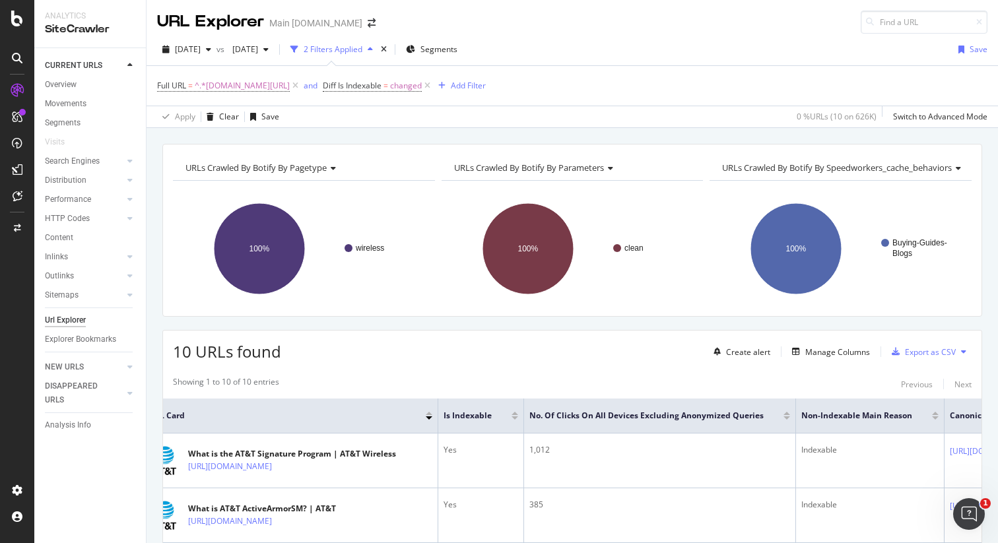
click at [826, 139] on div "URLs Crawled By Botify By pagetype Chart (by Value) Table Expand Export as CSV …" at bounding box center [572, 144] width 851 height 32
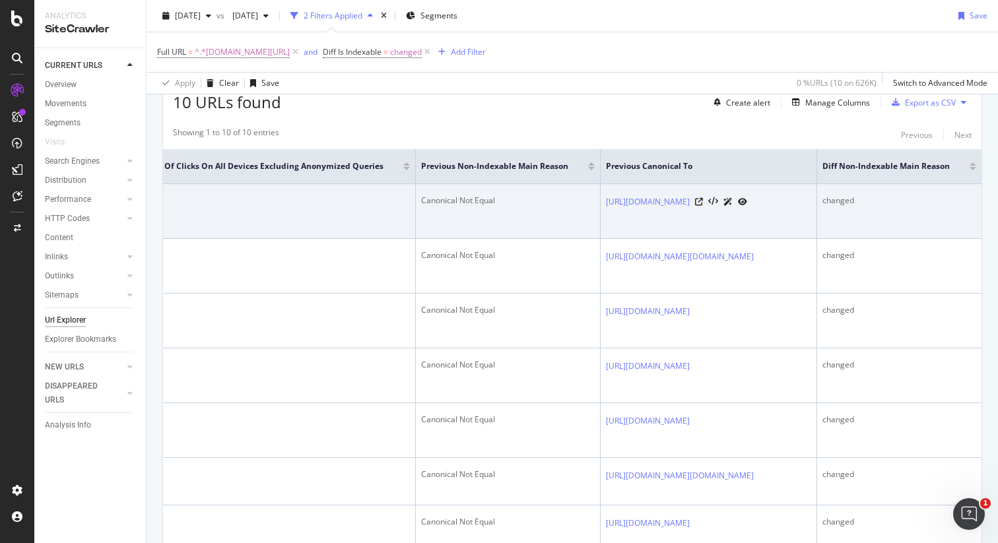
scroll to position [0, 1317]
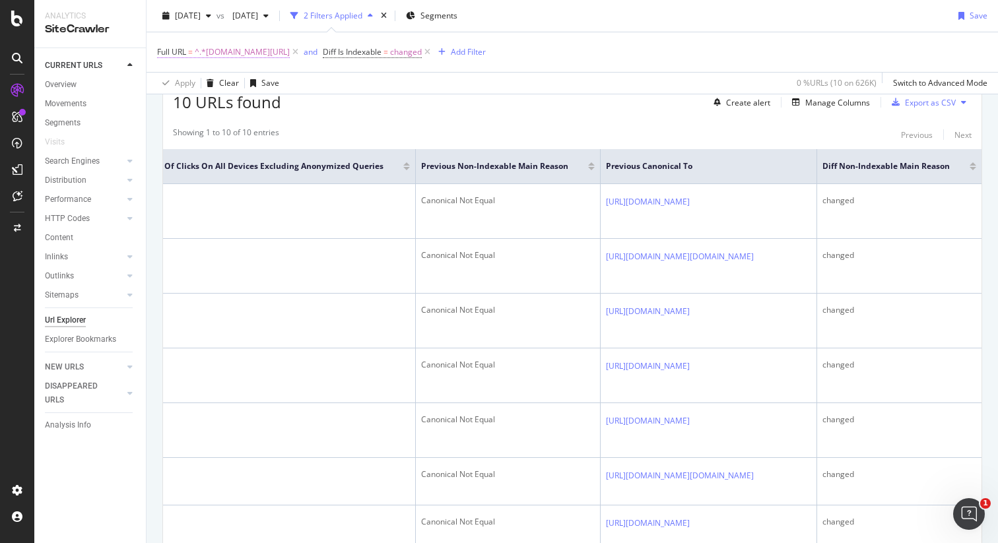
click at [282, 55] on span "^.*[DOMAIN_NAME][URL]" at bounding box center [242, 52] width 95 height 18
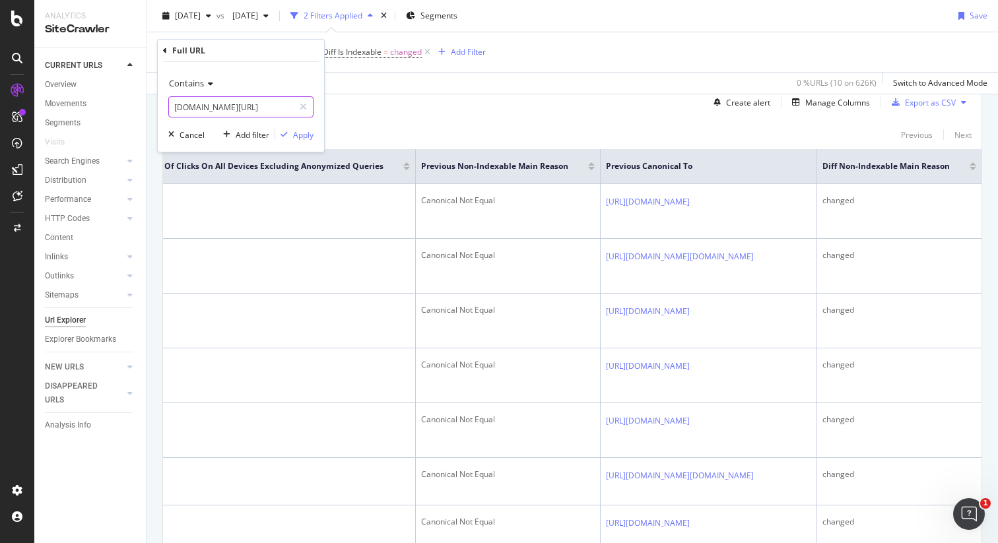
drag, startPoint x: 265, startPoint y: 109, endPoint x: 242, endPoint y: 108, distance: 22.4
click at [242, 108] on input "[DOMAIN_NAME][URL]" at bounding box center [231, 106] width 125 height 21
click at [227, 108] on input "[DOMAIN_NAME][URL]" at bounding box center [231, 106] width 125 height 21
type input "[DOMAIN_NAME][URL]"
click at [304, 136] on div "Apply" at bounding box center [303, 134] width 20 height 11
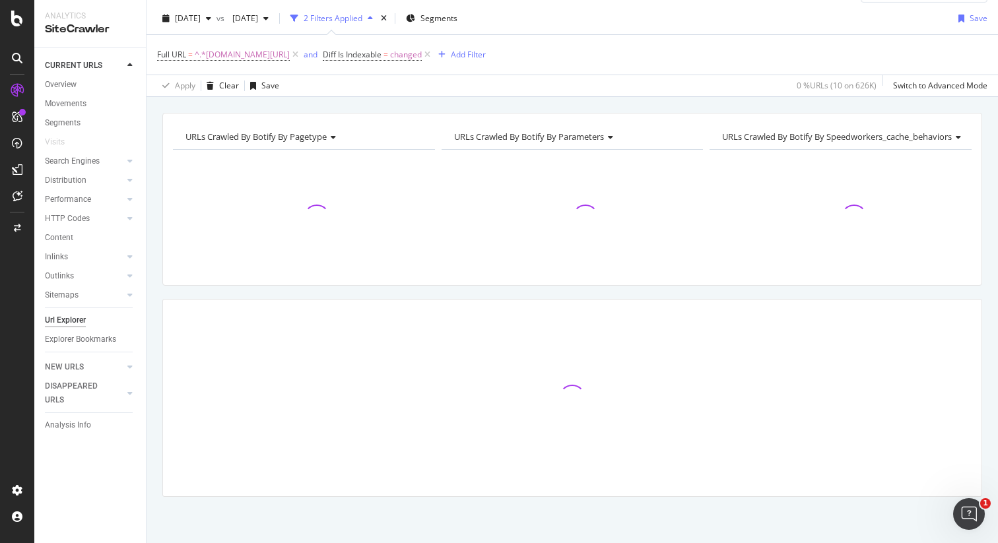
scroll to position [31, 0]
click at [819, 108] on div "URLs Crawled By Botify By pagetype Chart (by Value) Table Expand Export as CSV …" at bounding box center [572, 113] width 851 height 32
click at [876, 102] on div "URLs Crawled By Botify By pagetype Chart (by Value) Table Expand Export as CSV …" at bounding box center [572, 113] width 851 height 32
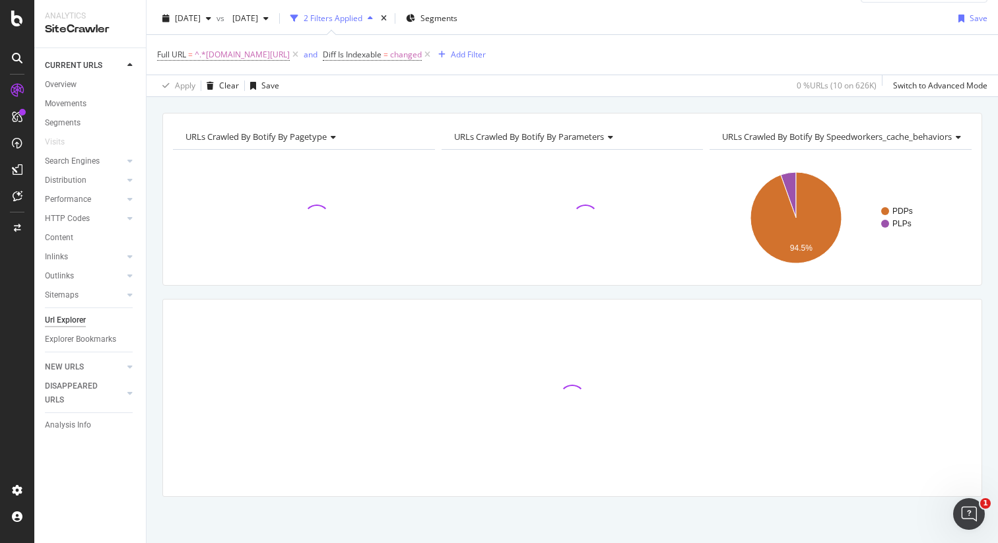
click at [876, 102] on div "URLs Crawled By Botify By pagetype Chart (by Value) Table Expand Export as CSV …" at bounding box center [572, 113] width 851 height 32
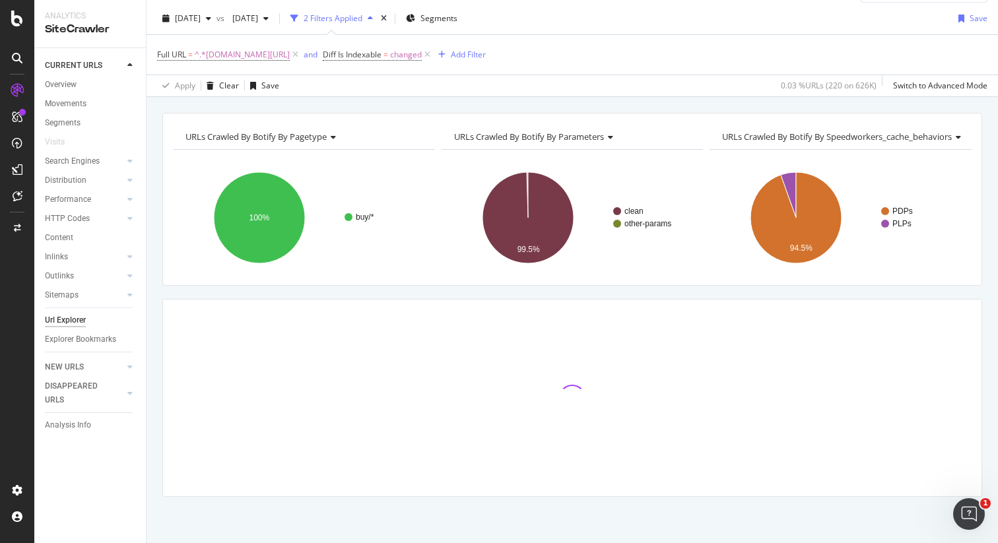
click at [878, 105] on div "URLs Crawled By Botify By pagetype Chart (by Value) Table Expand Export as CSV …" at bounding box center [572, 113] width 851 height 32
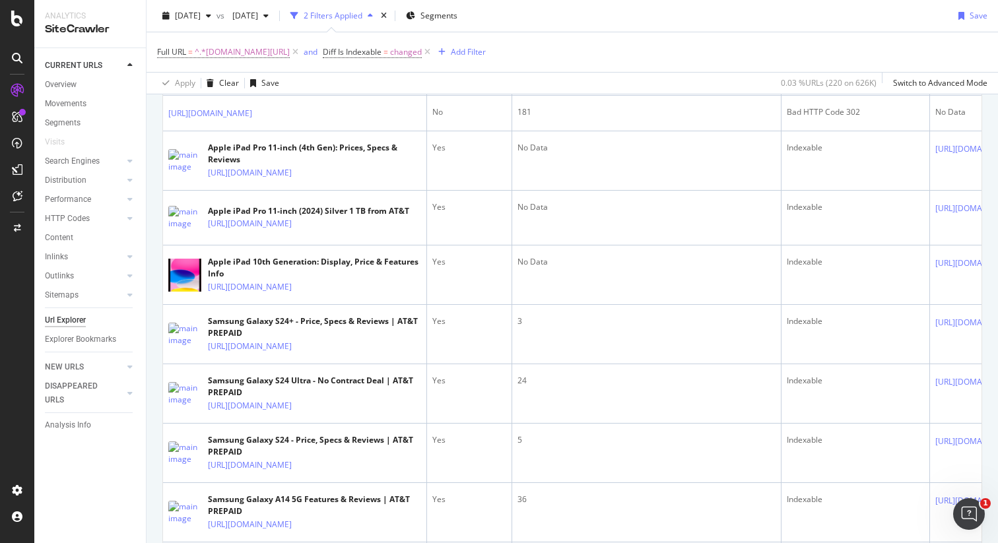
scroll to position [1462, 0]
